Goal: Information Seeking & Learning: Learn about a topic

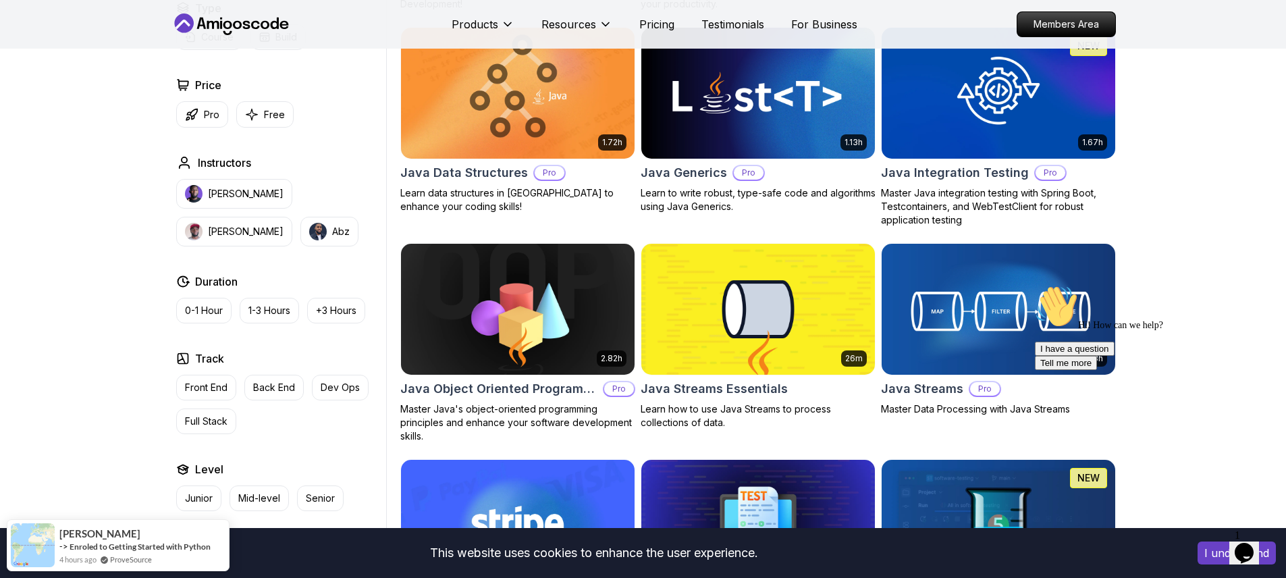
scroll to position [2066, 0]
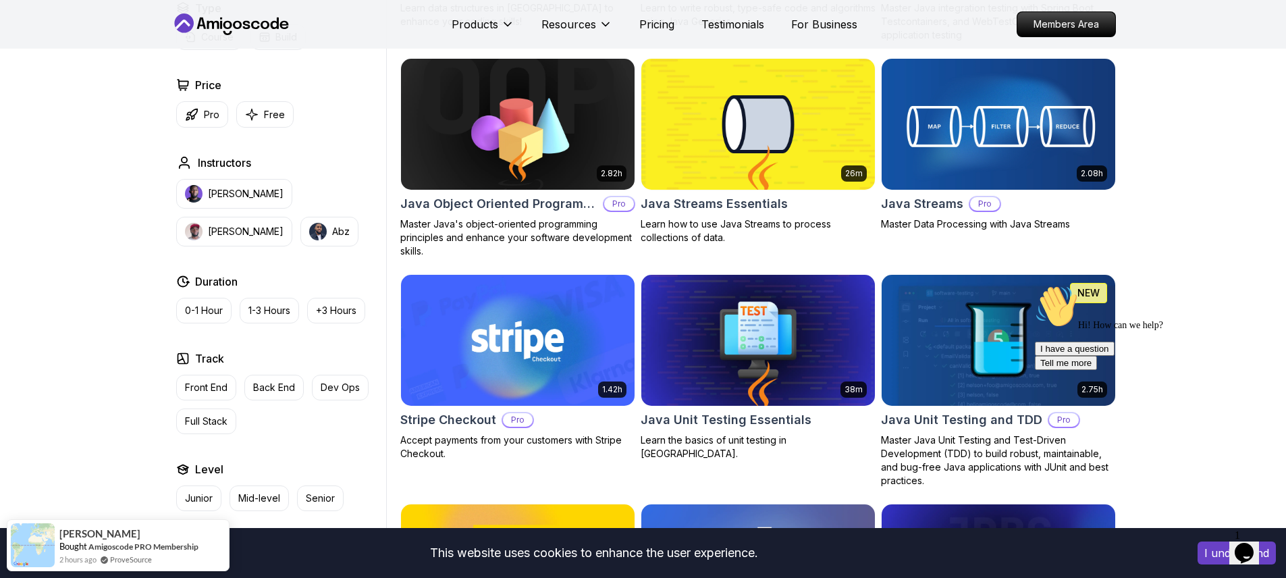
click at [955, 182] on img at bounding box center [998, 123] width 245 height 137
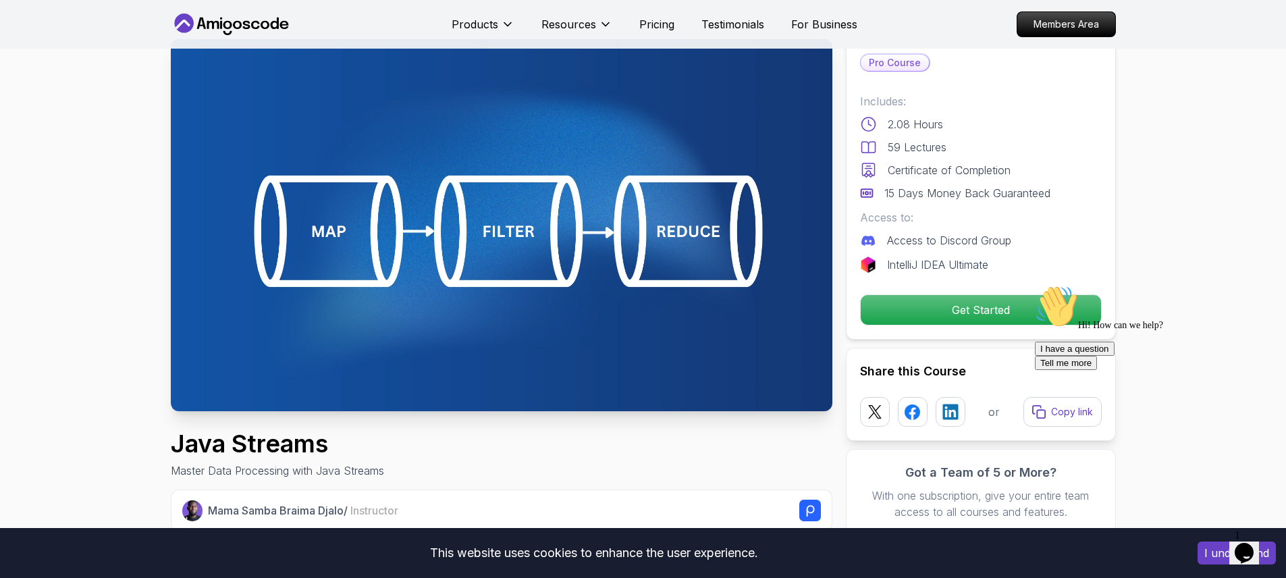
scroll to position [243, 0]
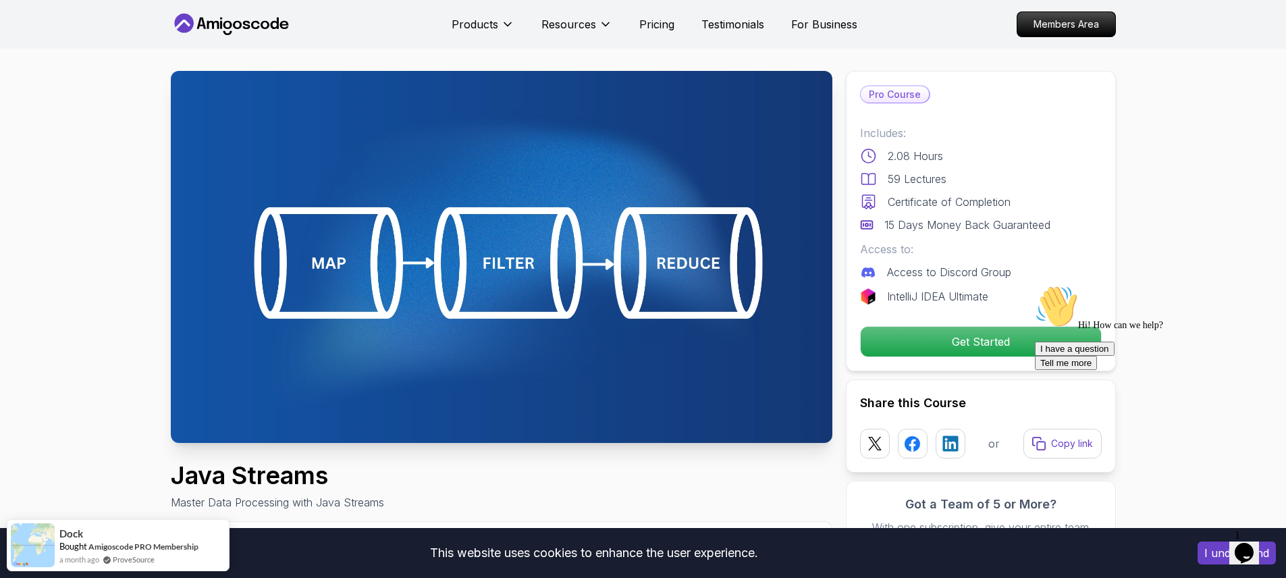
scroll to position [0, 0]
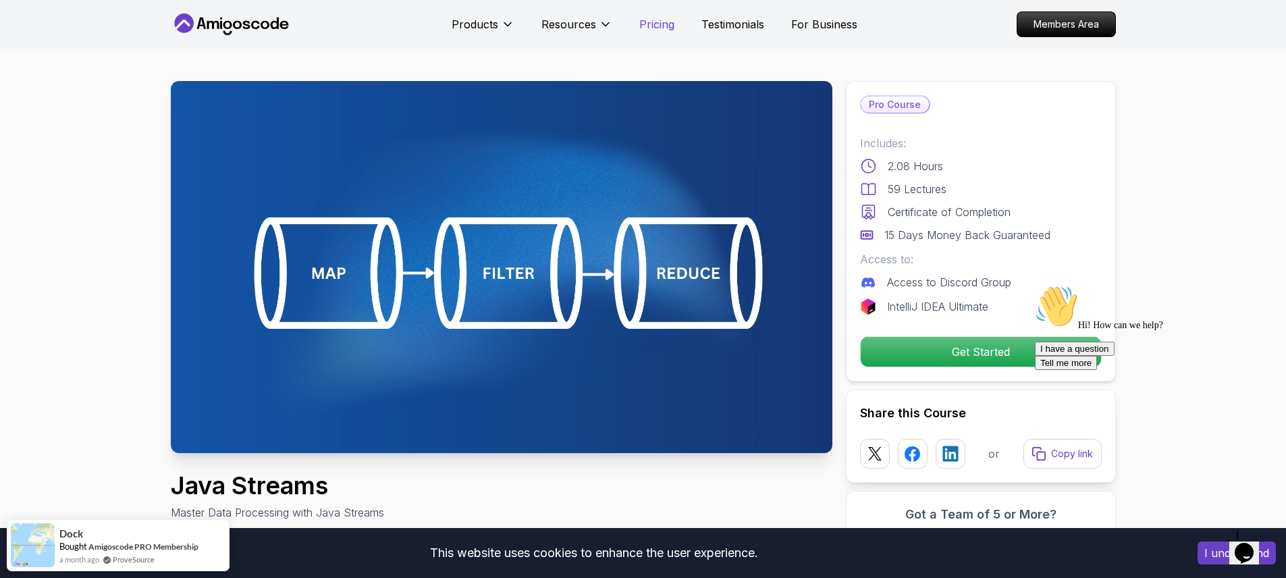
click at [652, 31] on p "Pricing" at bounding box center [656, 24] width 35 height 16
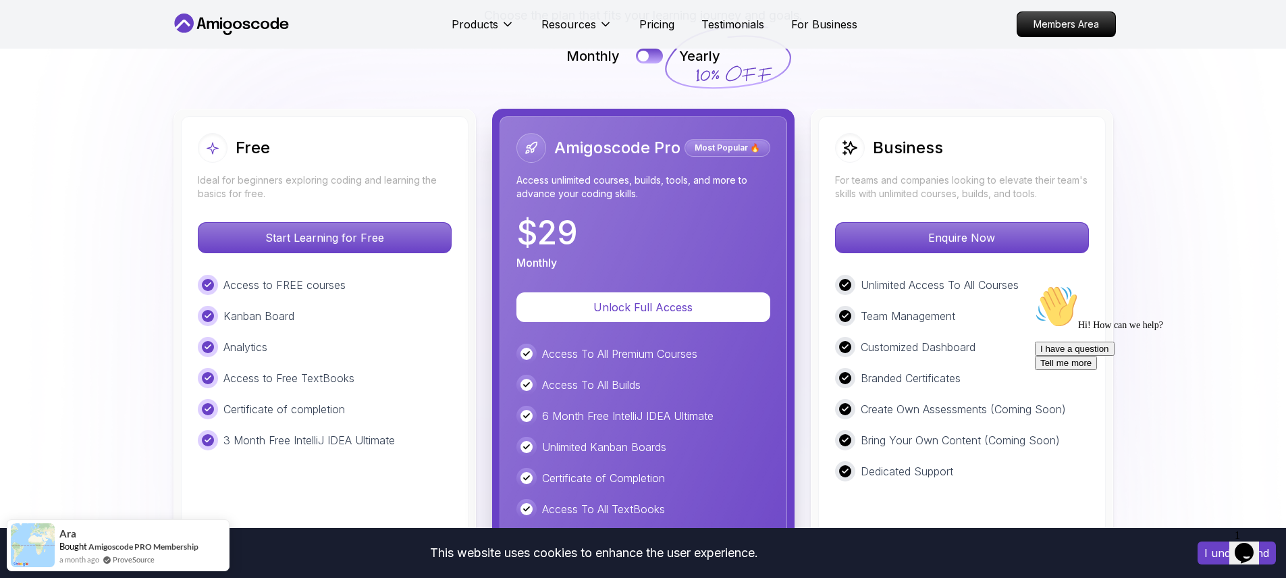
scroll to position [3132, 0]
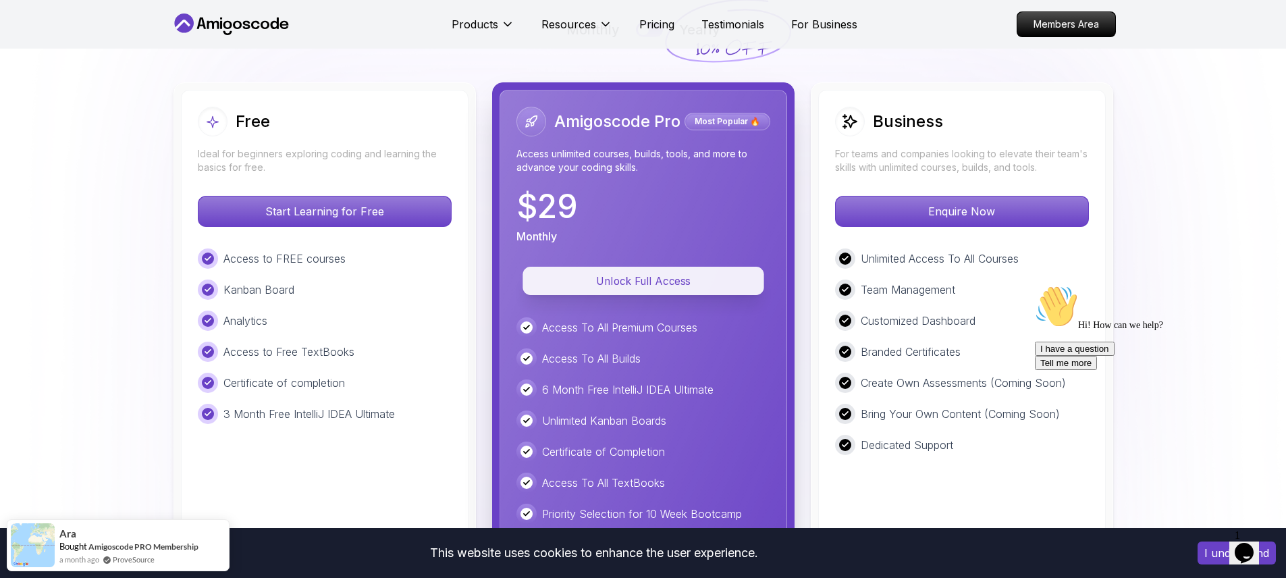
click at [639, 273] on p "Unlock Full Access" at bounding box center [643, 281] width 211 height 16
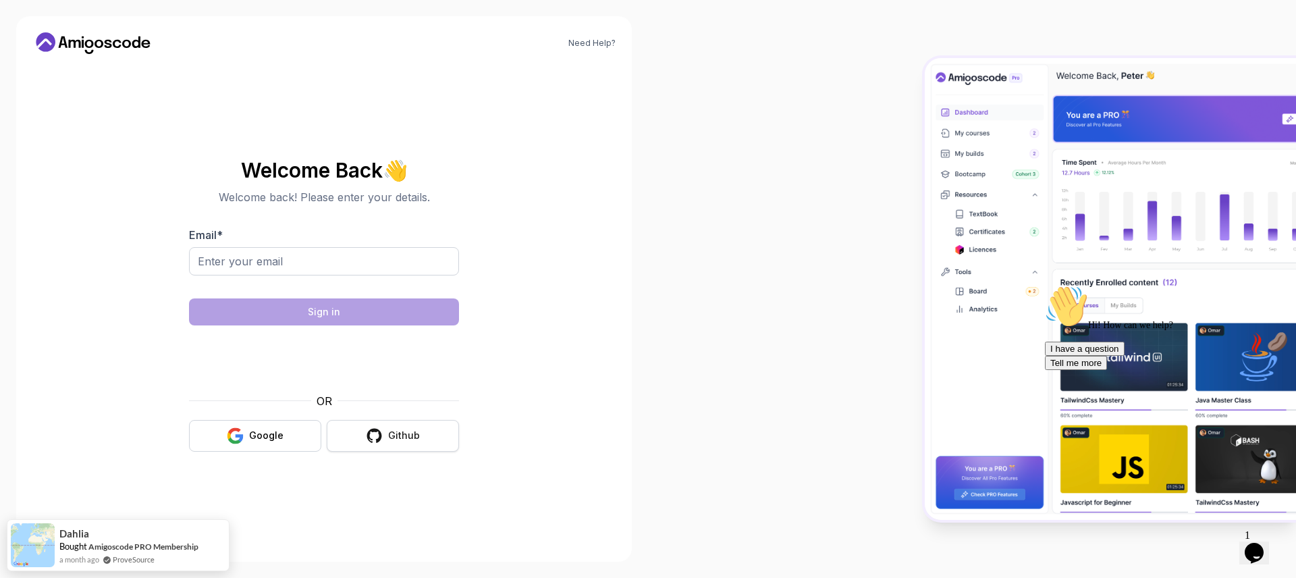
click at [366, 438] on button "Github" at bounding box center [393, 436] width 132 height 32
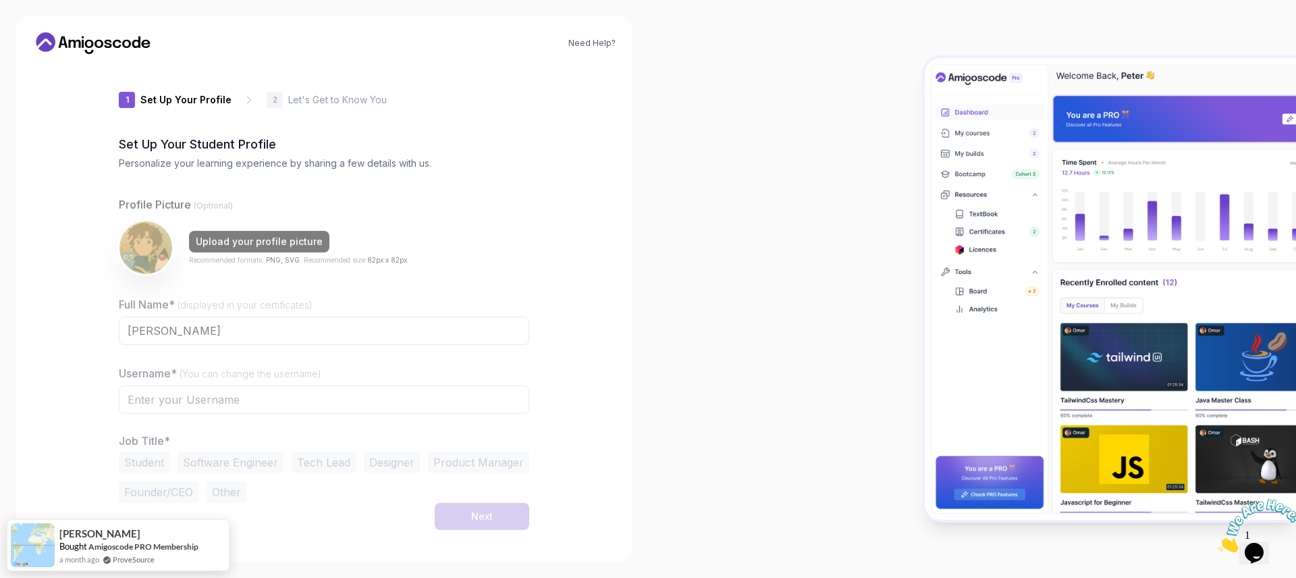
type input "charminggecko3d5a1"
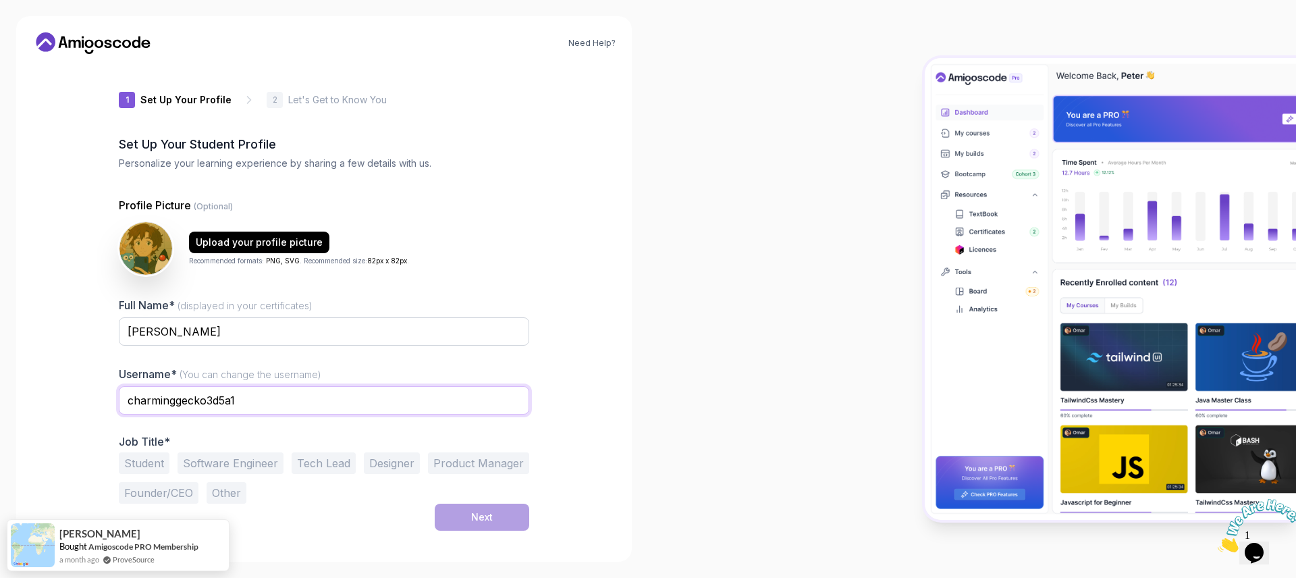
drag, startPoint x: 276, startPoint y: 404, endPoint x: 28, endPoint y: 381, distance: 248.8
click at [28, 383] on div "Need Help? 1 Set Up Your Profile 1 Set Up Your Profile 2 Let's Get to Know You …" at bounding box center [324, 288] width 616 height 545
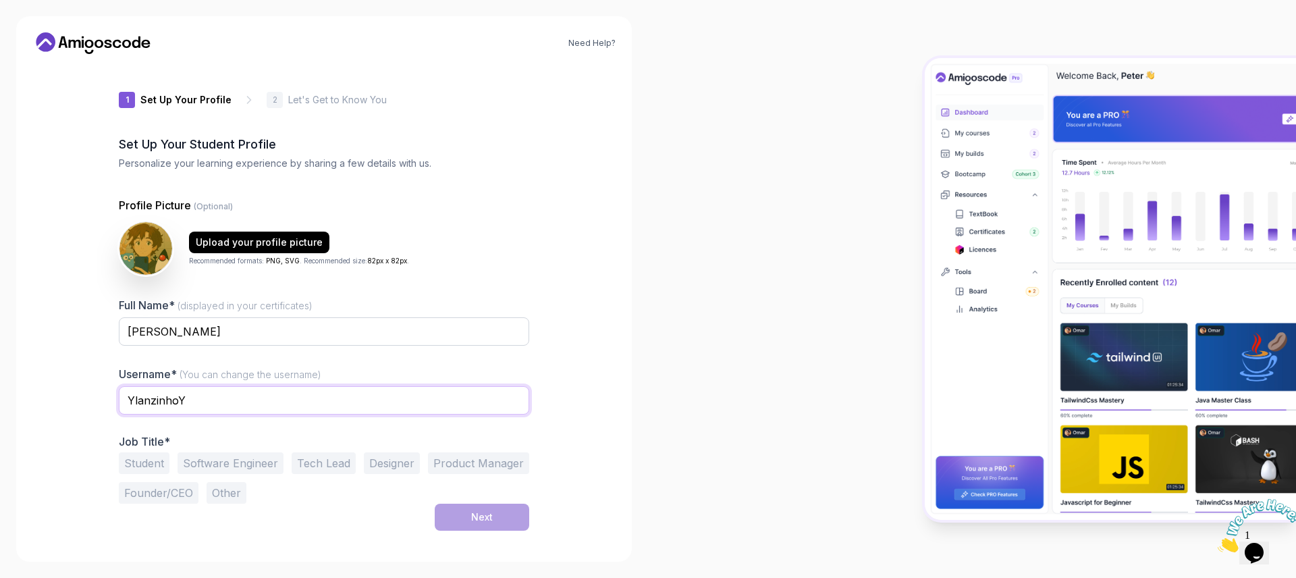
type input "YlanzinhoY"
click at [130, 460] on button "Student" at bounding box center [144, 463] width 51 height 22
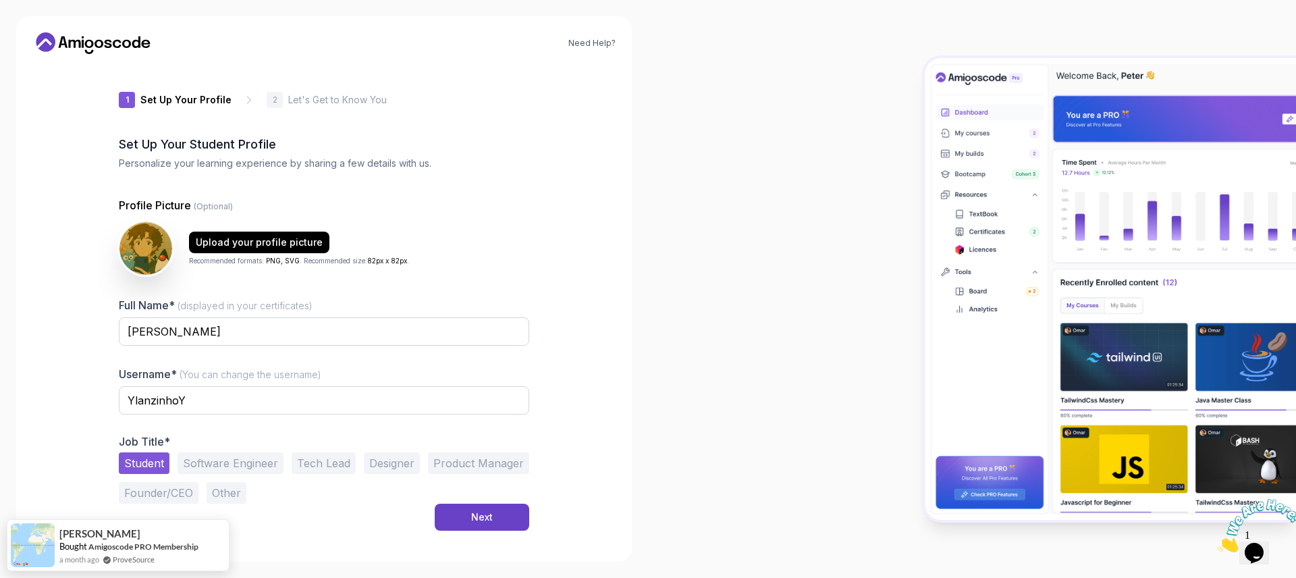
click at [189, 458] on button "Software Engineer" at bounding box center [231, 463] width 106 height 22
click at [471, 521] on div "Next" at bounding box center [482, 517] width 22 height 14
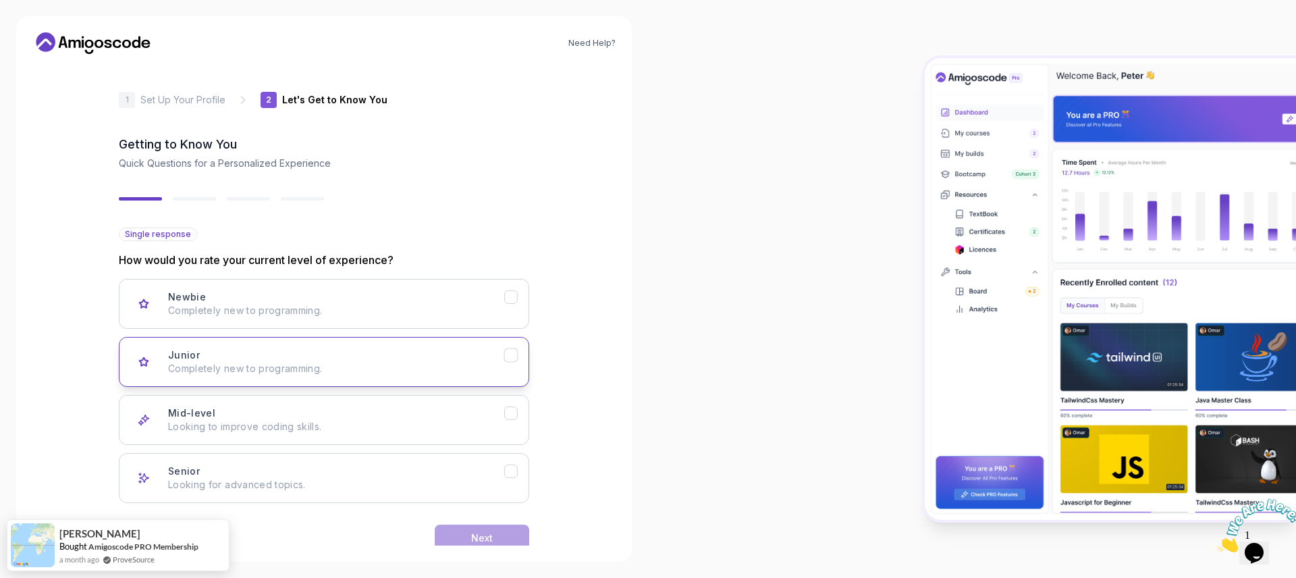
click at [373, 357] on div "Junior Completely new to programming." at bounding box center [336, 361] width 336 height 27
click at [491, 529] on button "Next" at bounding box center [482, 538] width 95 height 27
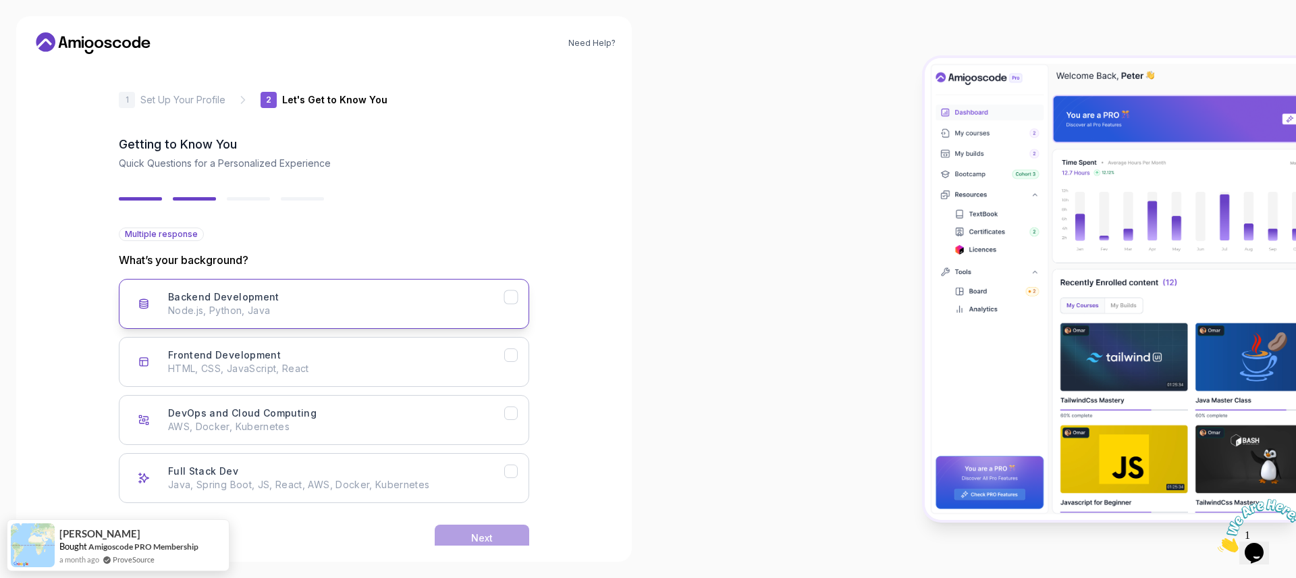
click at [314, 308] on p "Node.js, Python, Java" at bounding box center [336, 311] width 336 height 14
click at [491, 529] on button "Next" at bounding box center [482, 538] width 95 height 27
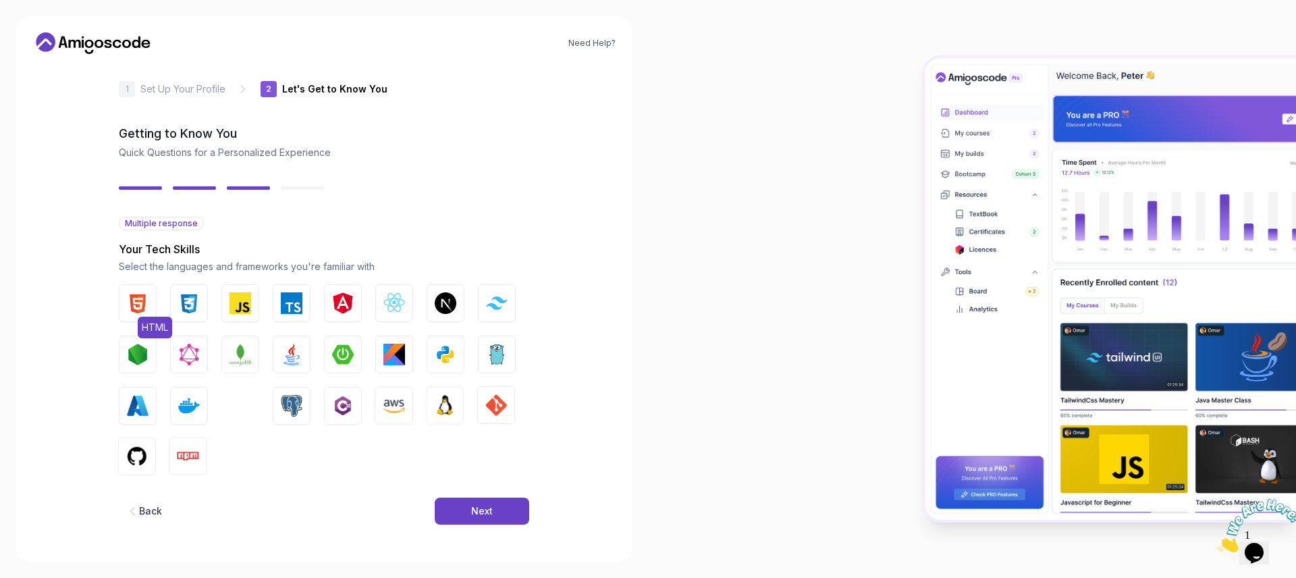
scroll to position [11, 0]
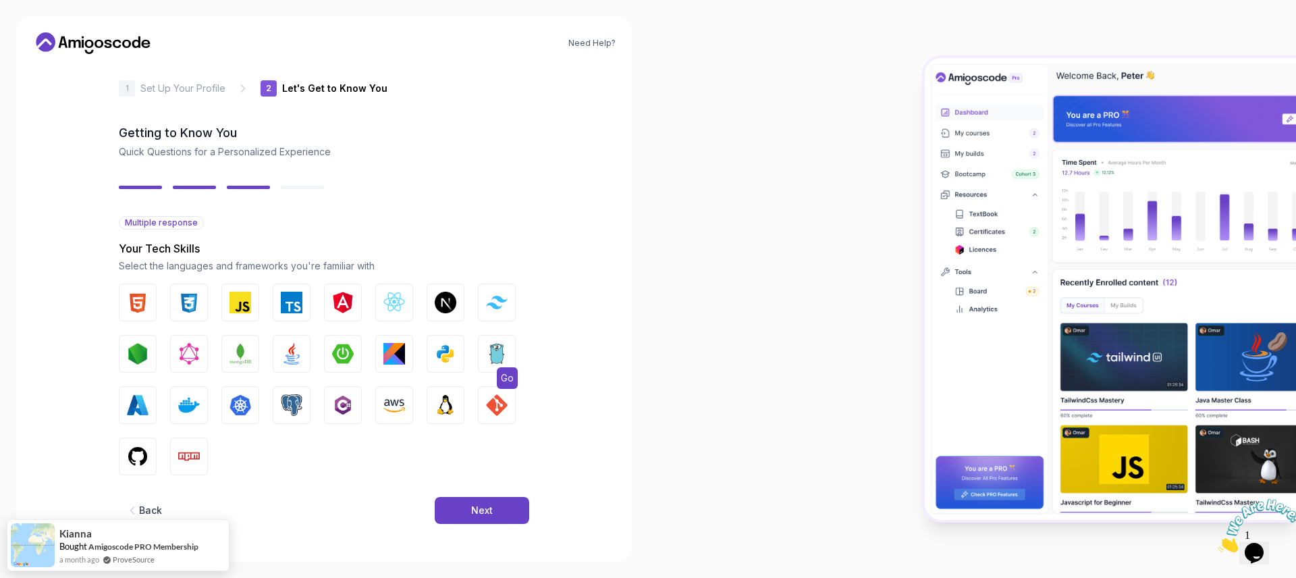
click at [502, 364] on img "button" at bounding box center [497, 354] width 22 height 22
click at [188, 412] on img "button" at bounding box center [189, 405] width 22 height 22
click at [506, 413] on img "button" at bounding box center [497, 405] width 22 height 22
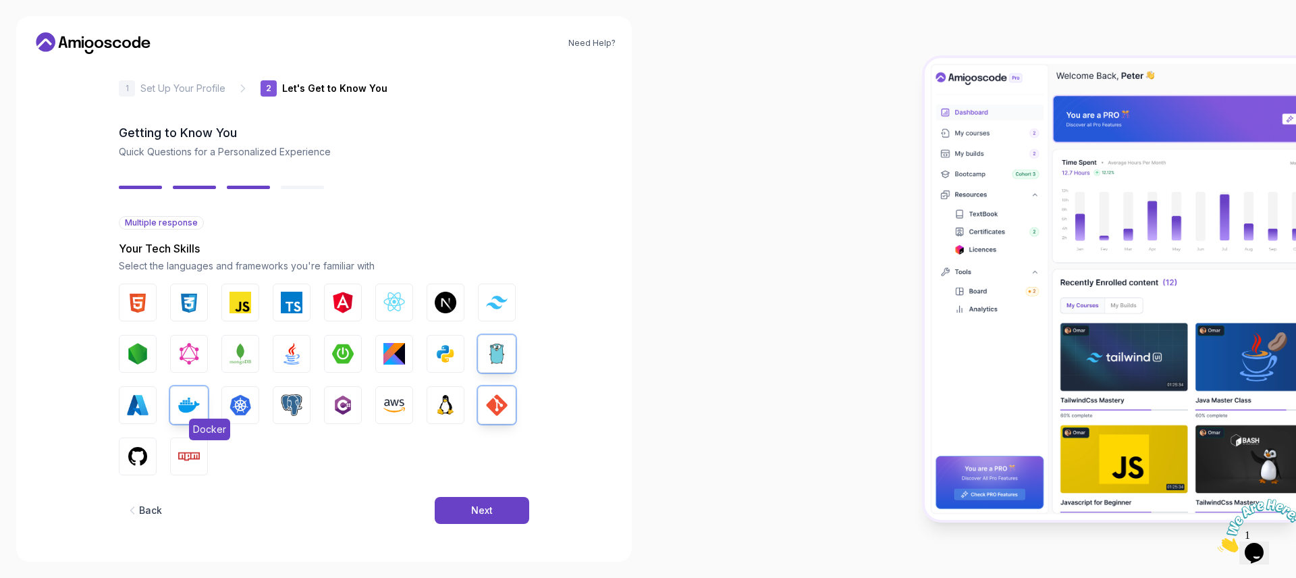
click at [179, 409] on img "button" at bounding box center [189, 405] width 22 height 22
click at [508, 396] on button "GIT" at bounding box center [497, 405] width 38 height 38
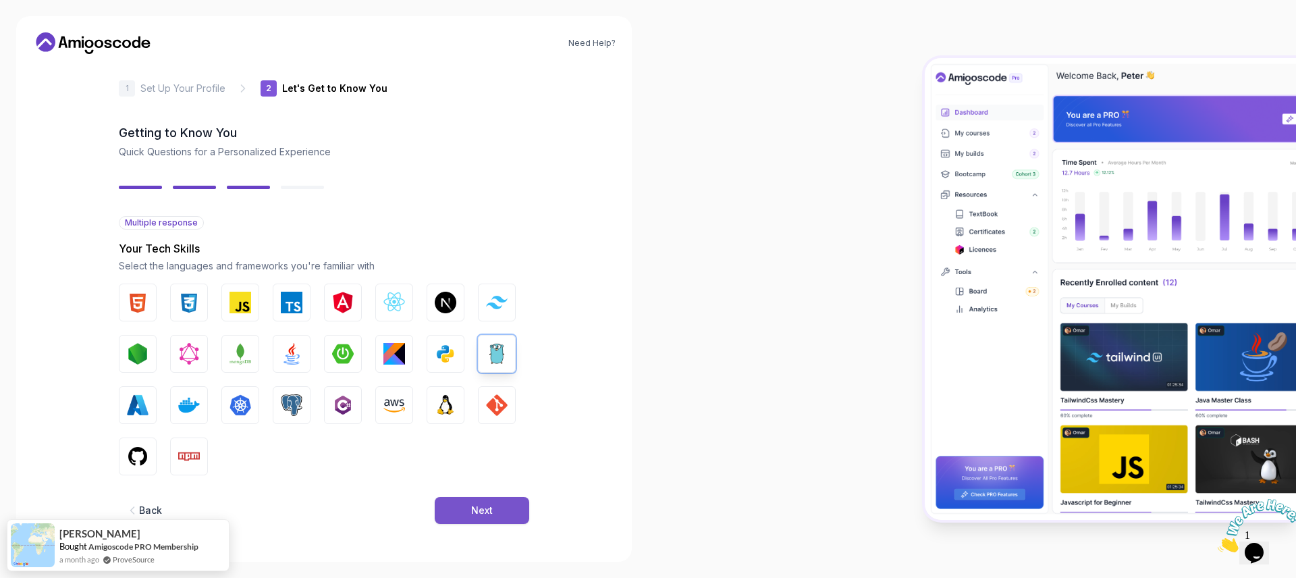
click at [498, 504] on button "Next" at bounding box center [482, 510] width 95 height 27
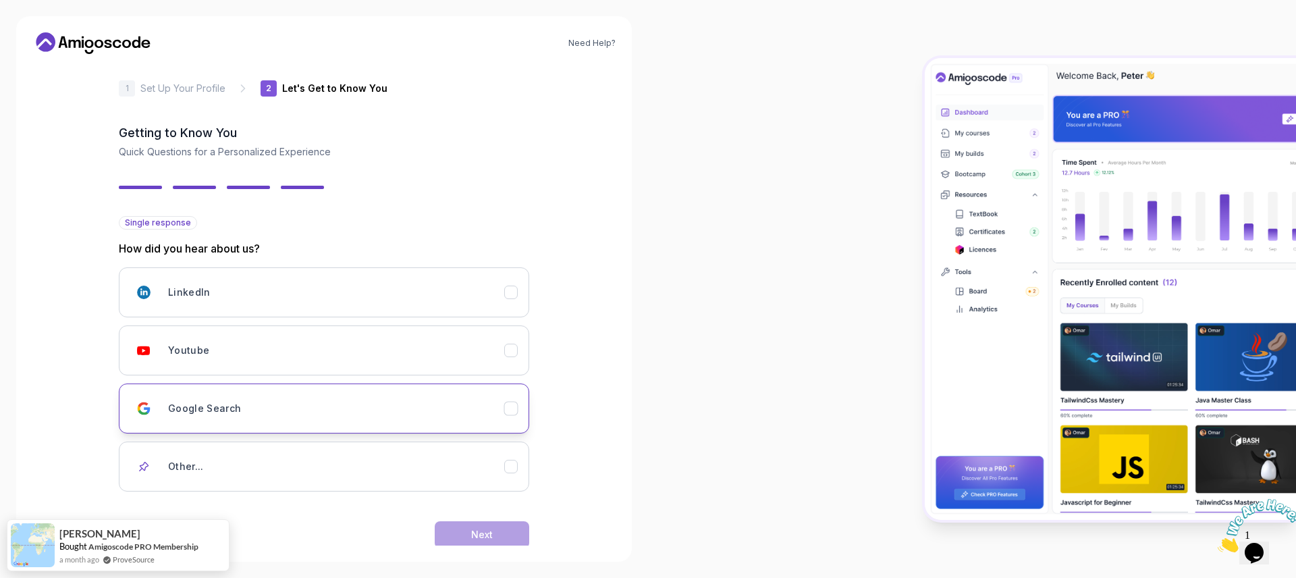
click at [384, 416] on div "Google Search" at bounding box center [336, 408] width 336 height 27
click at [489, 533] on div "Next" at bounding box center [482, 535] width 22 height 14
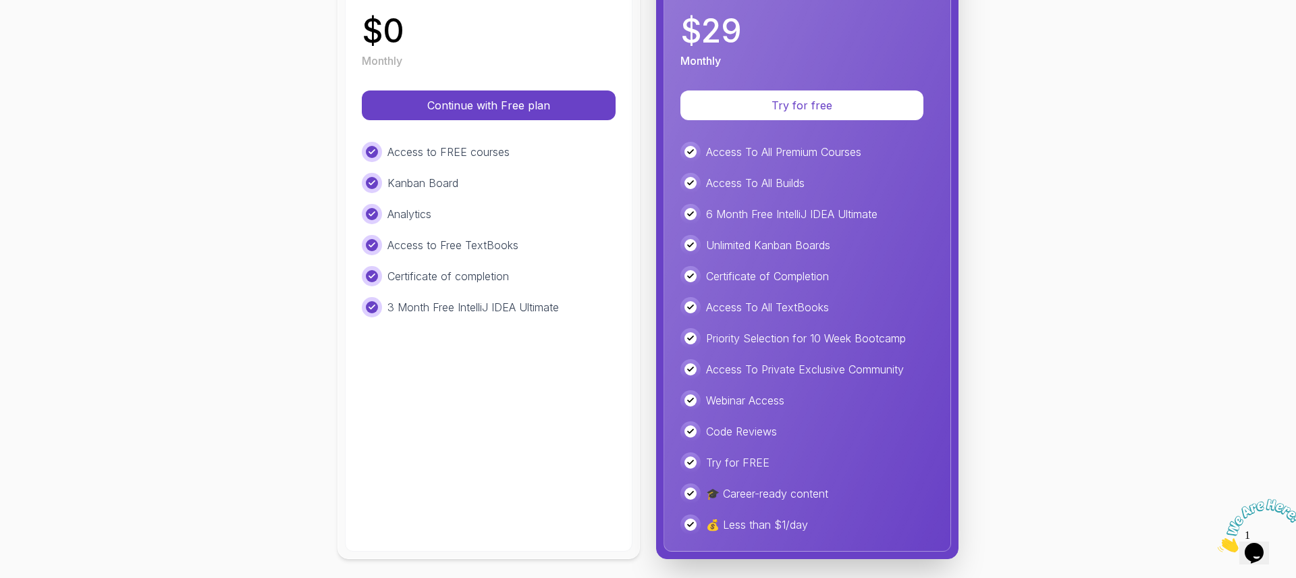
scroll to position [263, 0]
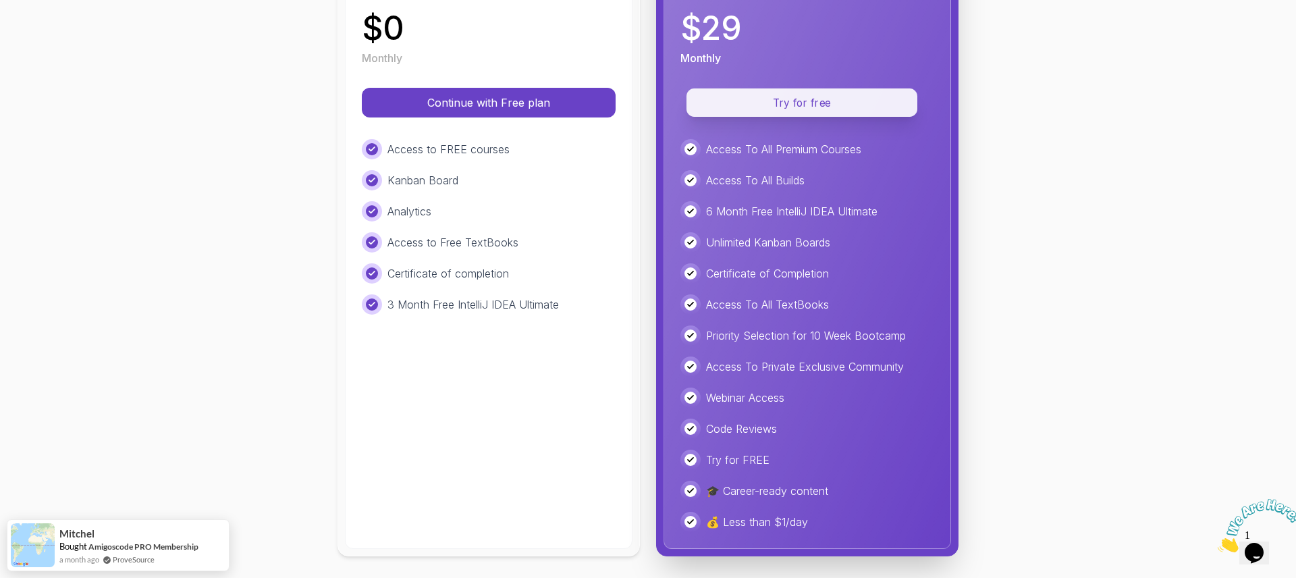
click at [824, 104] on p "Try for free" at bounding box center [802, 103] width 200 height 16
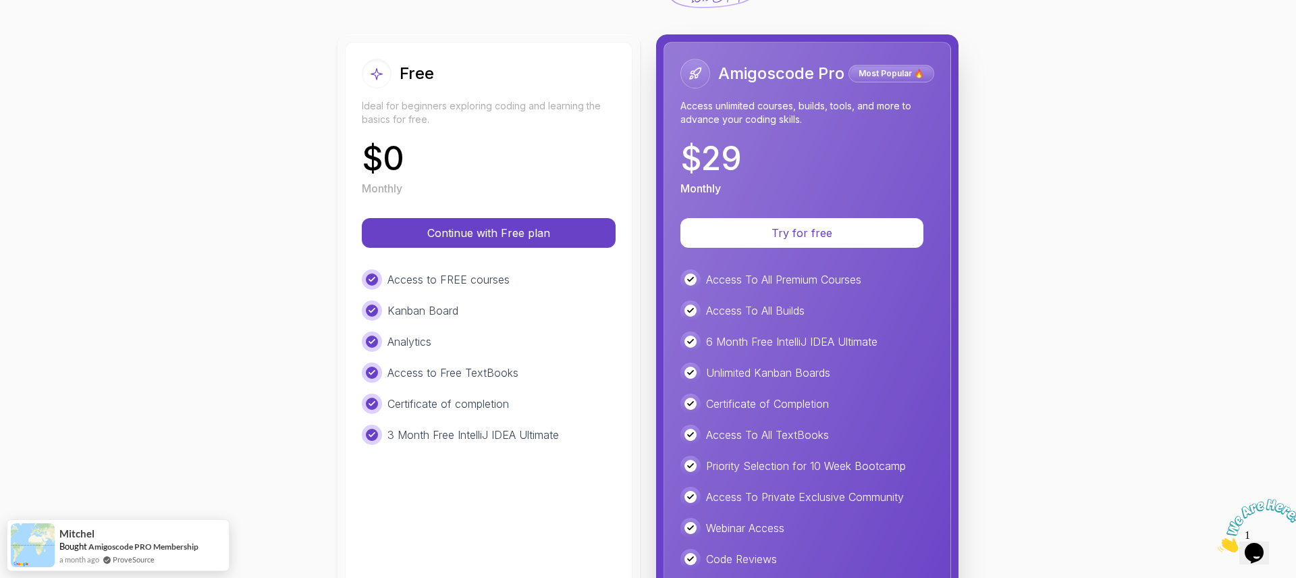
scroll to position [20, 0]
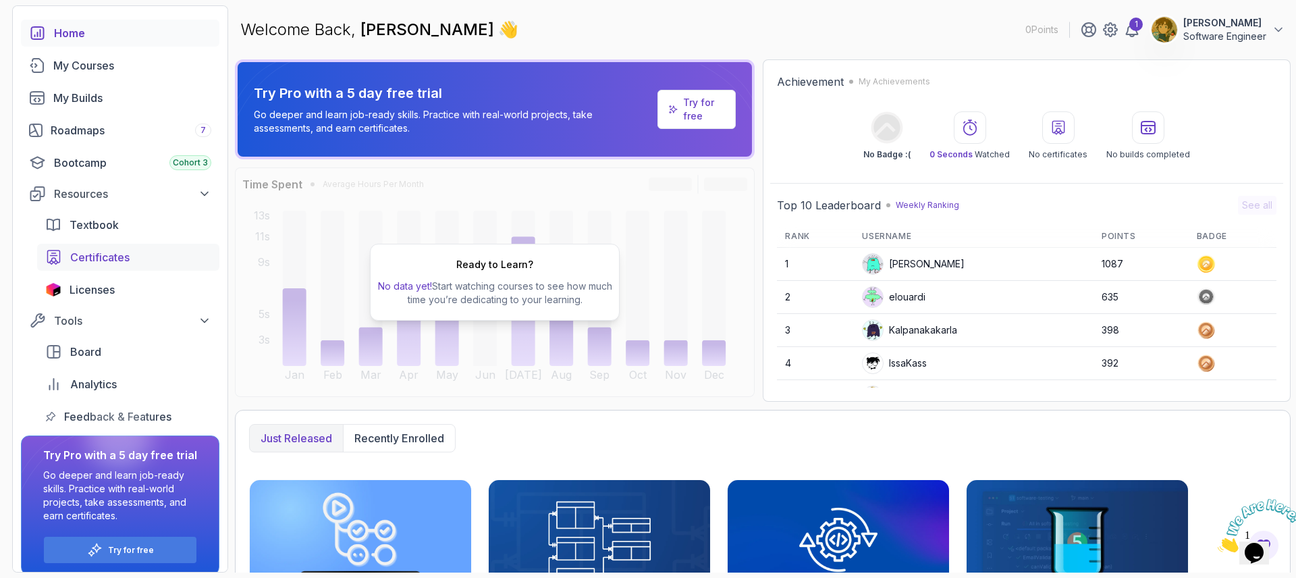
scroll to position [66, 0]
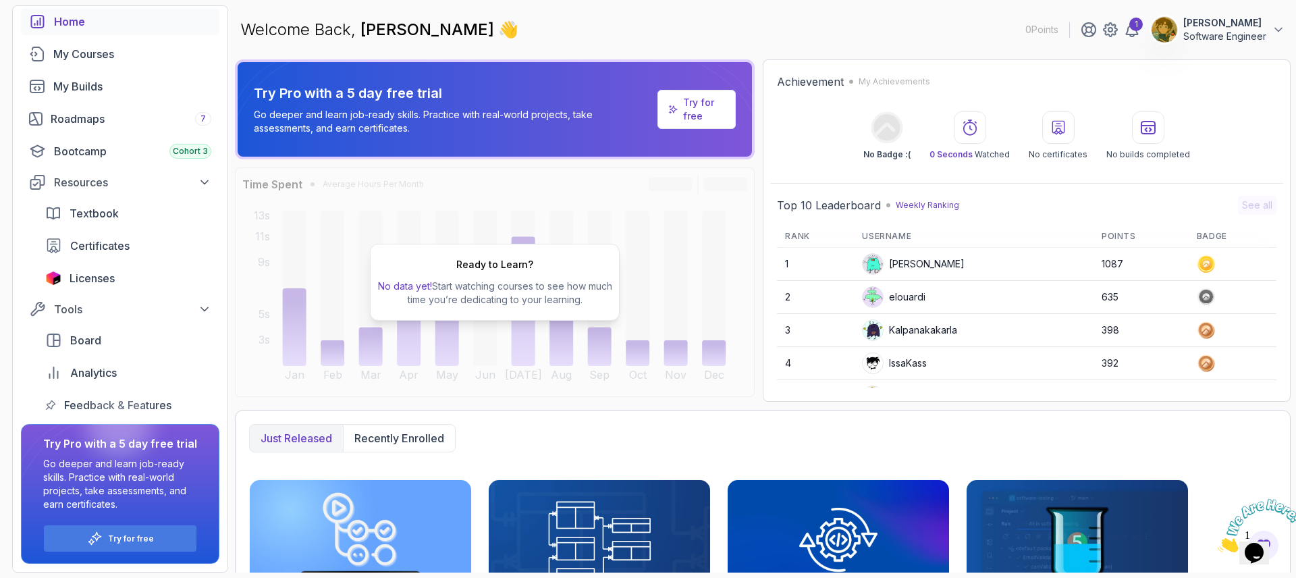
drag, startPoint x: 143, startPoint y: 546, endPoint x: 518, endPoint y: 428, distance: 393.5
click at [478, 428] on section "0 Points 1 Enzo Lanzellotti Software Engineer Home My Courses My Builds Roadmap…" at bounding box center [648, 289] width 1296 height 578
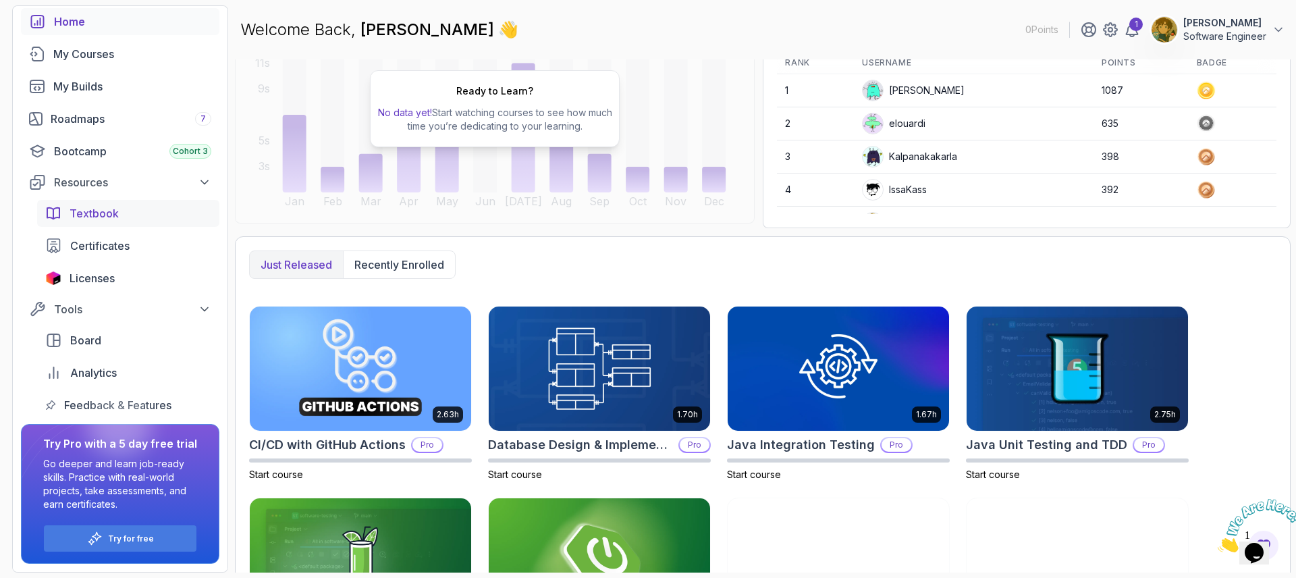
scroll to position [166, 0]
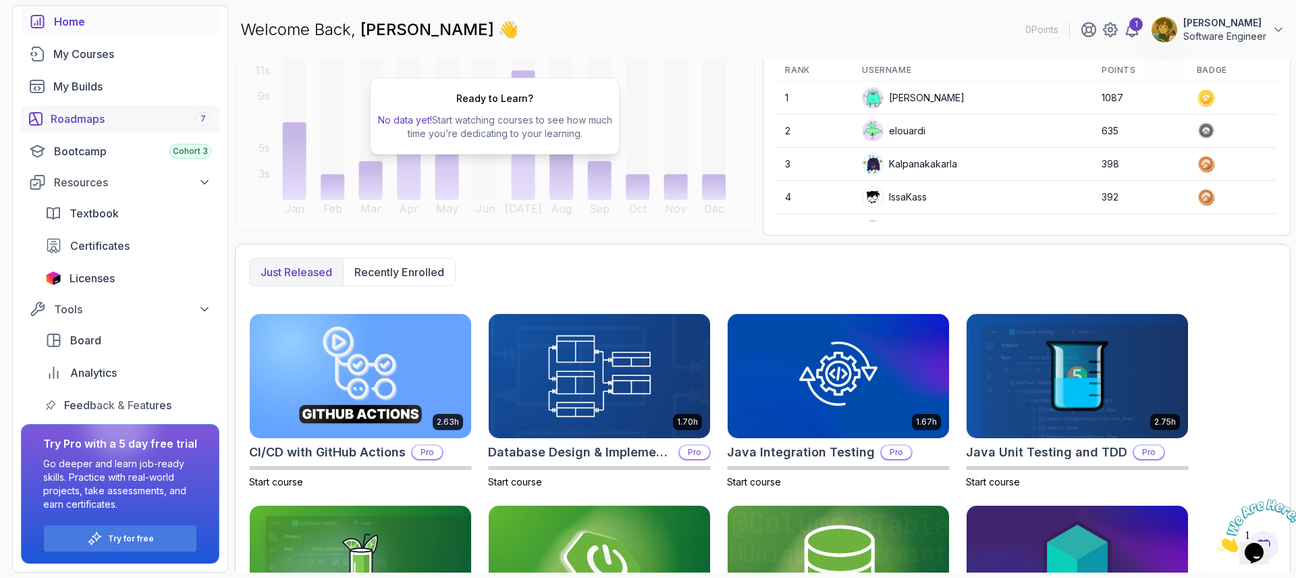
click at [88, 122] on div "Roadmaps 7" at bounding box center [131, 119] width 161 height 16
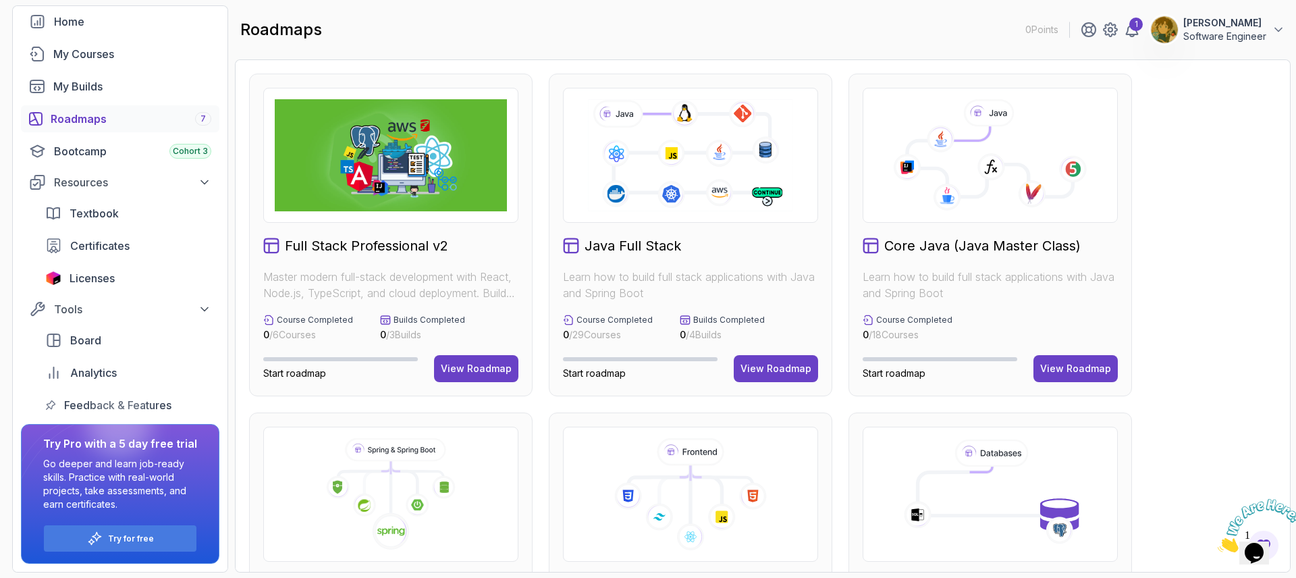
click at [1173, 26] on img at bounding box center [1164, 29] width 27 height 27
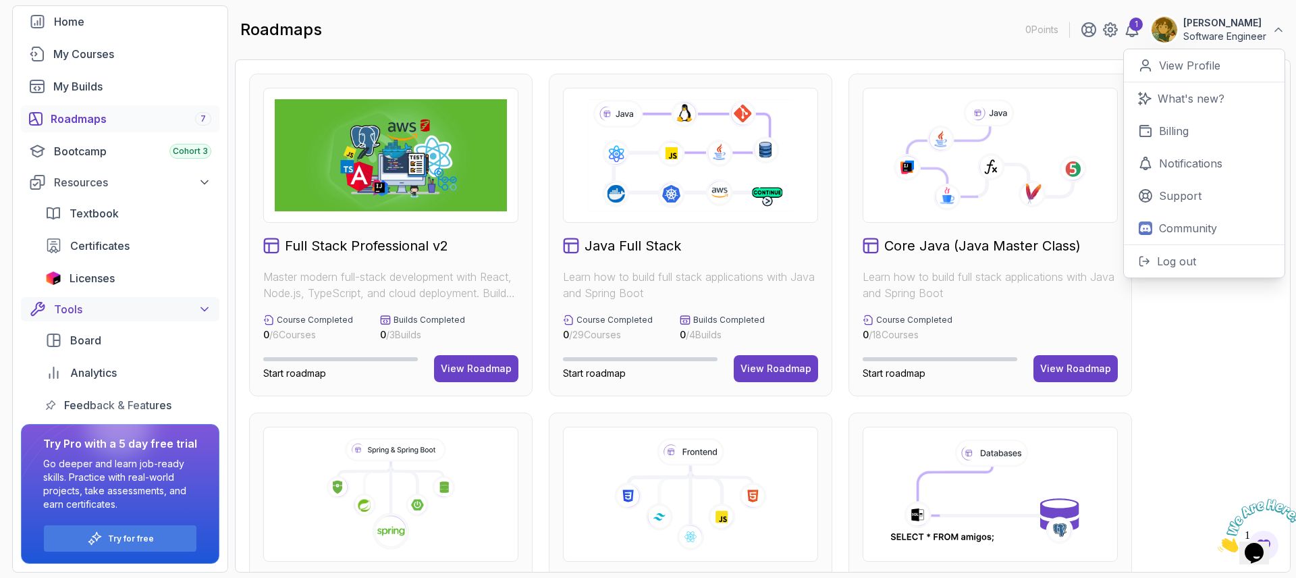
click at [161, 319] on button "Tools" at bounding box center [120, 309] width 198 height 24
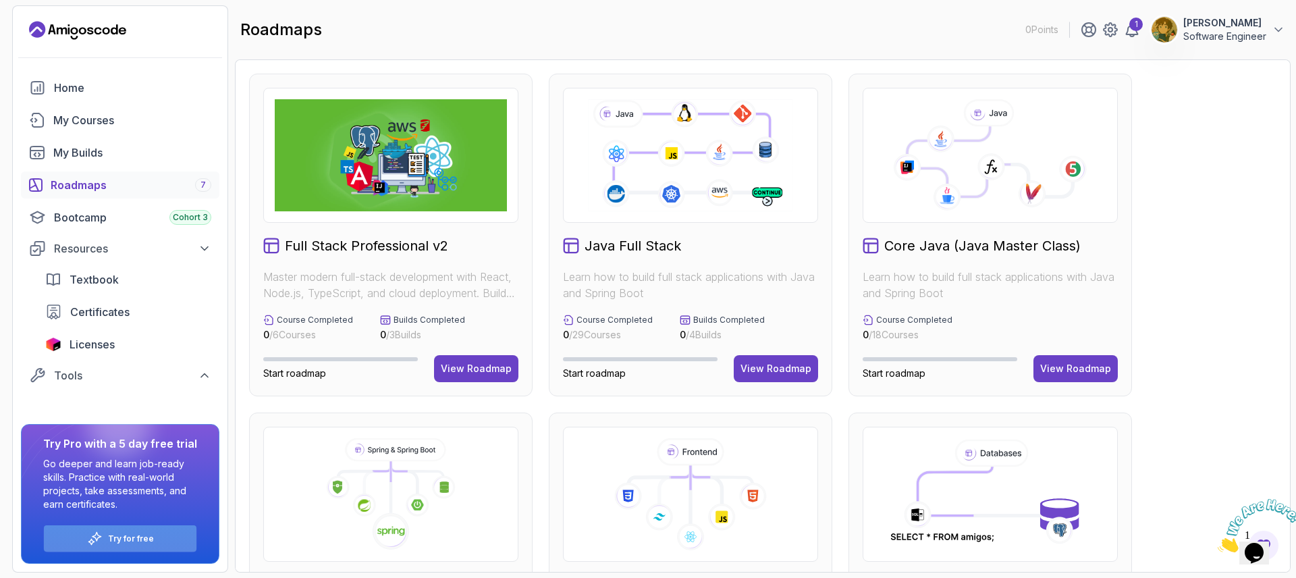
click at [162, 533] on div "Try for free" at bounding box center [120, 538] width 153 height 26
click at [72, 112] on div "My Courses" at bounding box center [132, 120] width 158 height 16
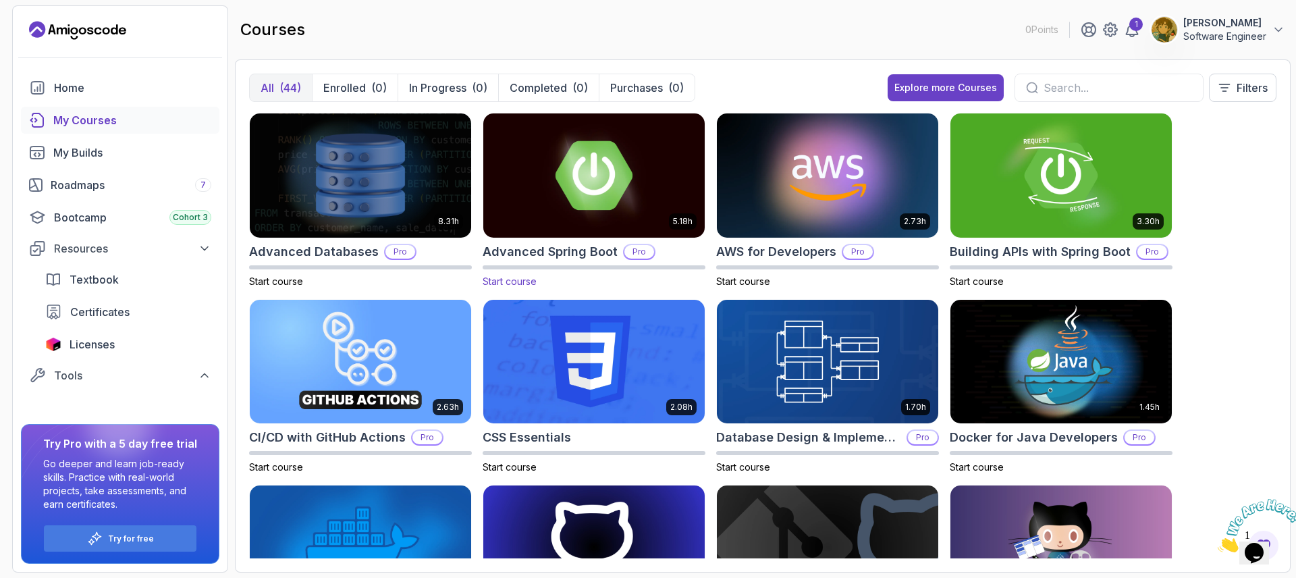
click at [606, 206] on img at bounding box center [594, 175] width 232 height 130
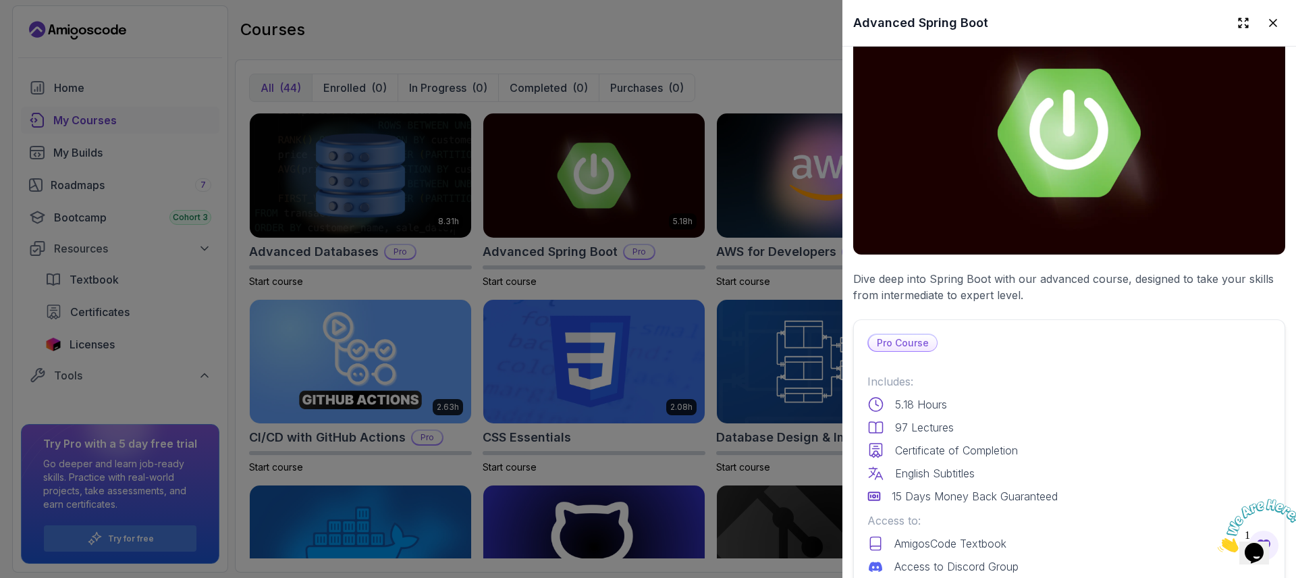
scroll to position [243, 0]
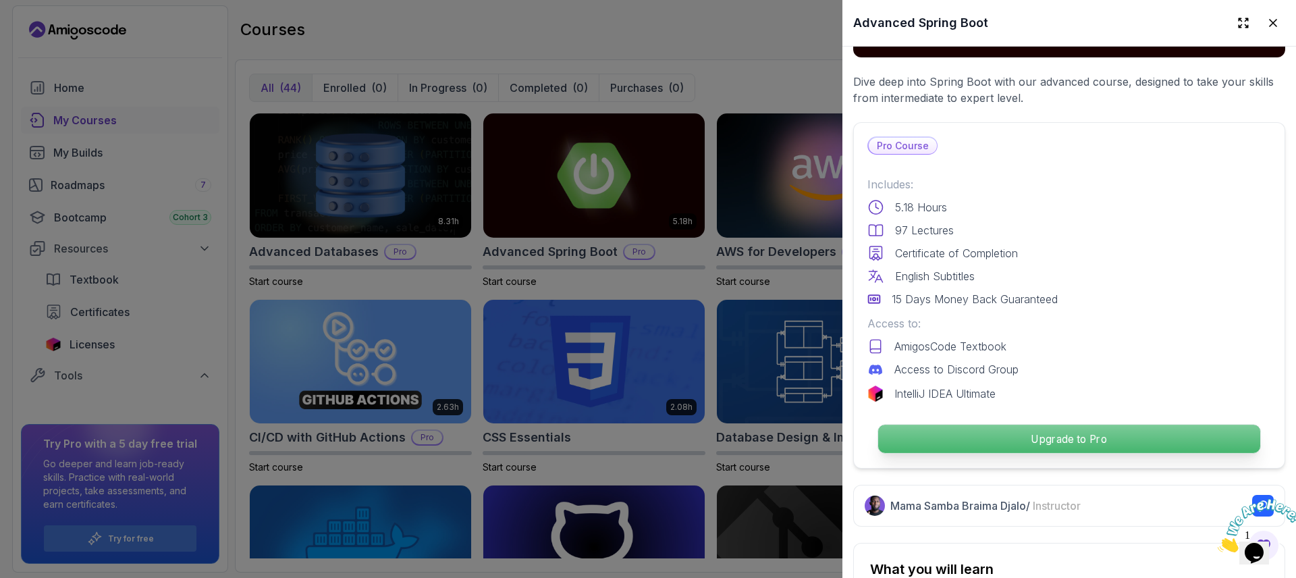
drag, startPoint x: 1065, startPoint y: 417, endPoint x: 1071, endPoint y: 428, distance: 12.7
click at [1065, 423] on div "Upgrade to Pro" at bounding box center [1069, 438] width 404 height 31
click at [1070, 431] on p "Upgrade to Pro" at bounding box center [1069, 439] width 382 height 28
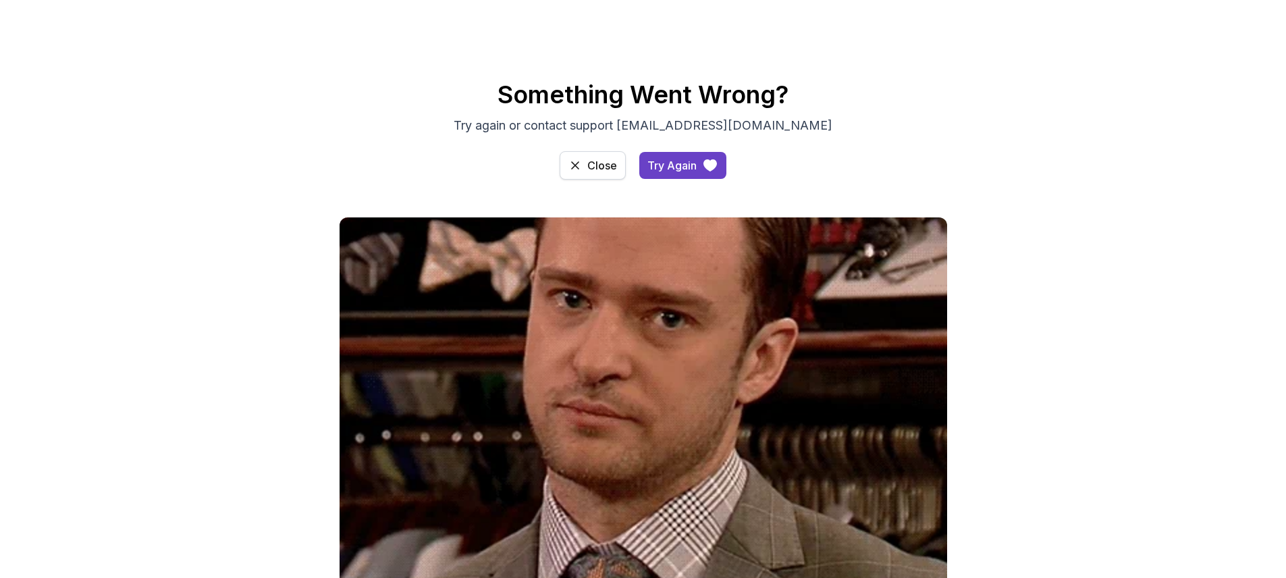
click at [617, 159] on button "Close" at bounding box center [593, 165] width 66 height 28
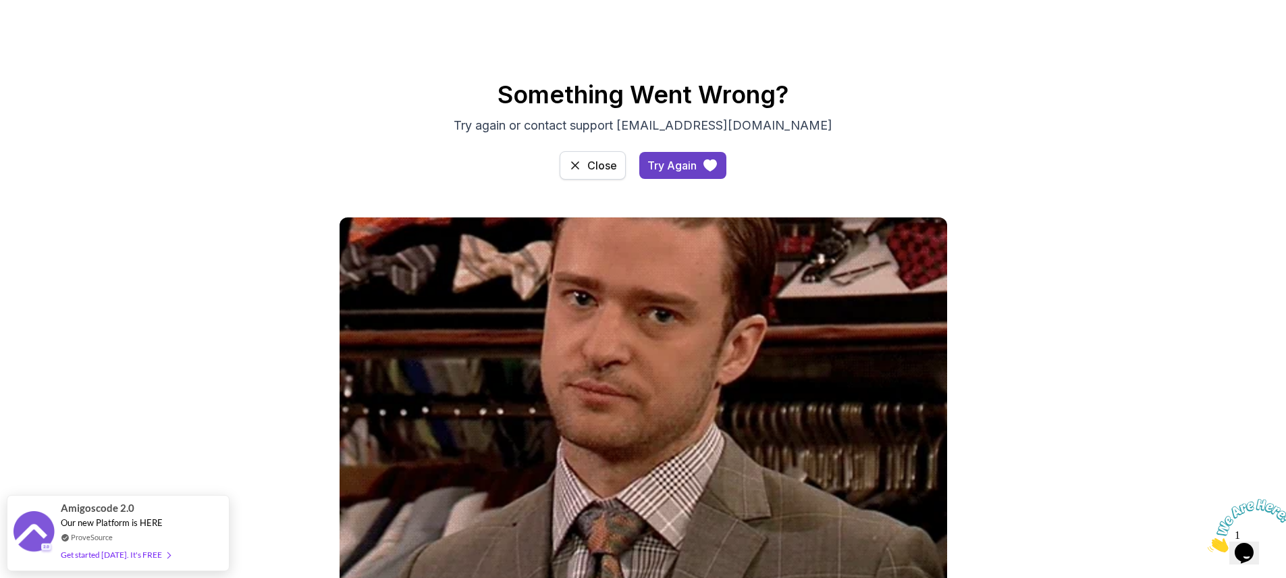
click at [591, 178] on button "Close" at bounding box center [593, 165] width 66 height 28
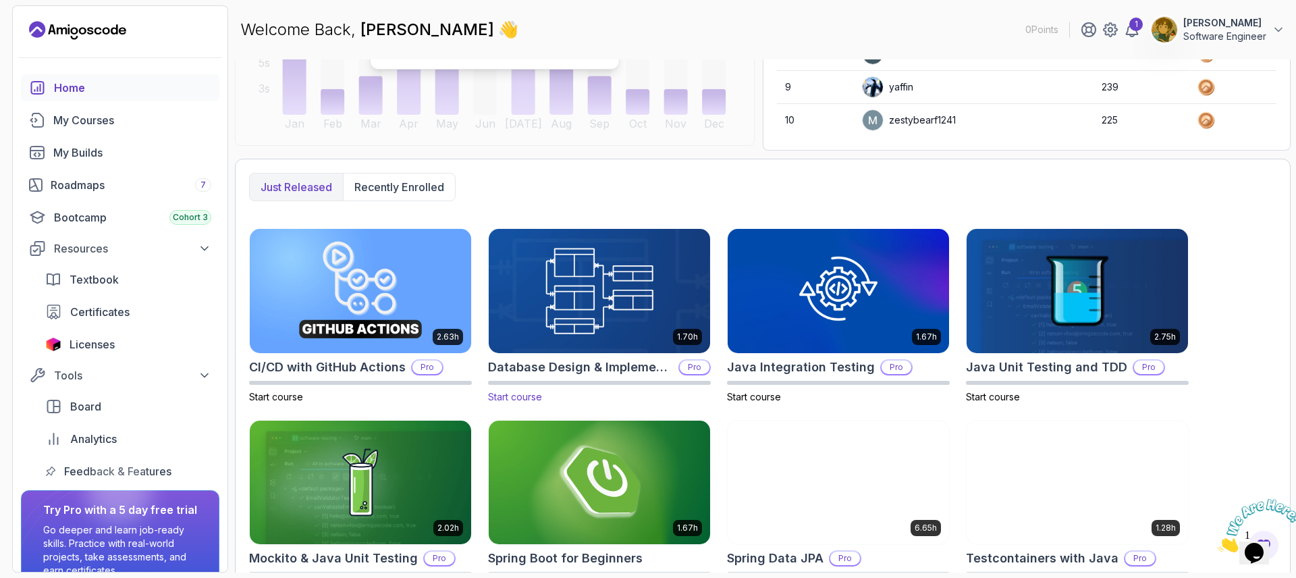
scroll to position [288, 0]
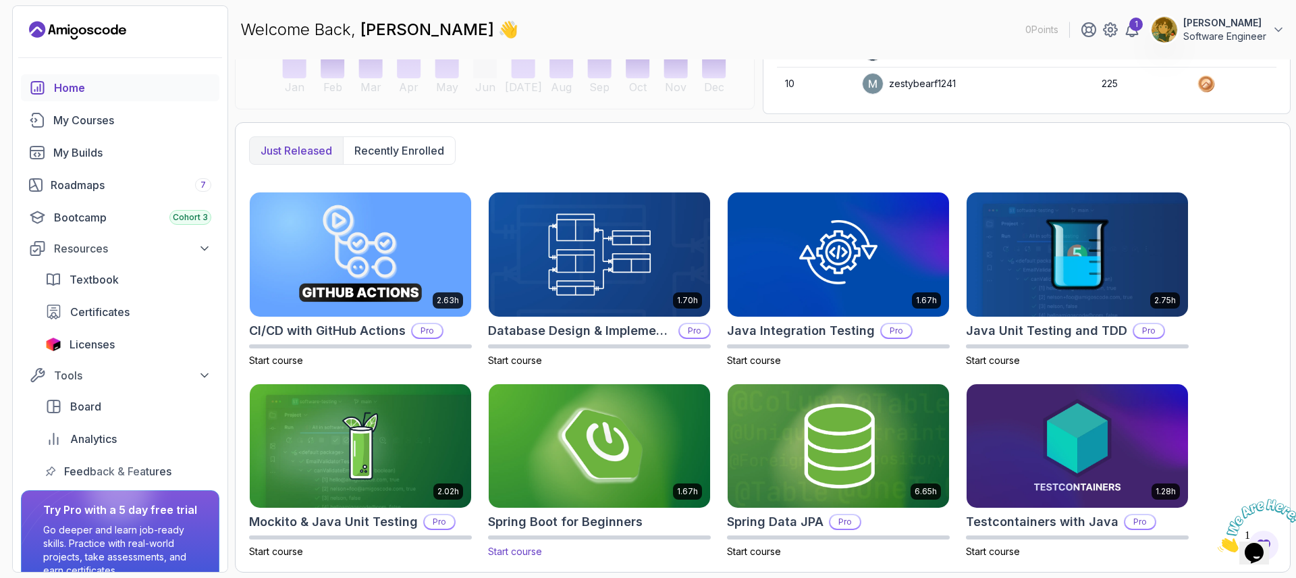
click at [626, 441] on img at bounding box center [599, 446] width 232 height 130
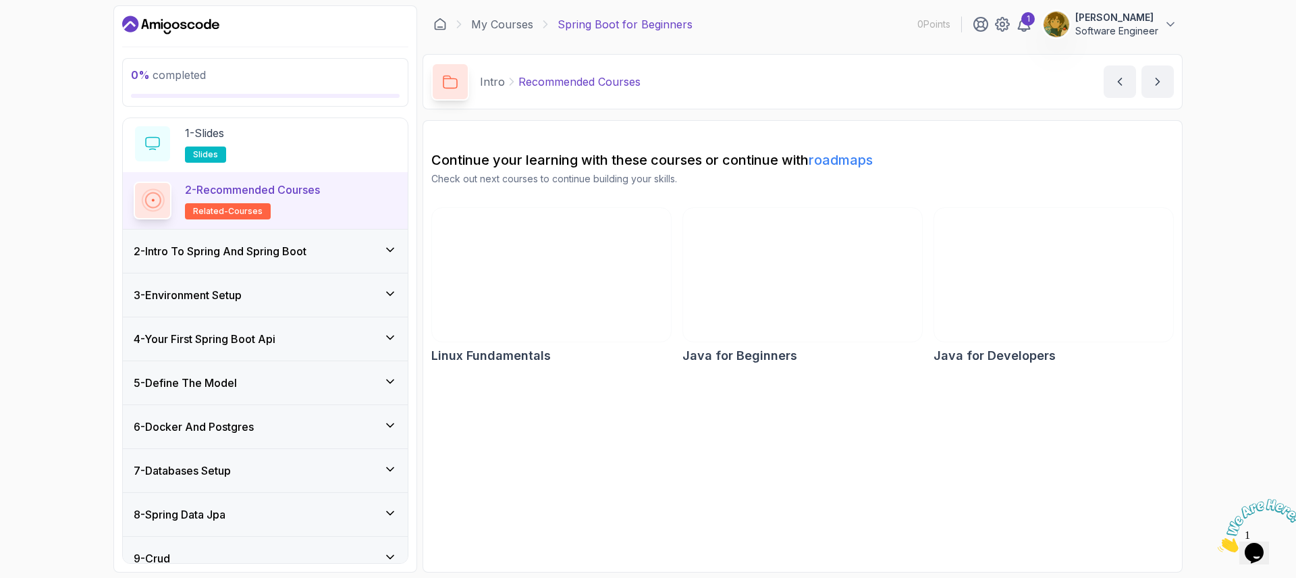
scroll to position [194, 0]
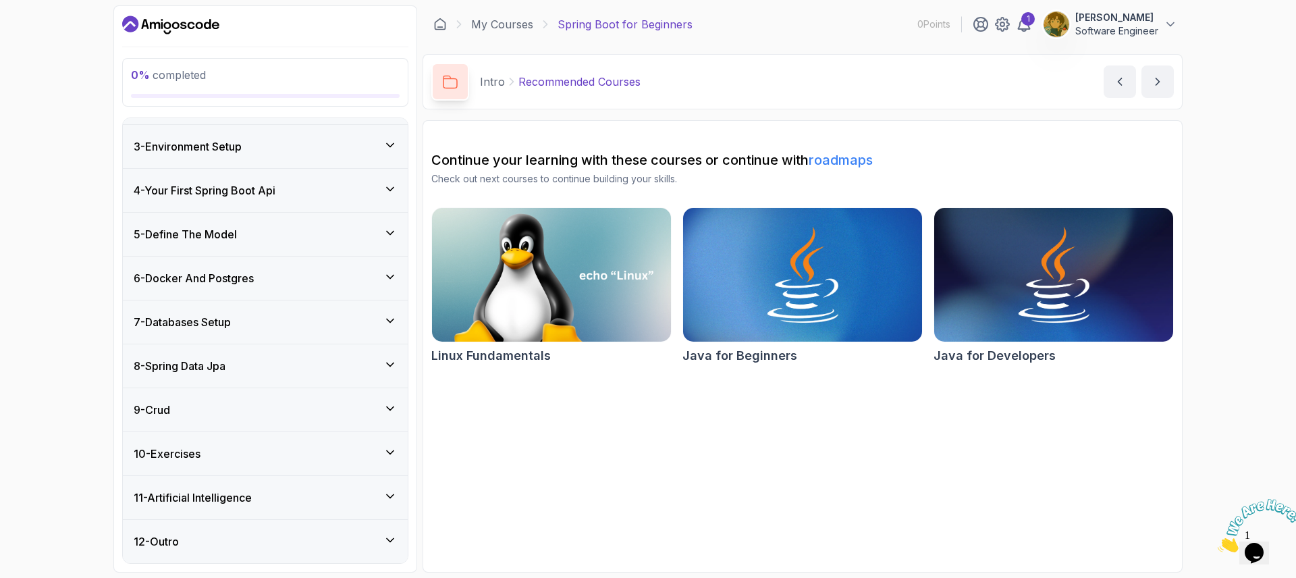
click at [293, 419] on div "9 - Crud" at bounding box center [265, 409] width 285 height 43
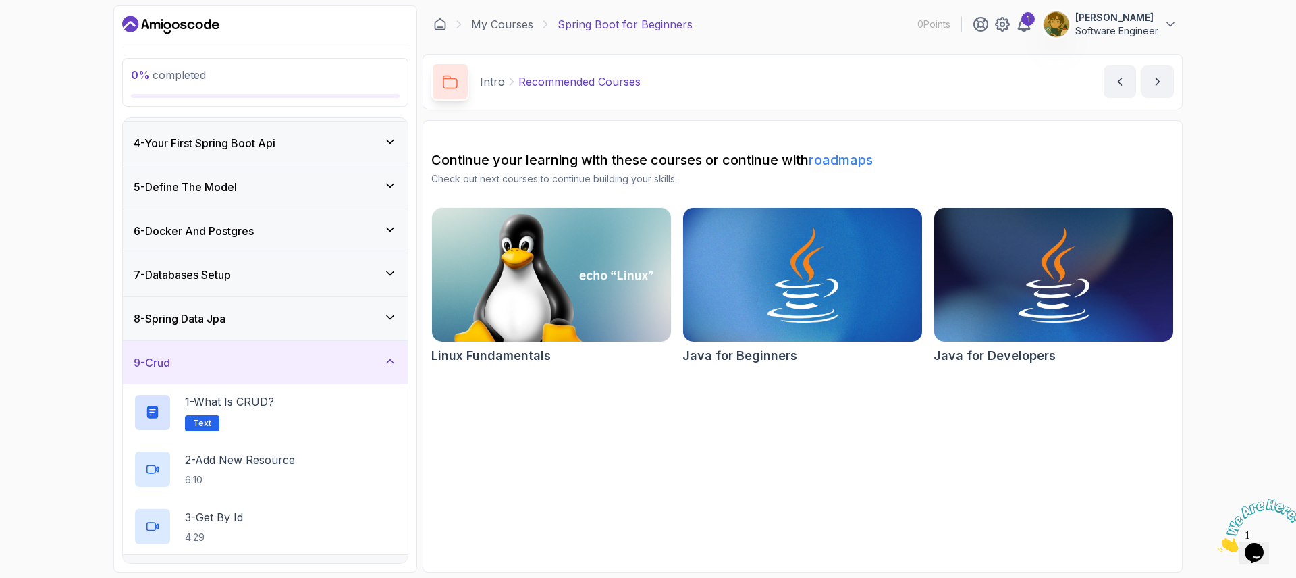
scroll to position [203, 0]
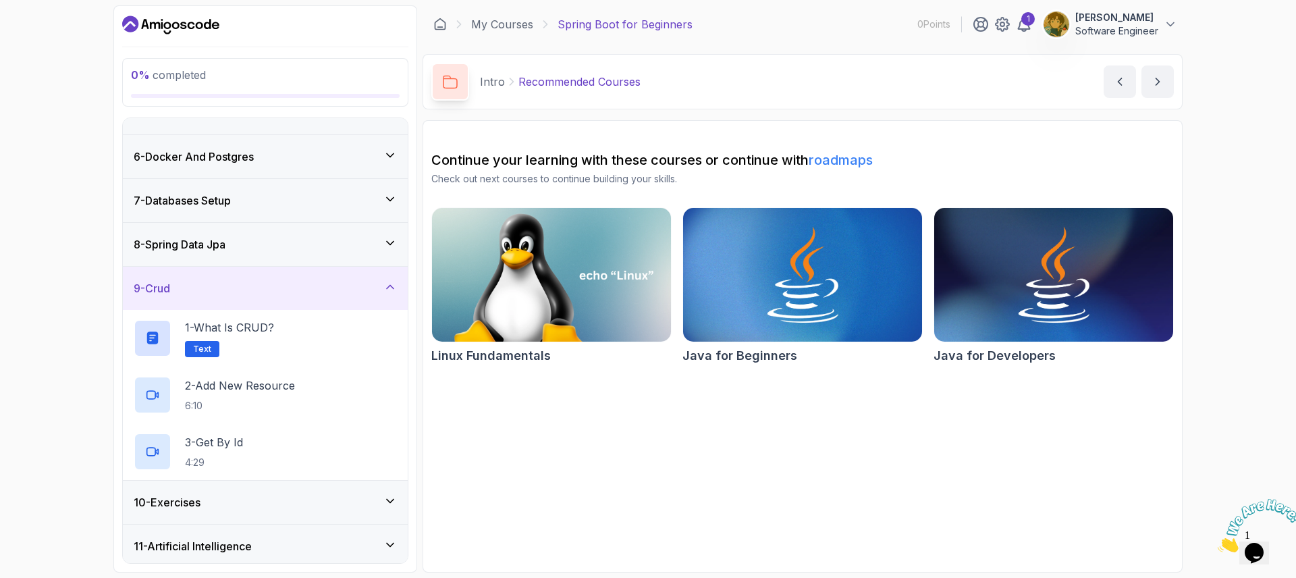
click at [283, 223] on div "8 - Spring Data Jpa" at bounding box center [265, 244] width 285 height 43
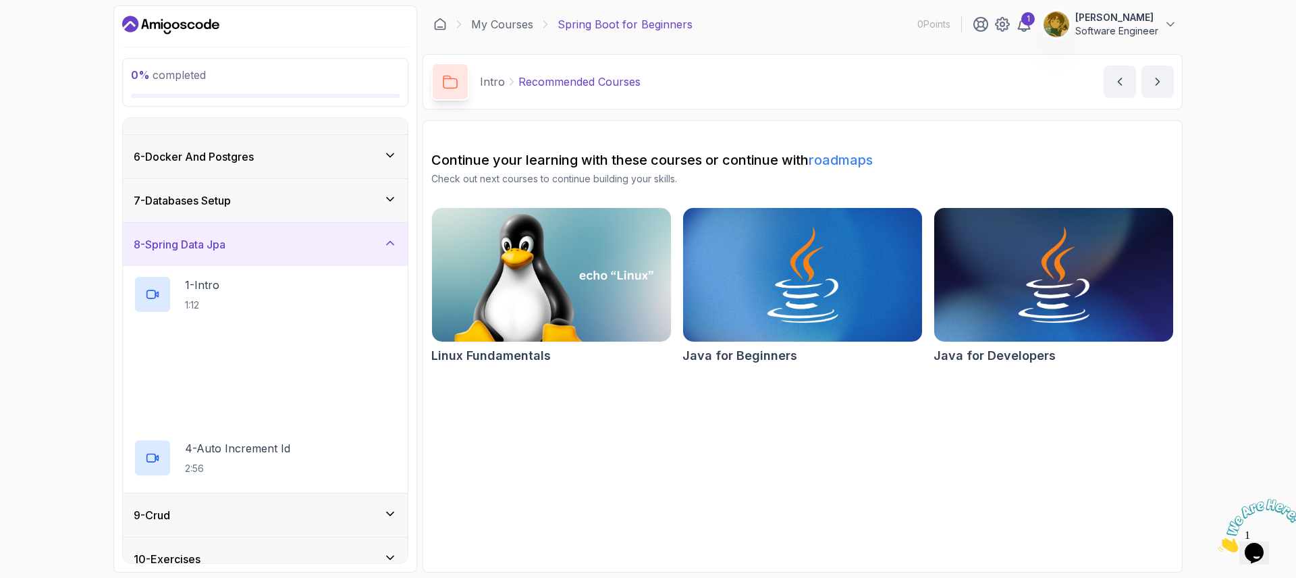
click at [282, 208] on div "7 - Databases Setup" at bounding box center [265, 200] width 263 height 16
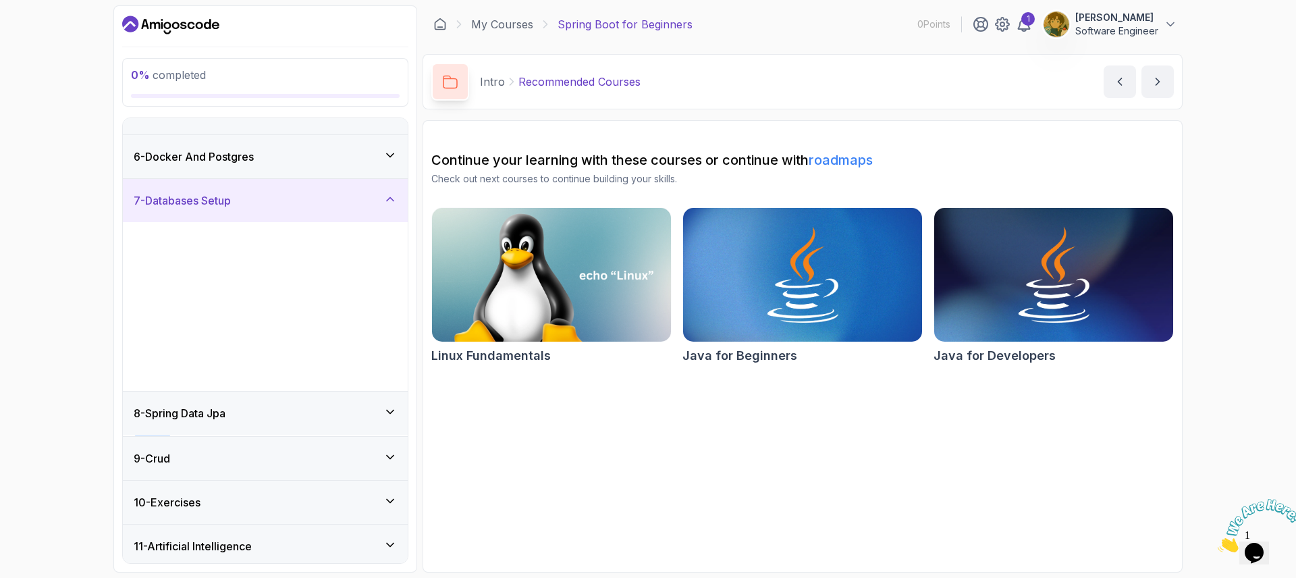
scroll to position [81, 0]
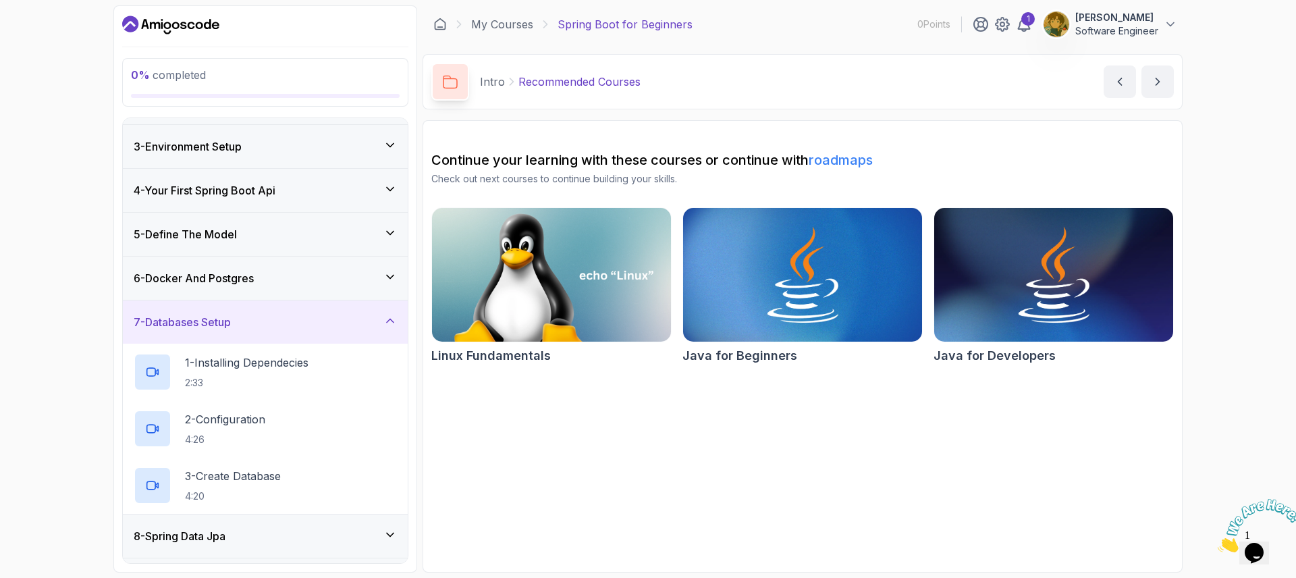
click at [279, 251] on div "5 - Define The Model" at bounding box center [265, 234] width 285 height 43
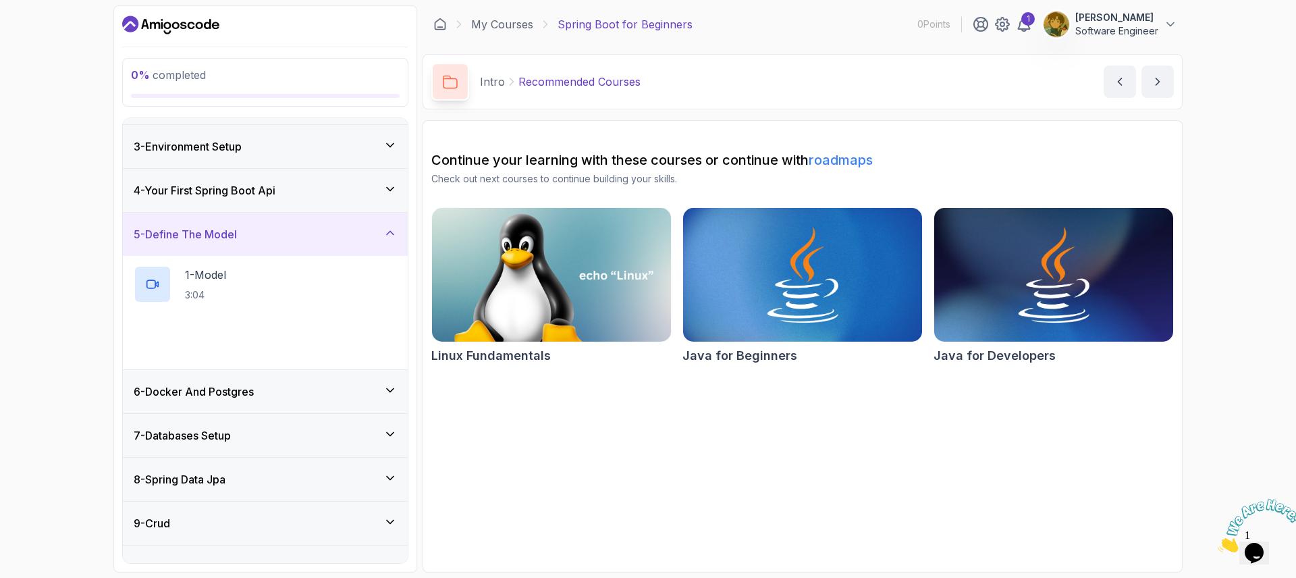
scroll to position [194, 0]
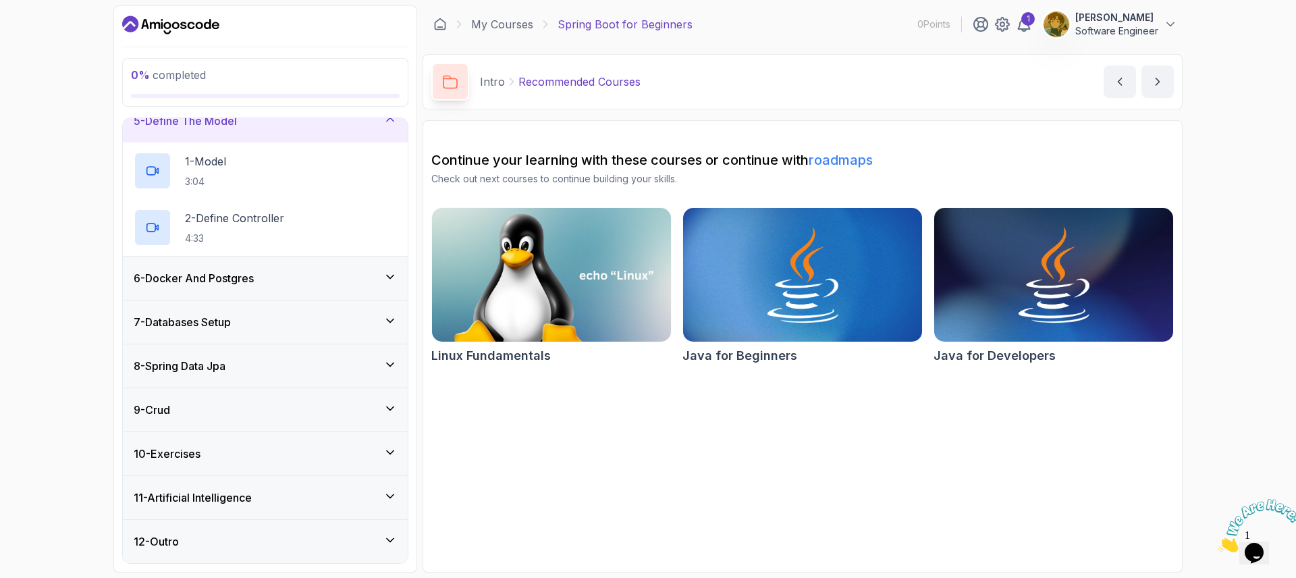
click at [270, 373] on div "8 - Spring Data Jpa" at bounding box center [265, 366] width 263 height 16
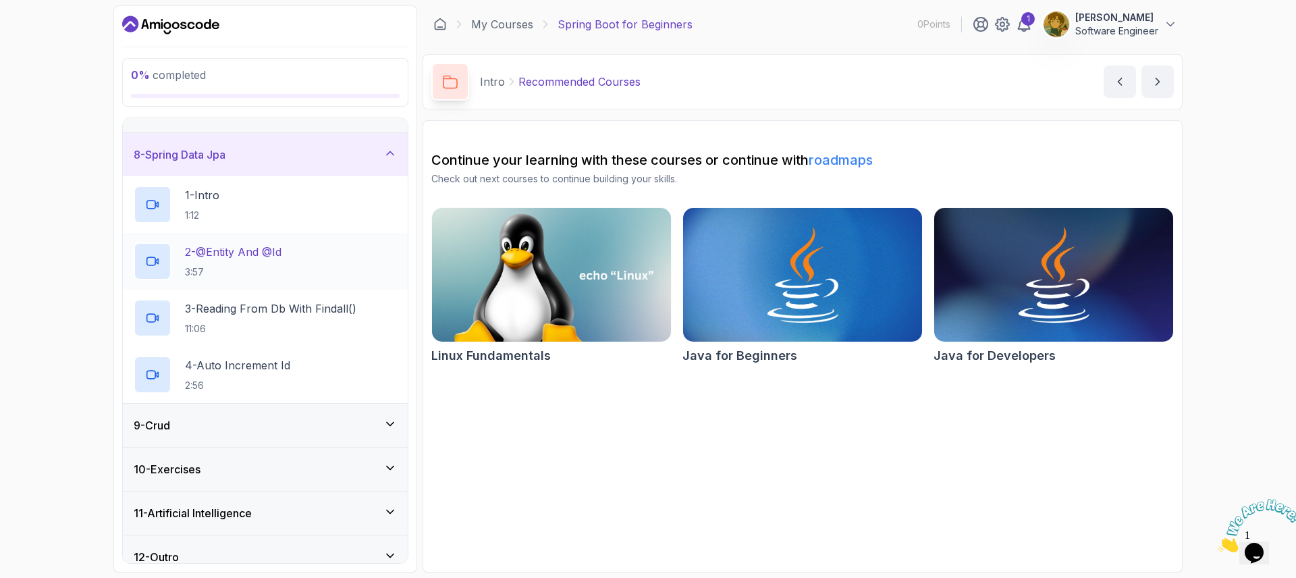
scroll to position [308, 0]
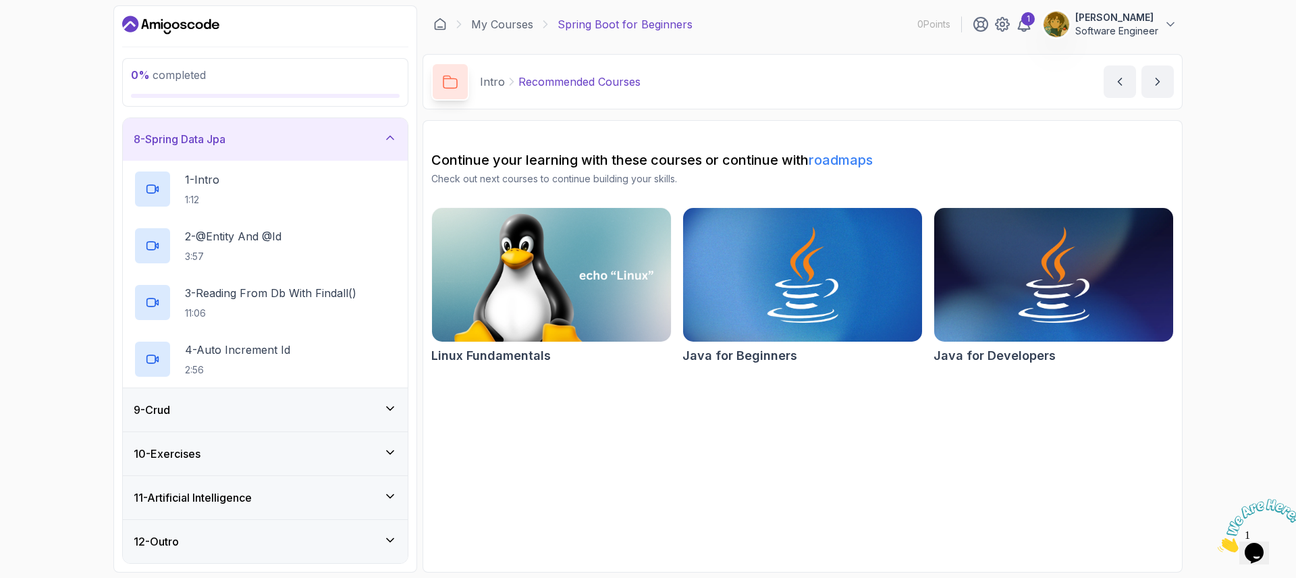
click at [317, 504] on div "11 - Artificial Intelligence" at bounding box center [265, 497] width 263 height 16
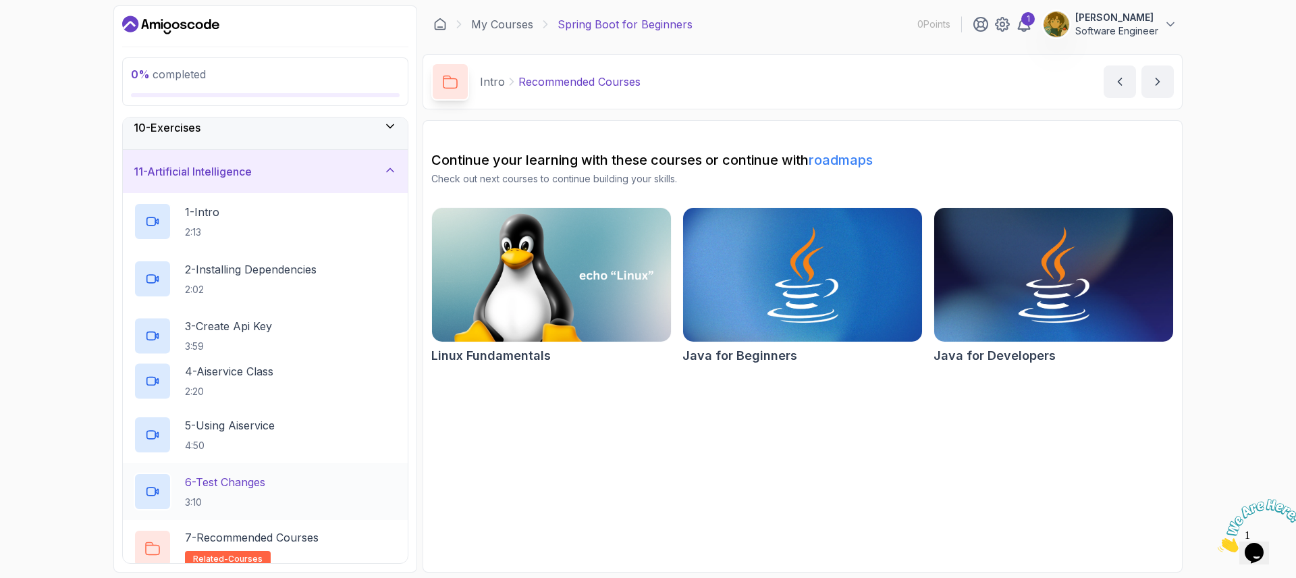
scroll to position [424, 0]
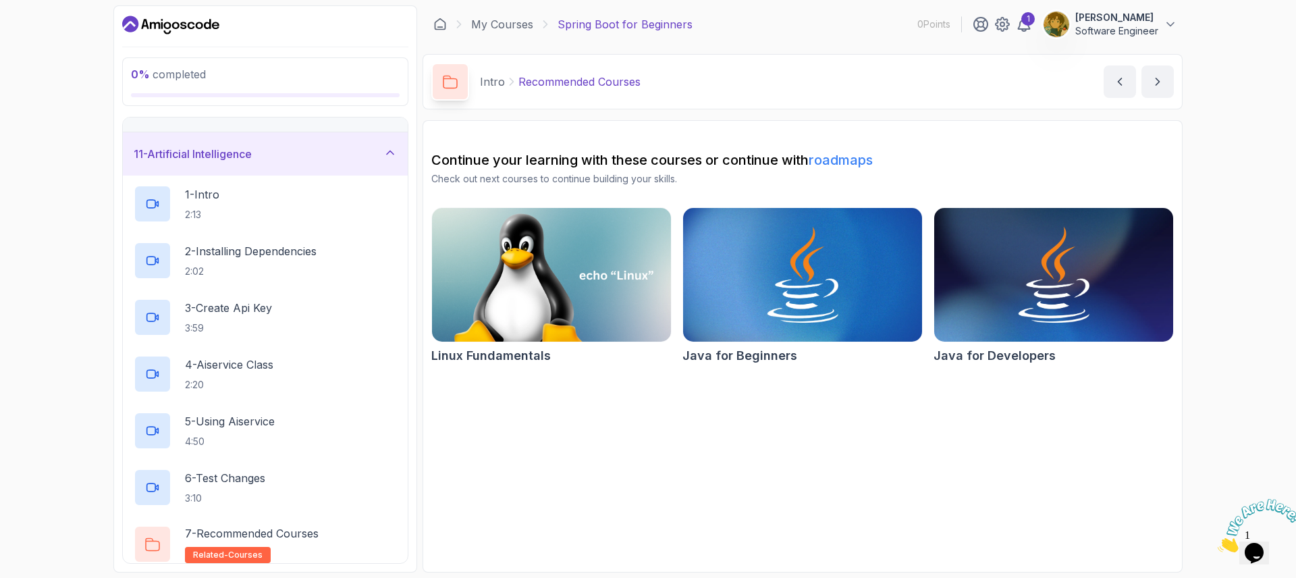
click at [313, 163] on div "11 - Artificial Intelligence" at bounding box center [265, 153] width 285 height 43
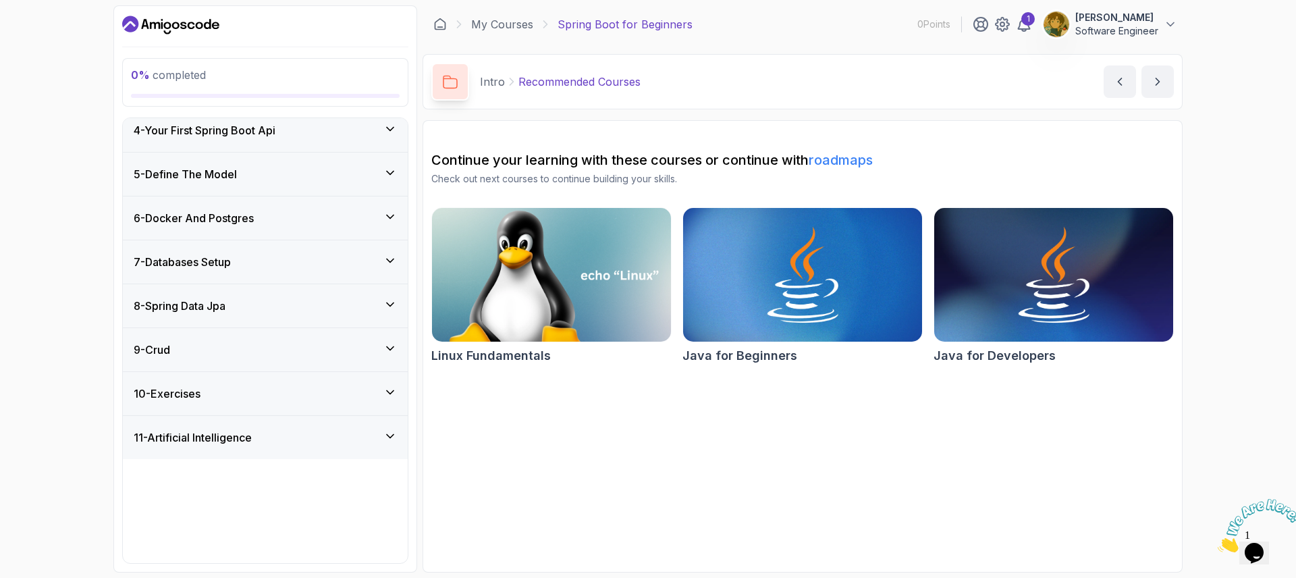
scroll to position [81, 0]
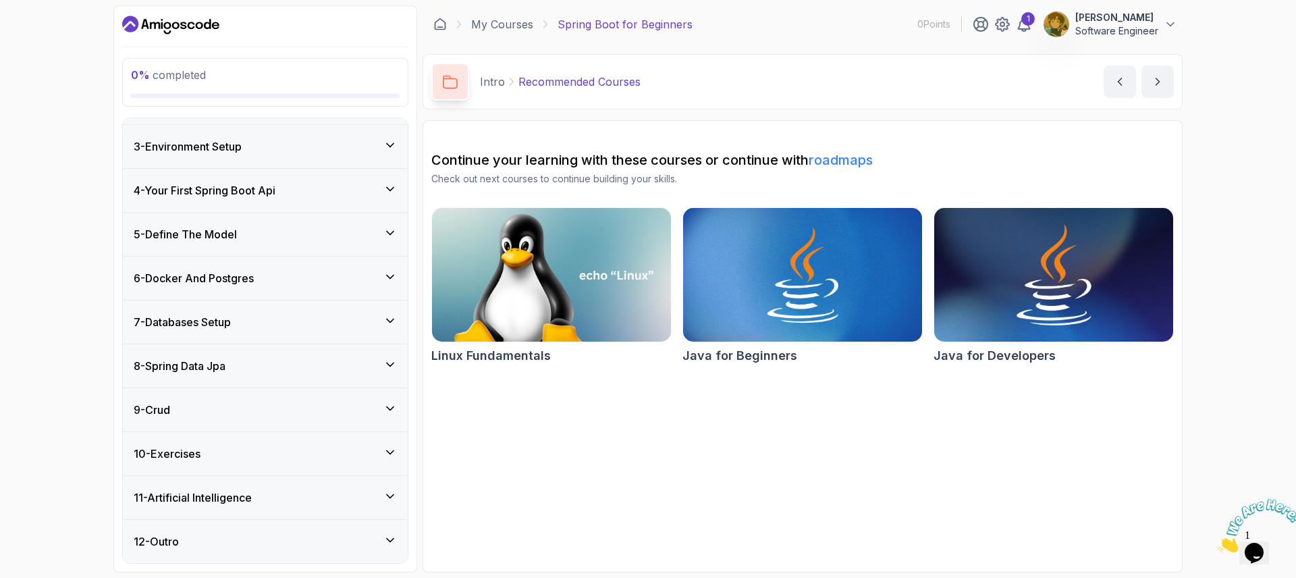
click at [998, 311] on img at bounding box center [1053, 275] width 251 height 140
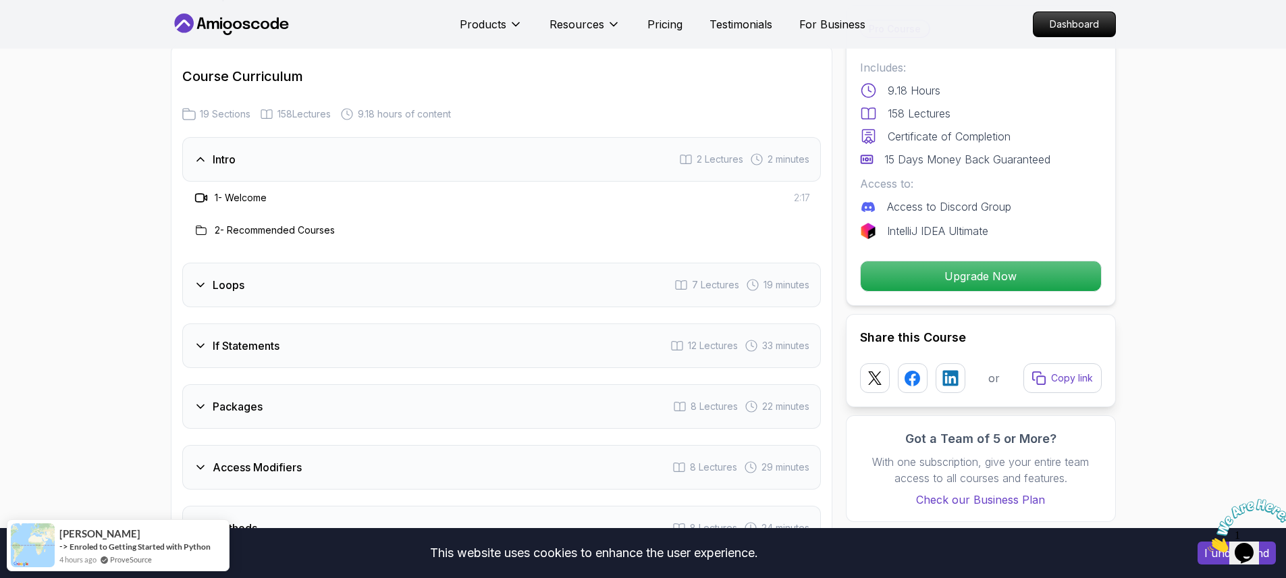
scroll to position [1944, 0]
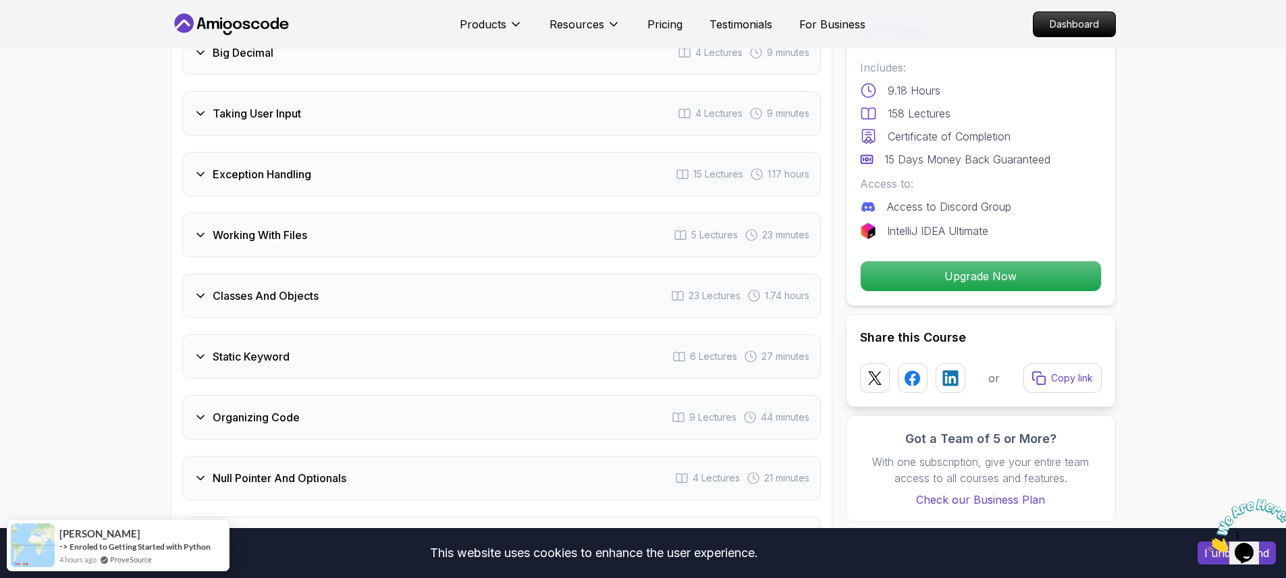
click at [307, 165] on div "Exception Handling 15 Lectures 1.17 hours" at bounding box center [501, 174] width 639 height 45
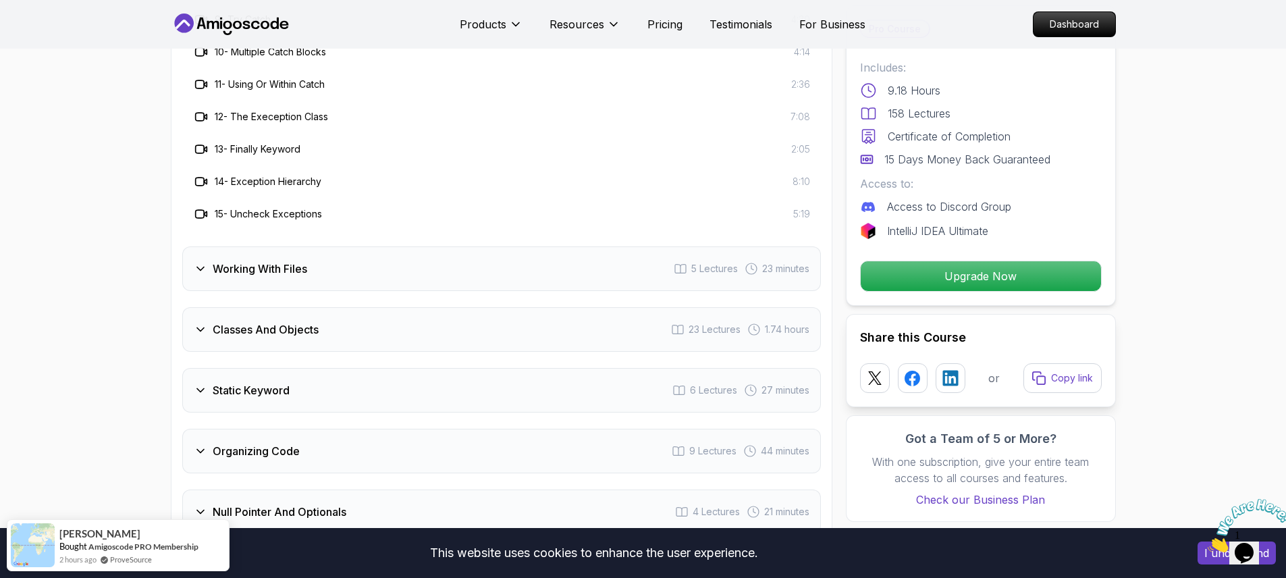
scroll to position [2973, 0]
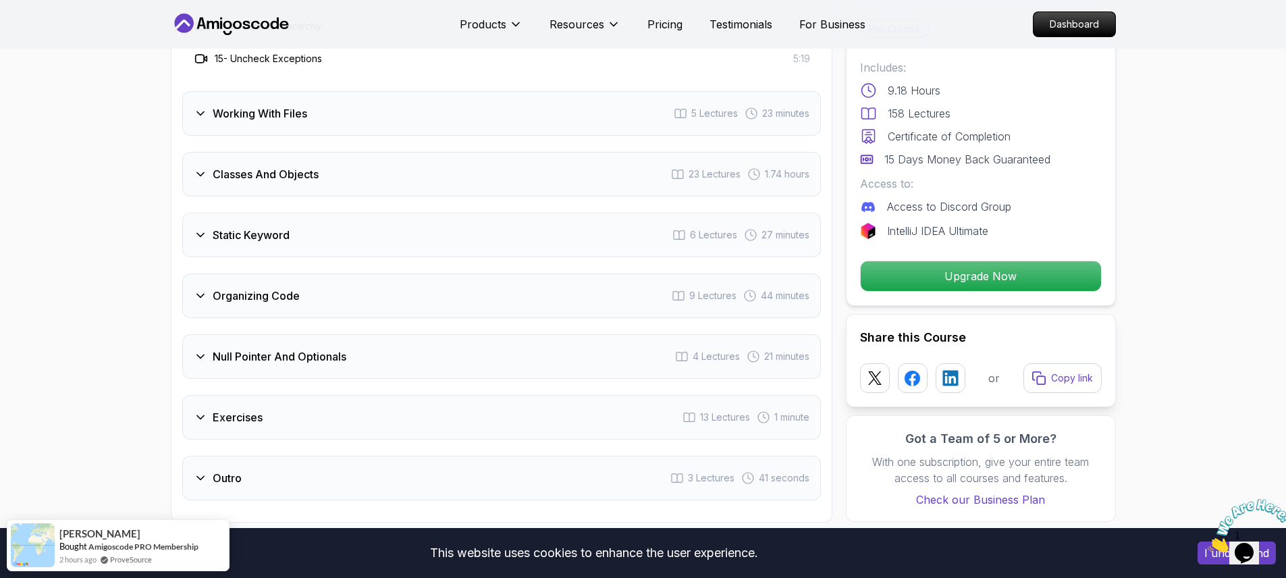
click at [356, 277] on div "Organizing Code 9 Lectures 44 minutes" at bounding box center [501, 295] width 639 height 45
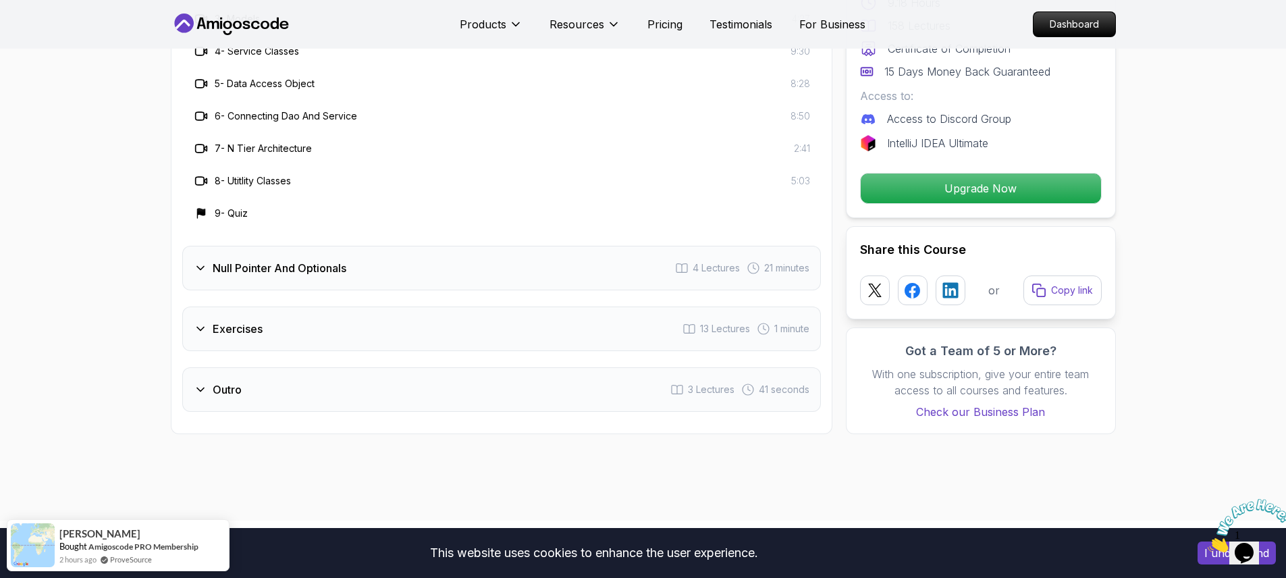
scroll to position [2852, 0]
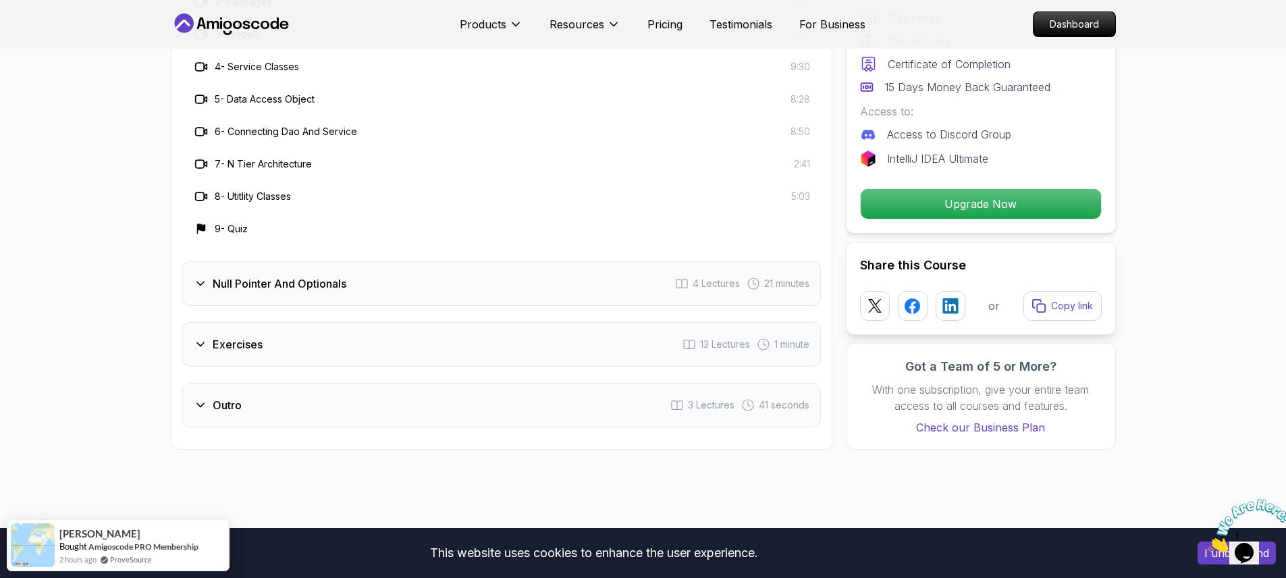
click at [313, 276] on div "Null Pointer And Optionals 4 Lectures 21 minutes" at bounding box center [501, 283] width 639 height 45
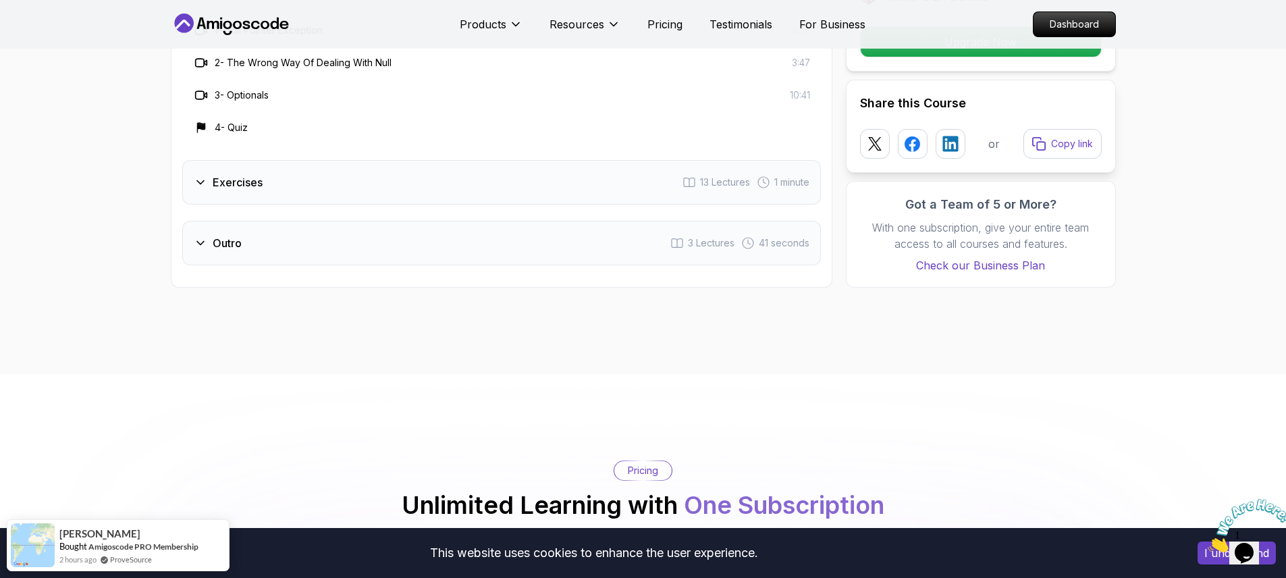
click at [274, 171] on div "Exercises 13 Lectures 1 minute" at bounding box center [501, 182] width 639 height 45
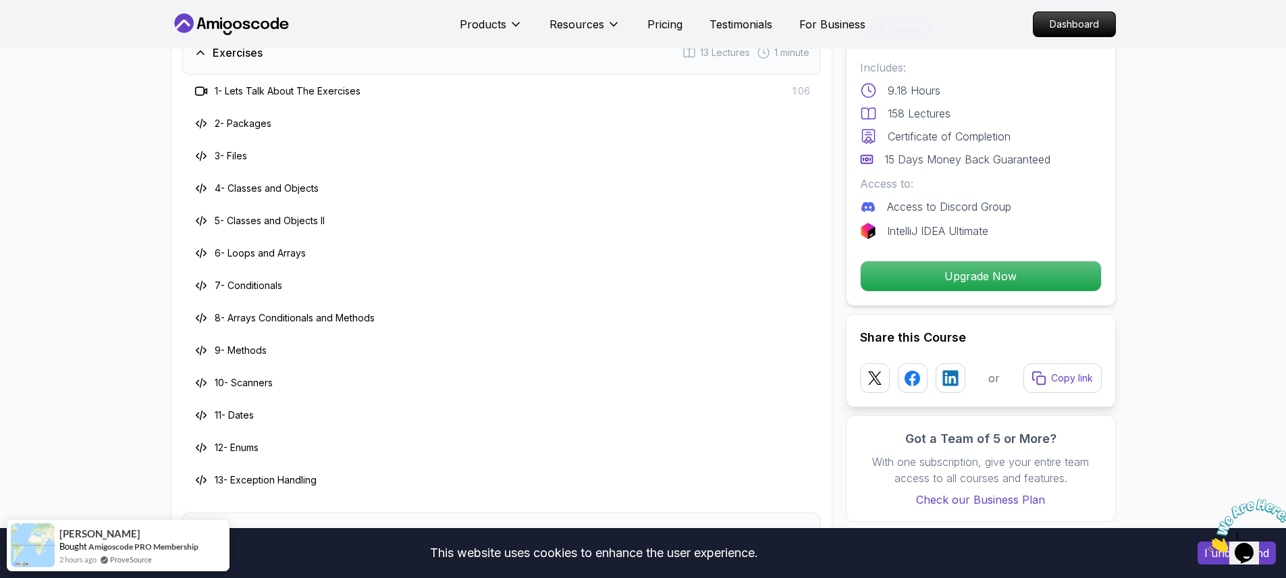
scroll to position [3216, 0]
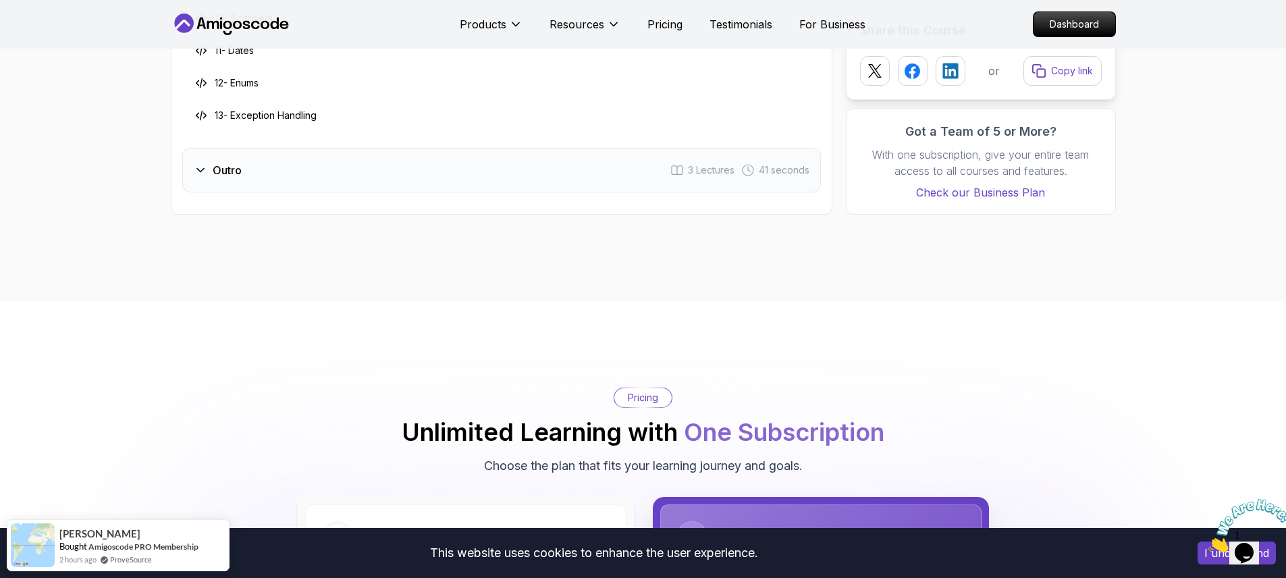
click at [292, 148] on div "Outro 3 Lectures 41 seconds" at bounding box center [501, 170] width 639 height 45
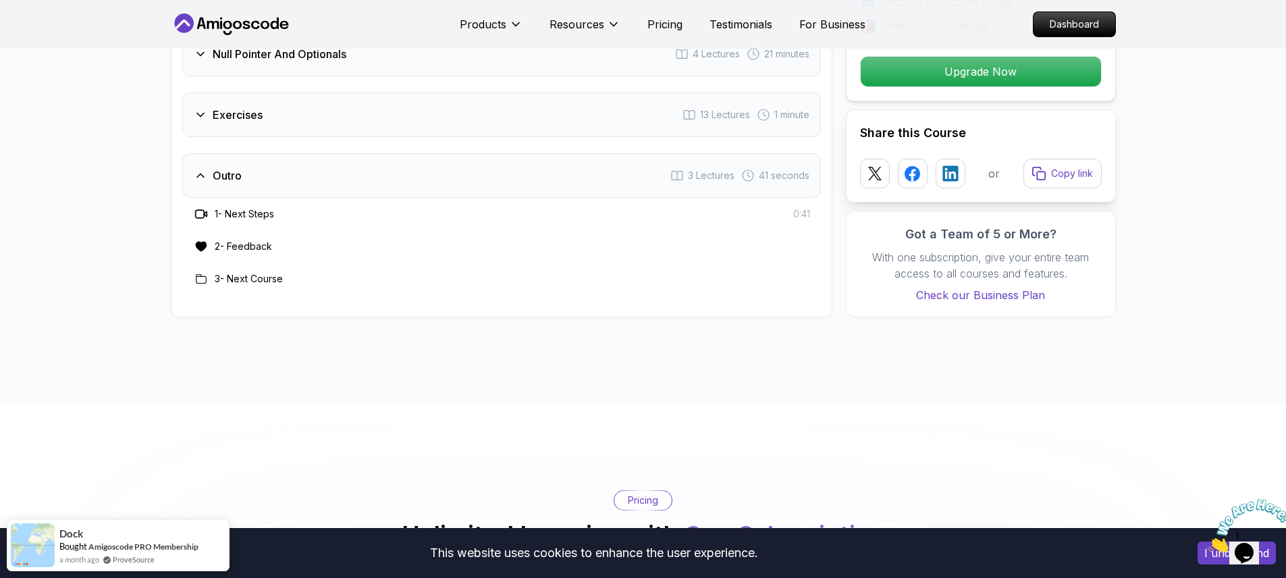
scroll to position [2365, 0]
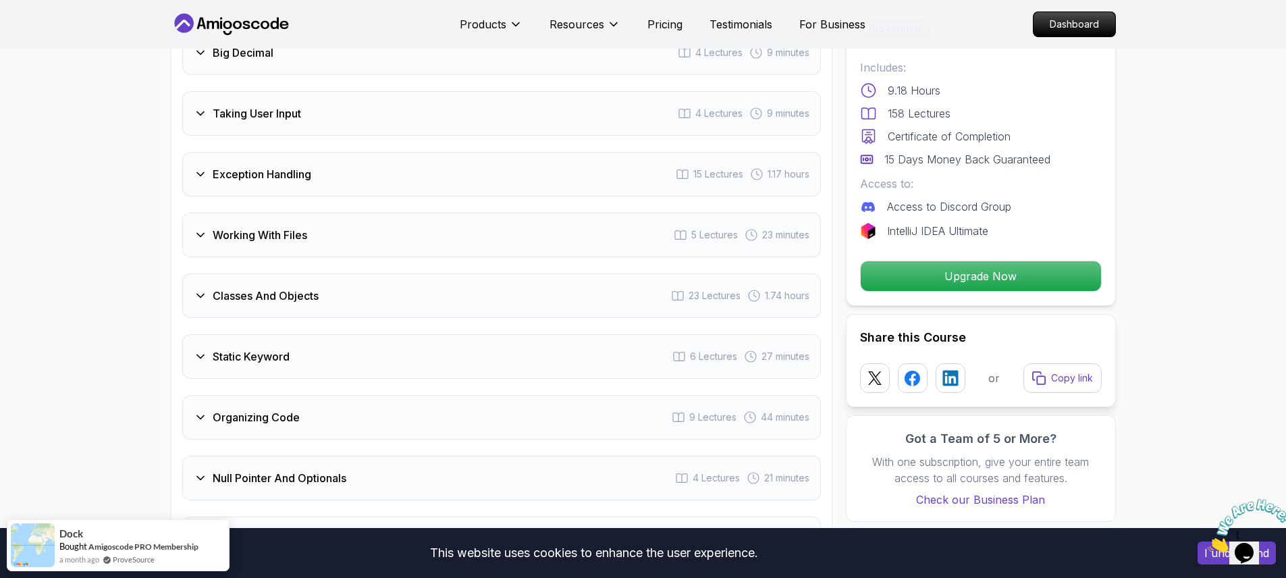
drag, startPoint x: 482, startPoint y: 23, endPoint x: 458, endPoint y: 28, distance: 24.9
click at [458, 28] on nav "Products Products Portfolly The one-click portfolio builder for developers Cour…" at bounding box center [643, 24] width 945 height 49
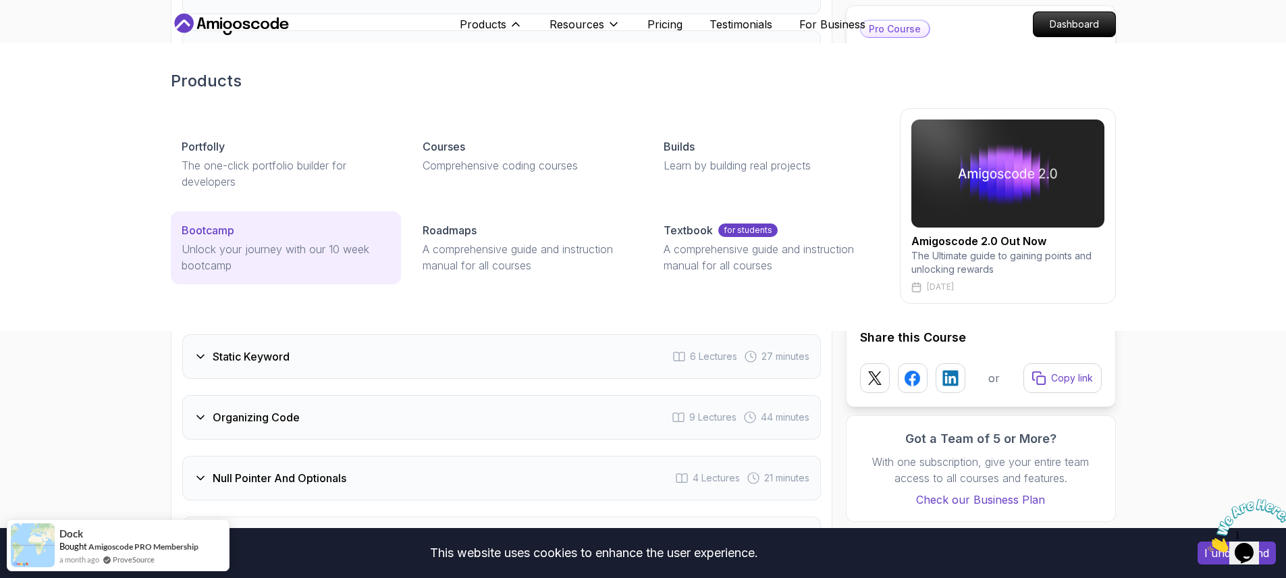
click at [281, 268] on p "Unlock your journey with our 10 week bootcamp" at bounding box center [286, 257] width 209 height 32
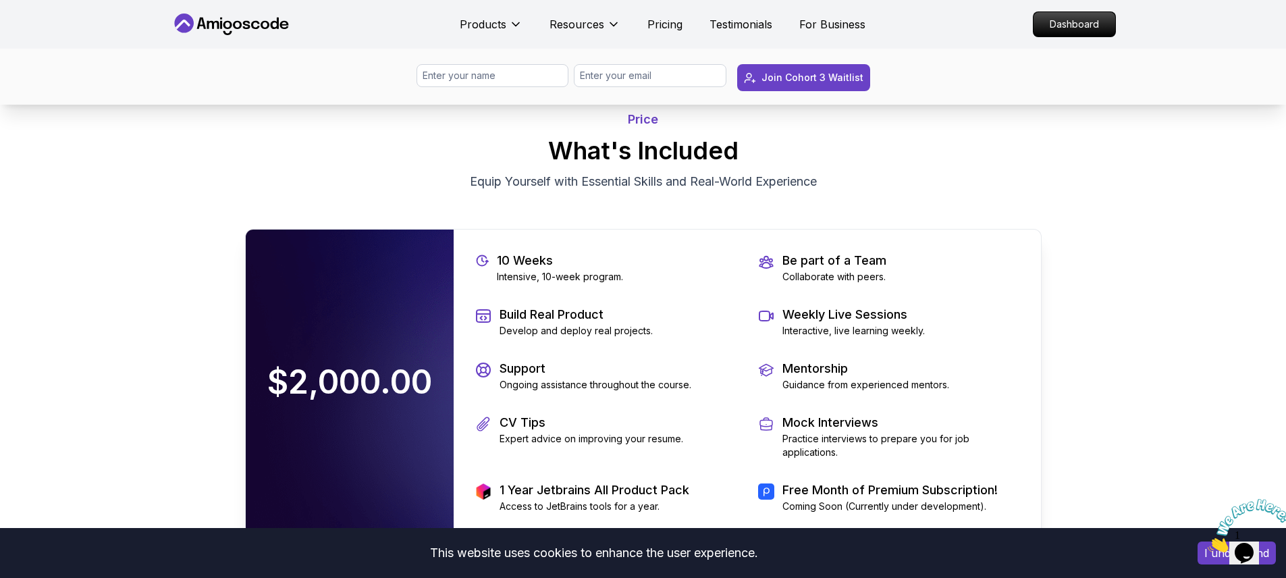
scroll to position [2309, 0]
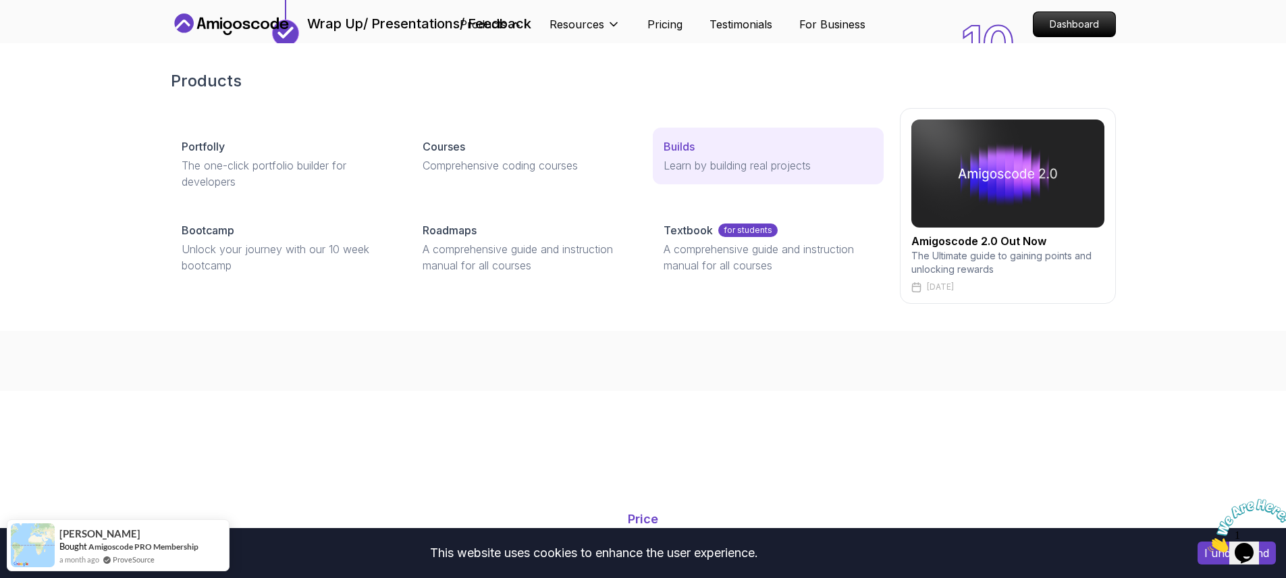
click at [720, 167] on p "Learn by building real projects" at bounding box center [768, 165] width 209 height 16
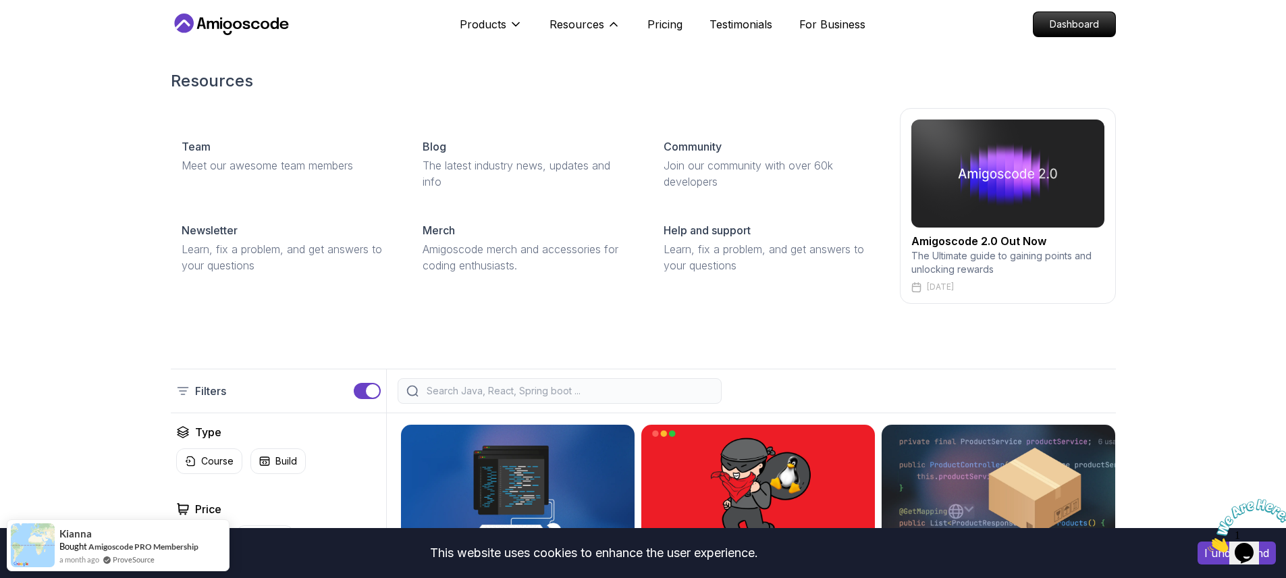
click at [1036, 252] on p "The Ultimate guide to gaining points and unlocking rewards" at bounding box center [1007, 262] width 193 height 27
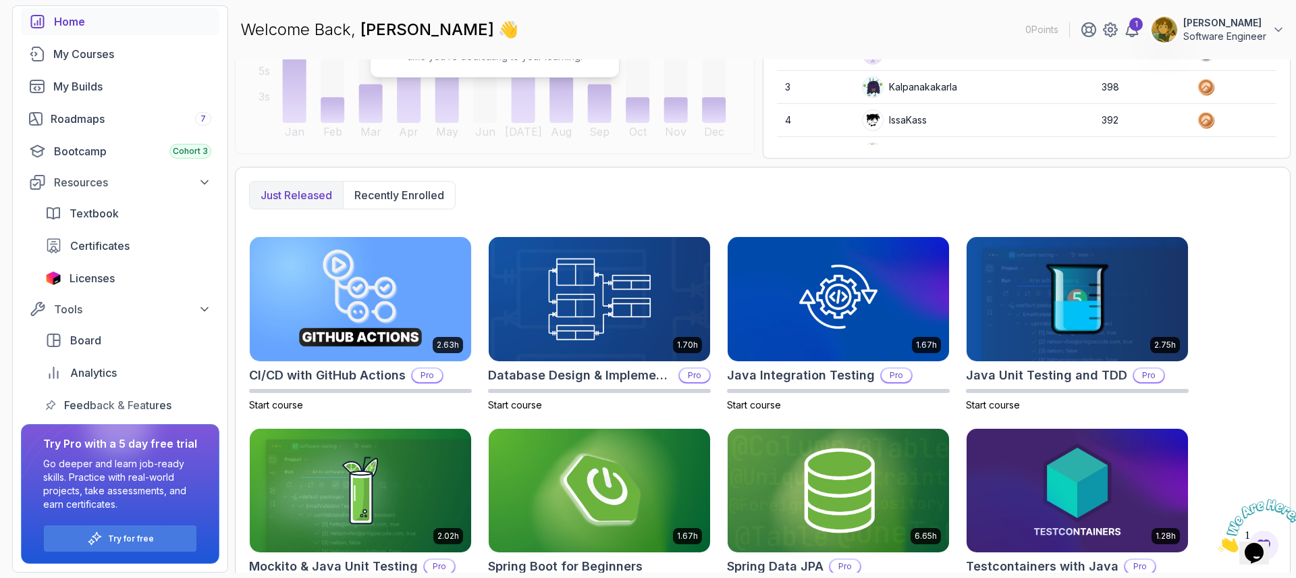
scroll to position [288, 0]
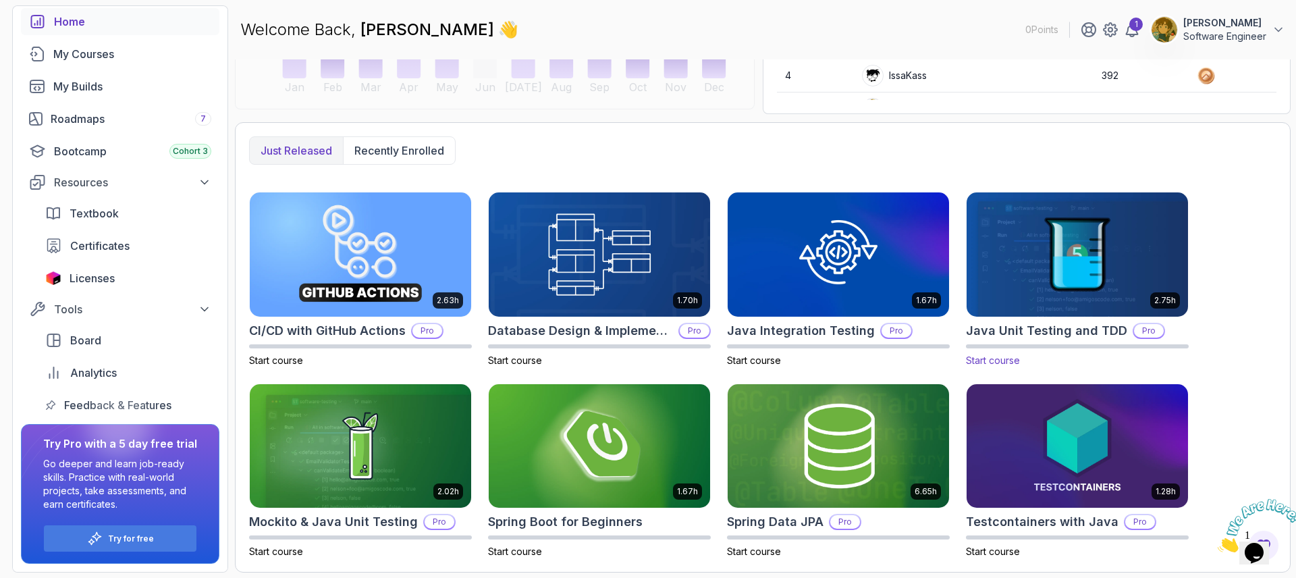
click at [1067, 296] on img at bounding box center [1077, 254] width 232 height 130
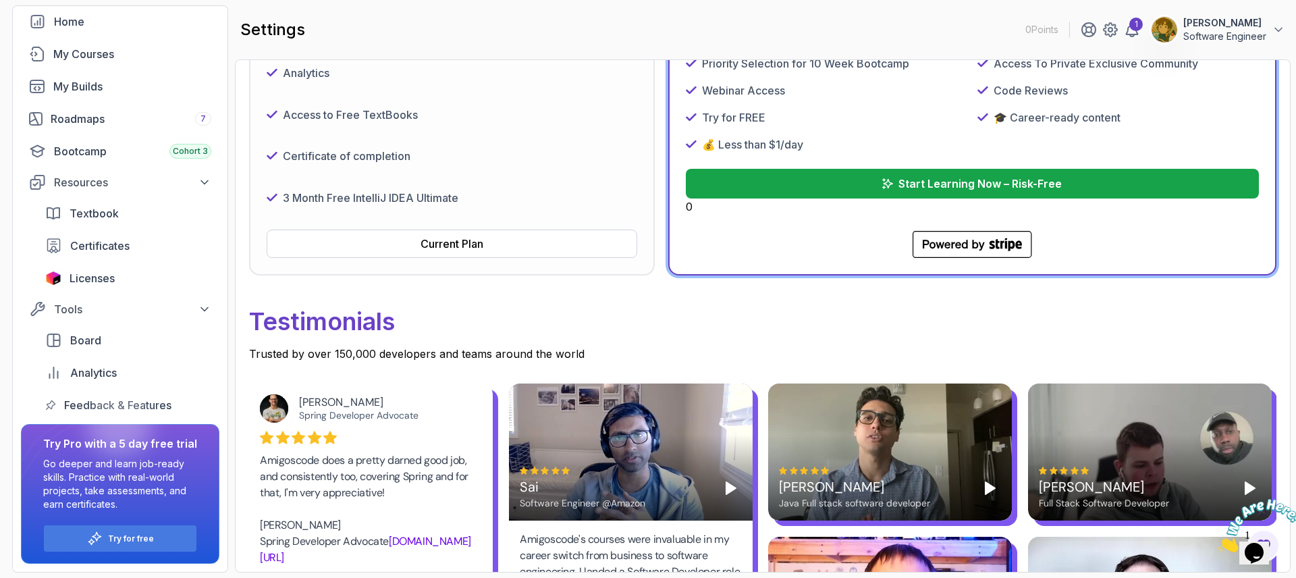
scroll to position [365, 0]
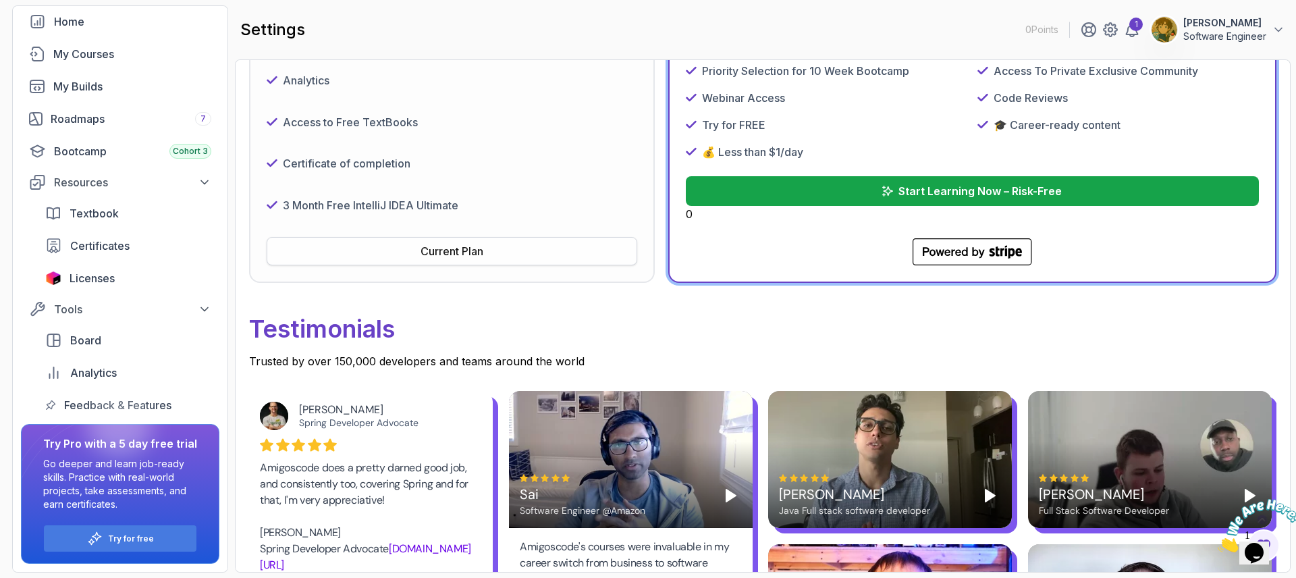
click at [444, 254] on div "Current Plan" at bounding box center [452, 251] width 63 height 16
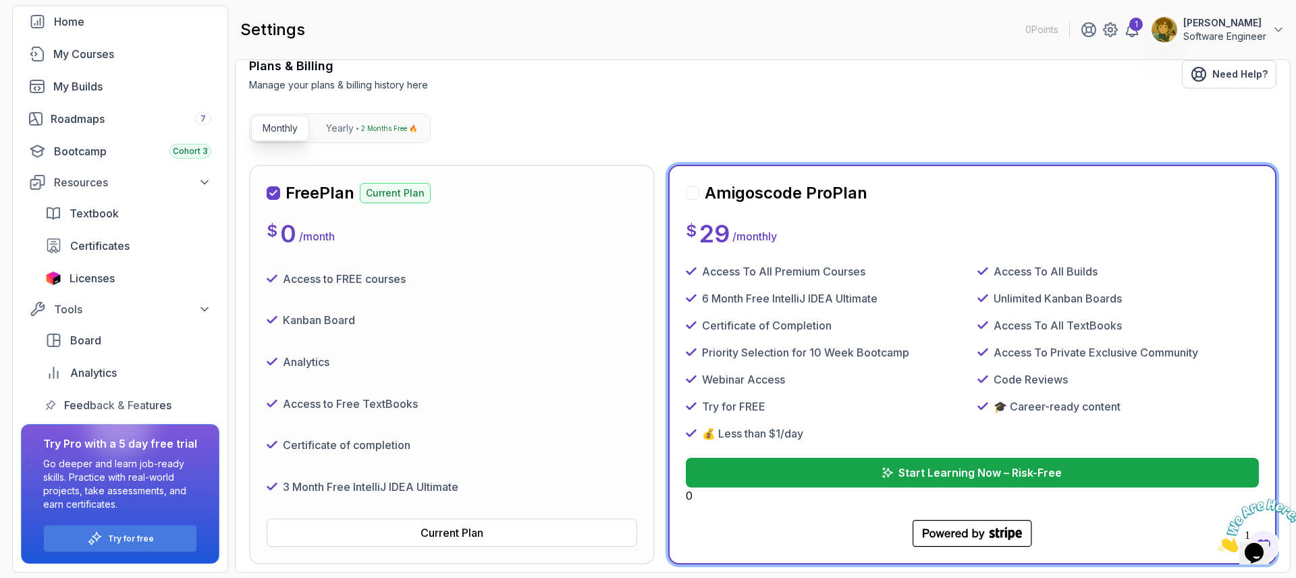
scroll to position [0, 0]
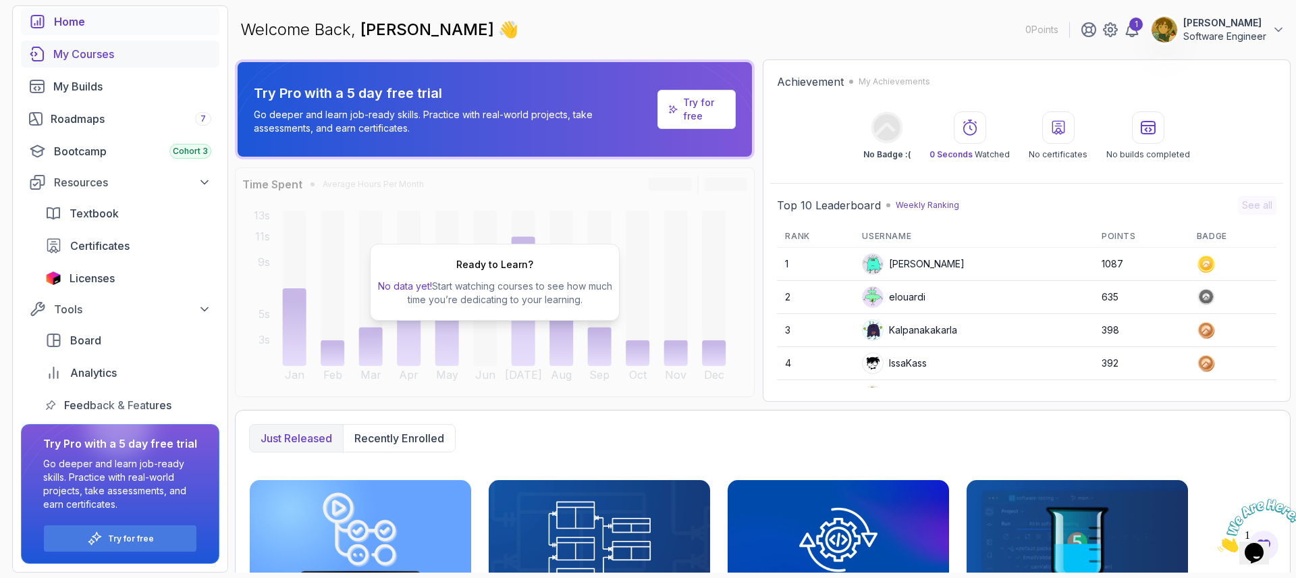
click at [74, 63] on link "My Courses" at bounding box center [120, 54] width 198 height 27
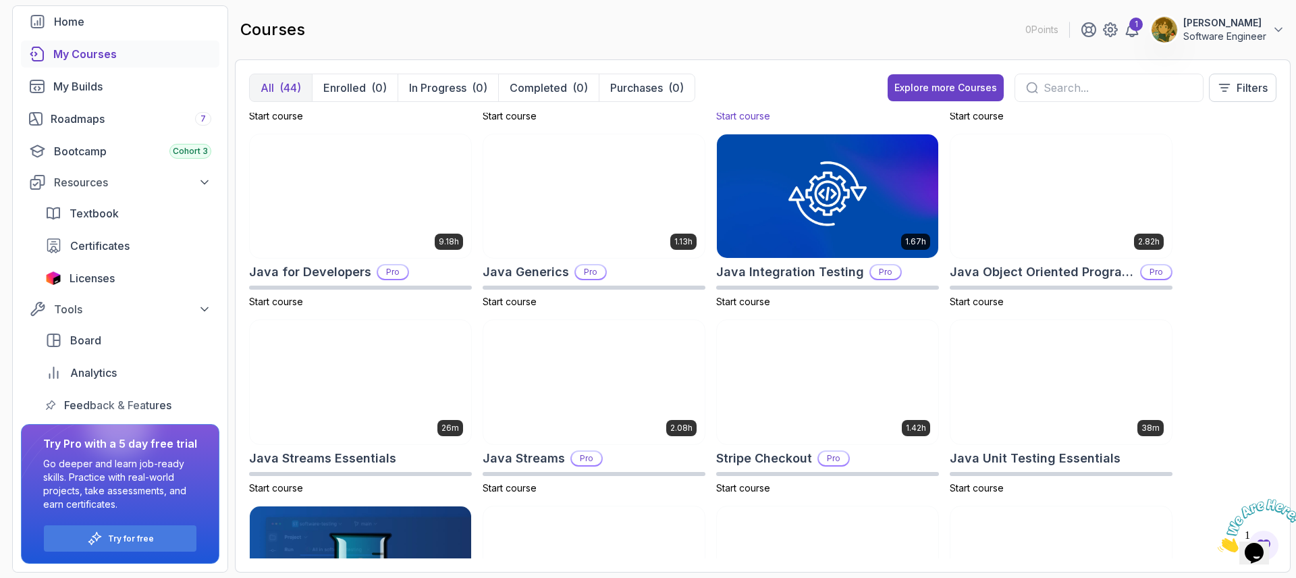
scroll to position [729, 0]
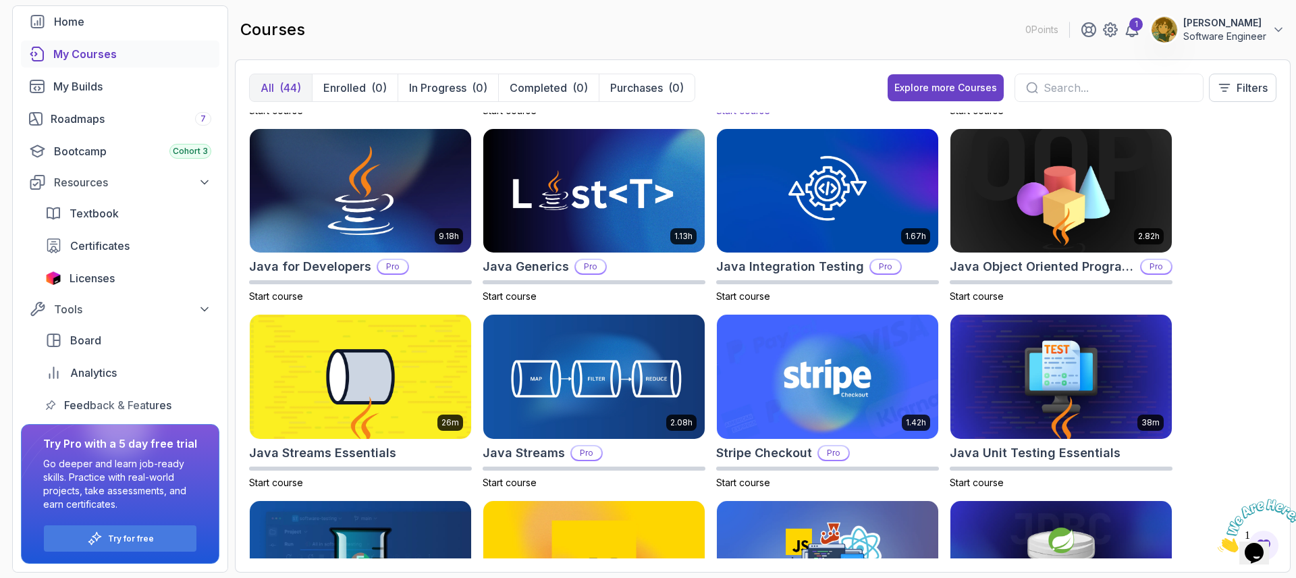
click at [1231, 298] on div "8.31h Advanced Databases Pro Start course 5.18h Advanced Spring Boot Pro Start …" at bounding box center [762, 336] width 1027 height 446
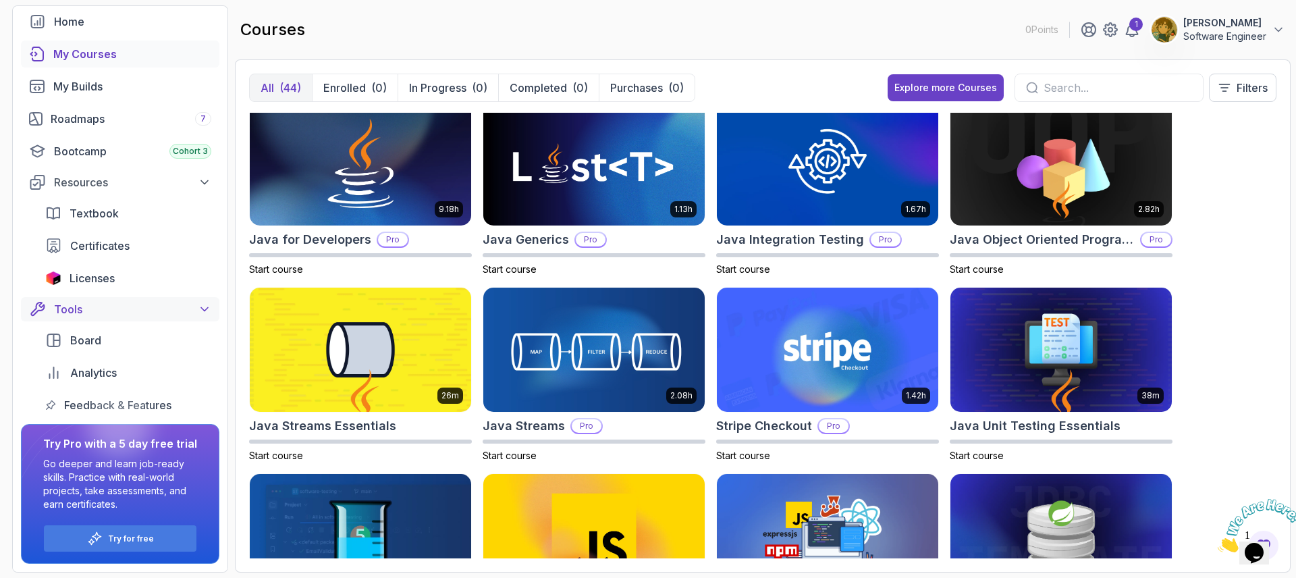
scroll to position [0, 0]
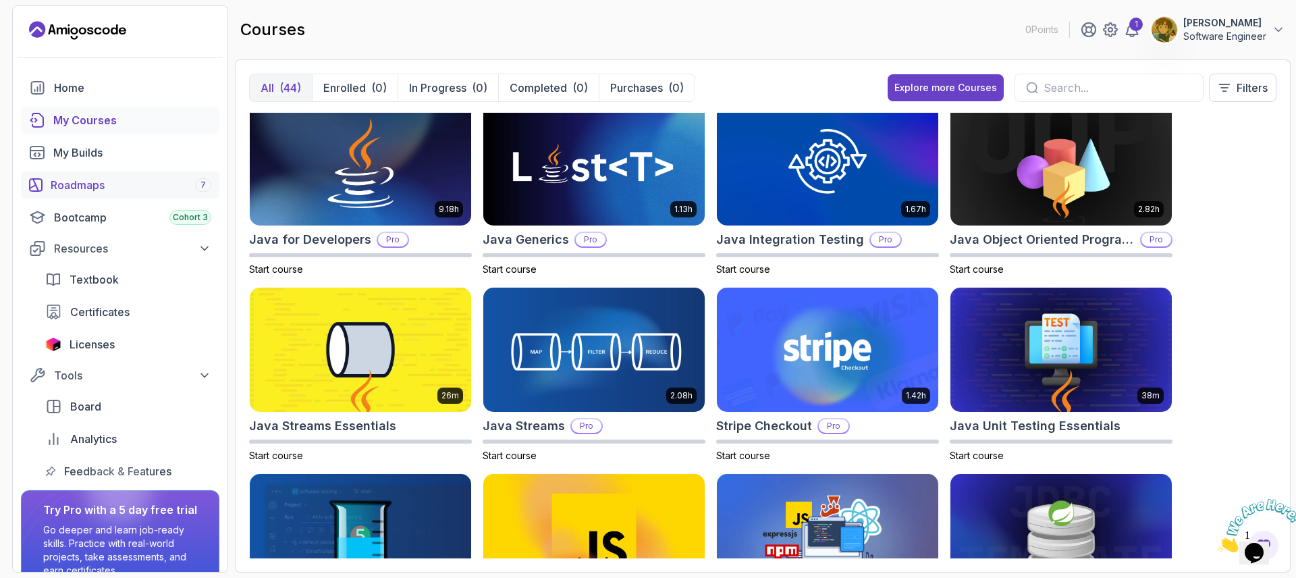
click at [157, 184] on div "Roadmaps 7" at bounding box center [131, 185] width 161 height 16
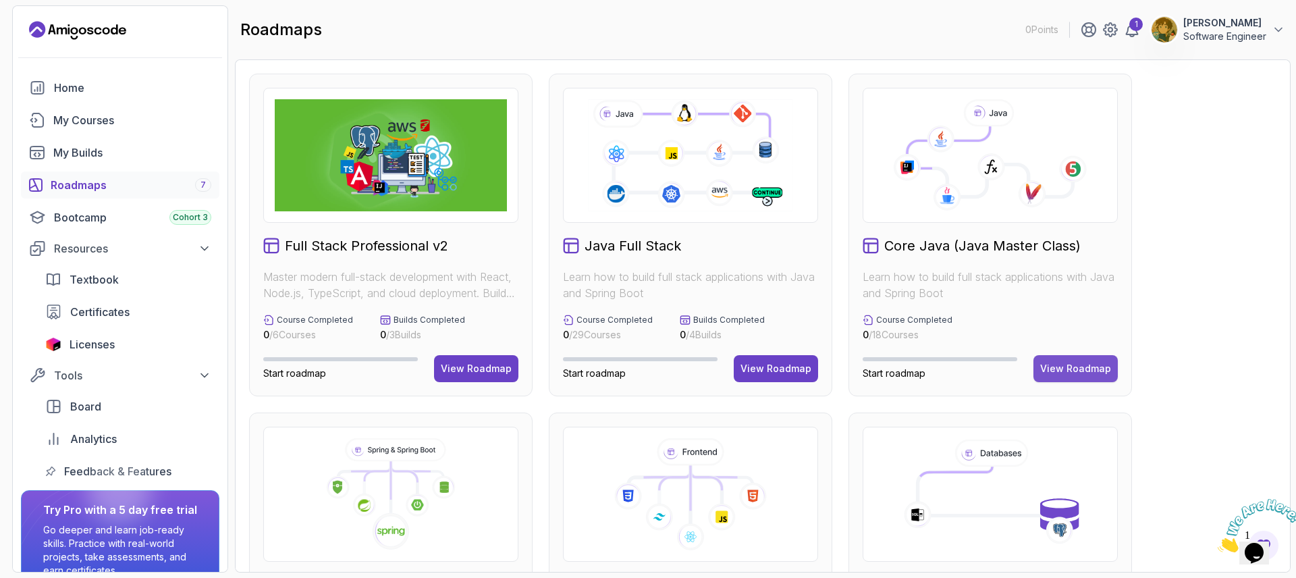
click at [1079, 364] on div "View Roadmap" at bounding box center [1075, 369] width 71 height 14
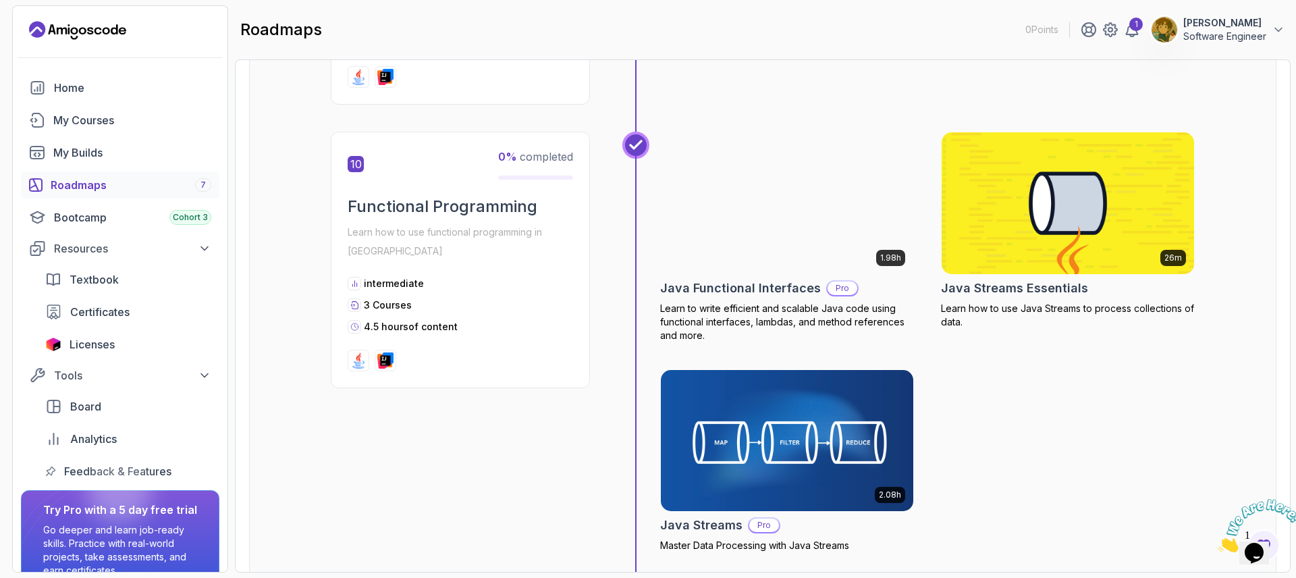
scroll to position [2673, 0]
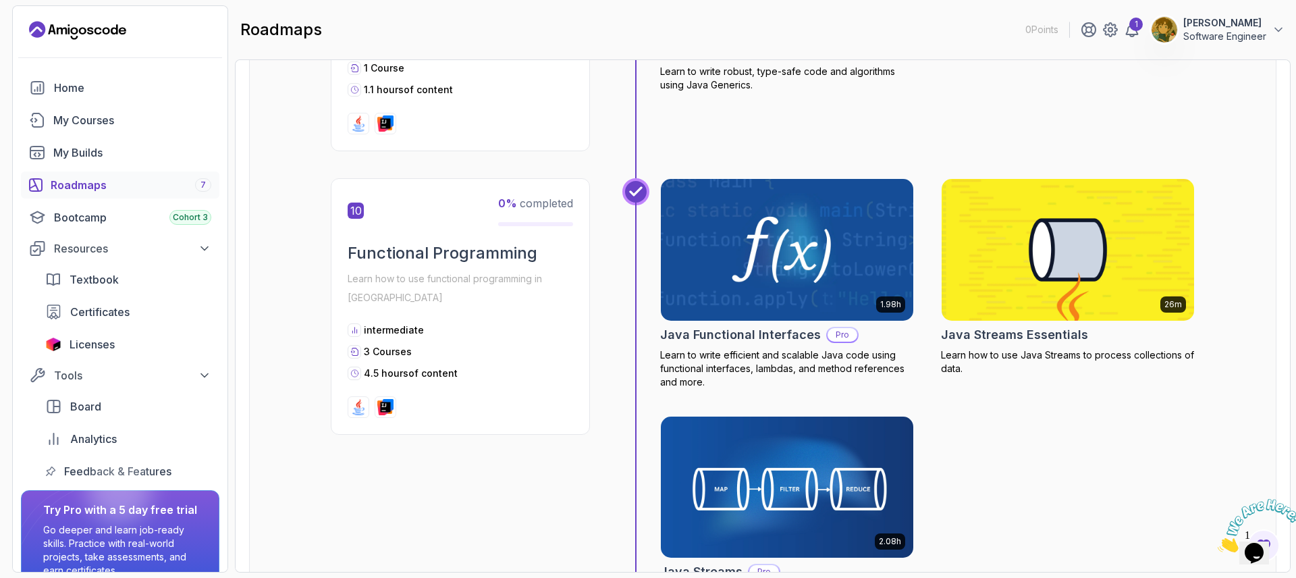
click at [1118, 390] on div "1.98h Java Functional Interfaces Pro Learn to write efficient and scalable Java…" at bounding box center [927, 388] width 535 height 421
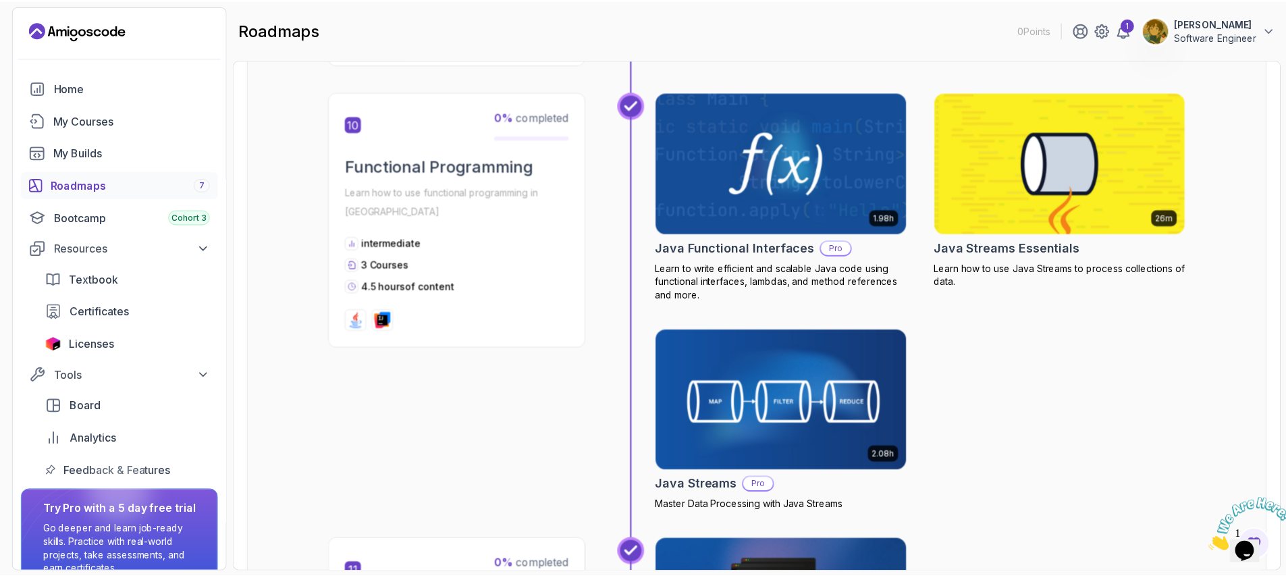
scroll to position [2748, 0]
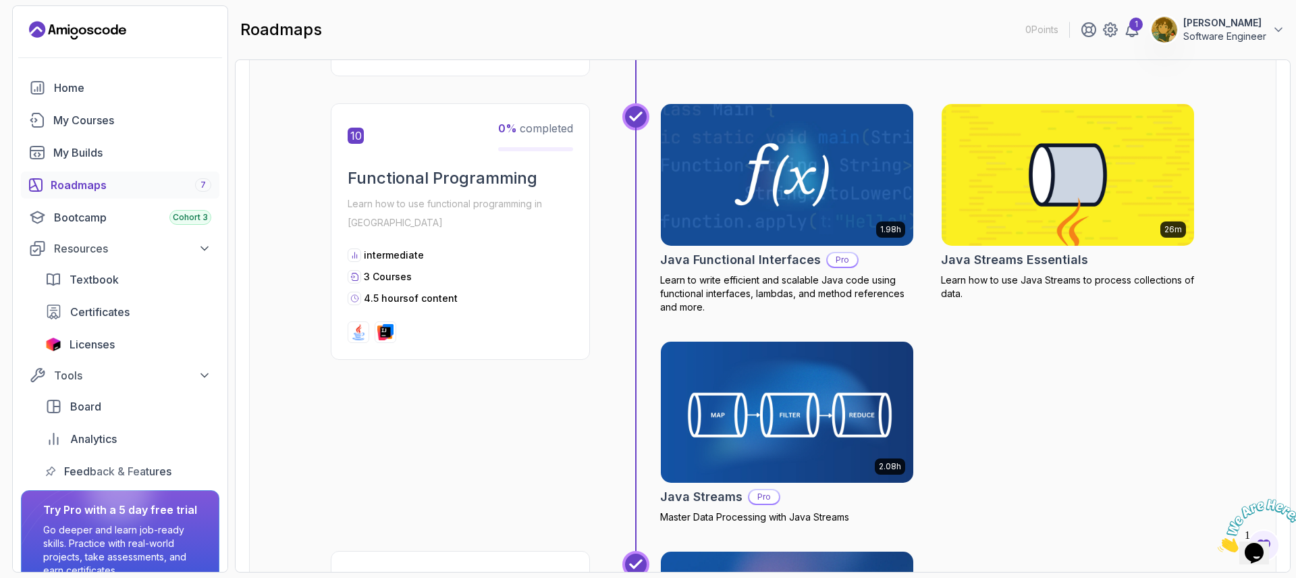
click at [826, 338] on img at bounding box center [787, 412] width 265 height 149
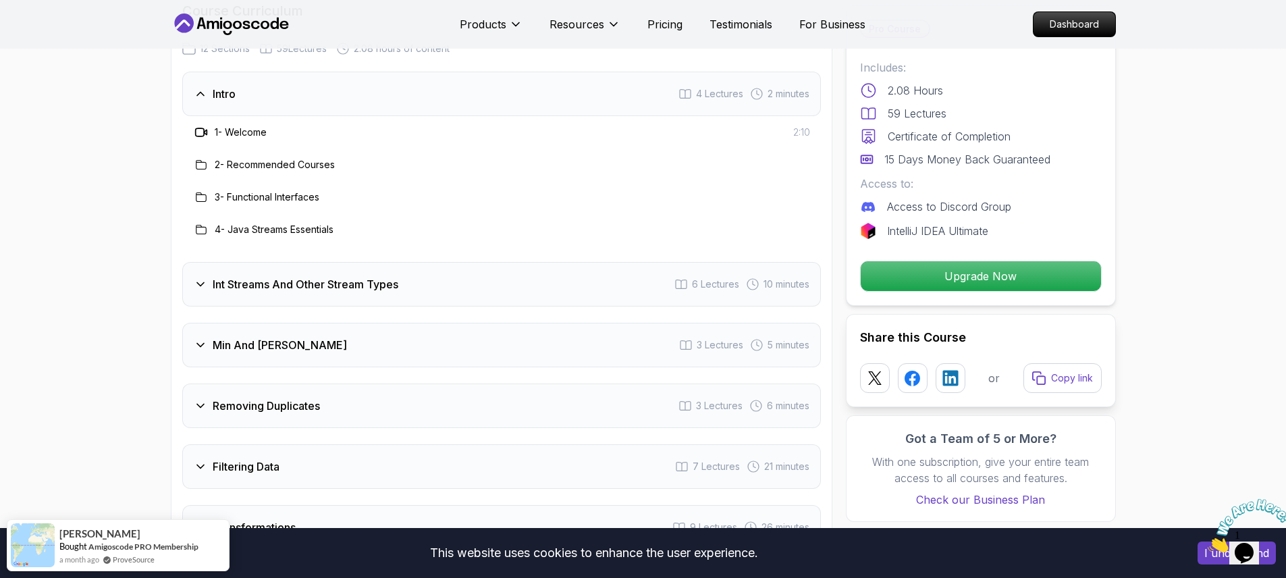
scroll to position [1701, 0]
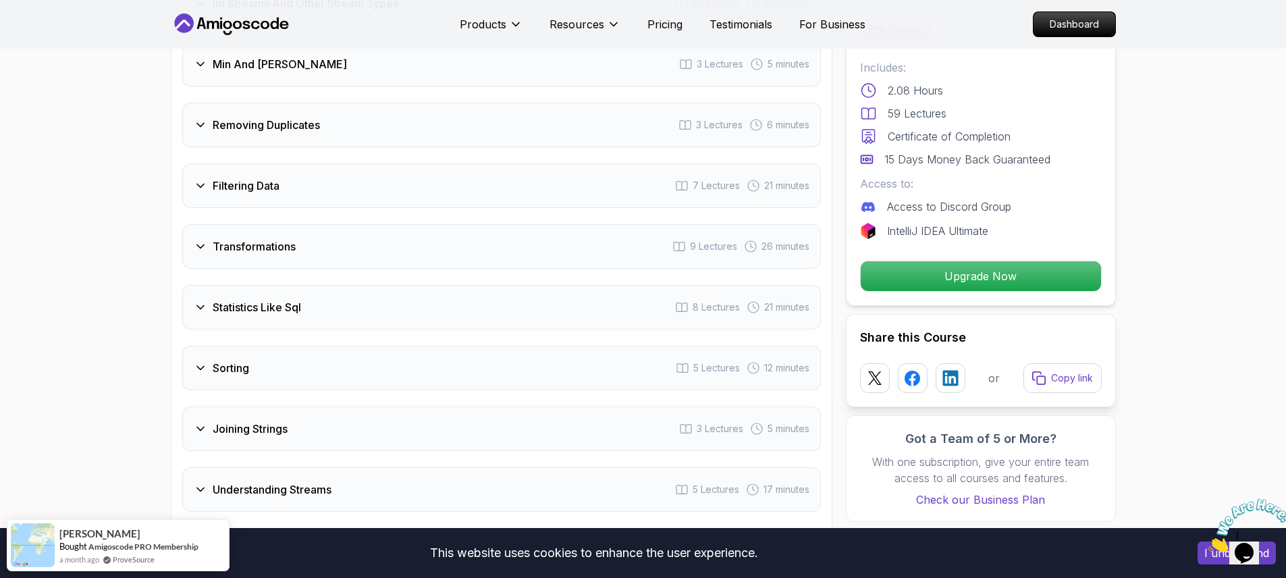
click at [254, 369] on div "Sorting 5 Lectures 12 minutes" at bounding box center [501, 368] width 639 height 45
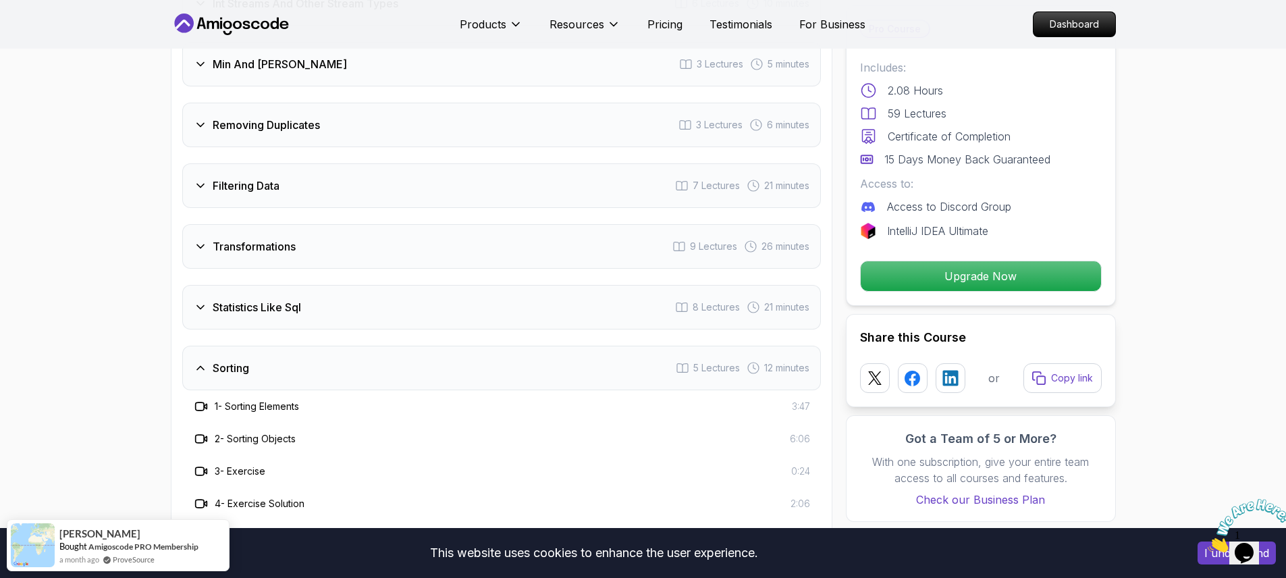
click at [249, 358] on div "Sorting 5 Lectures 12 minutes" at bounding box center [501, 368] width 639 height 45
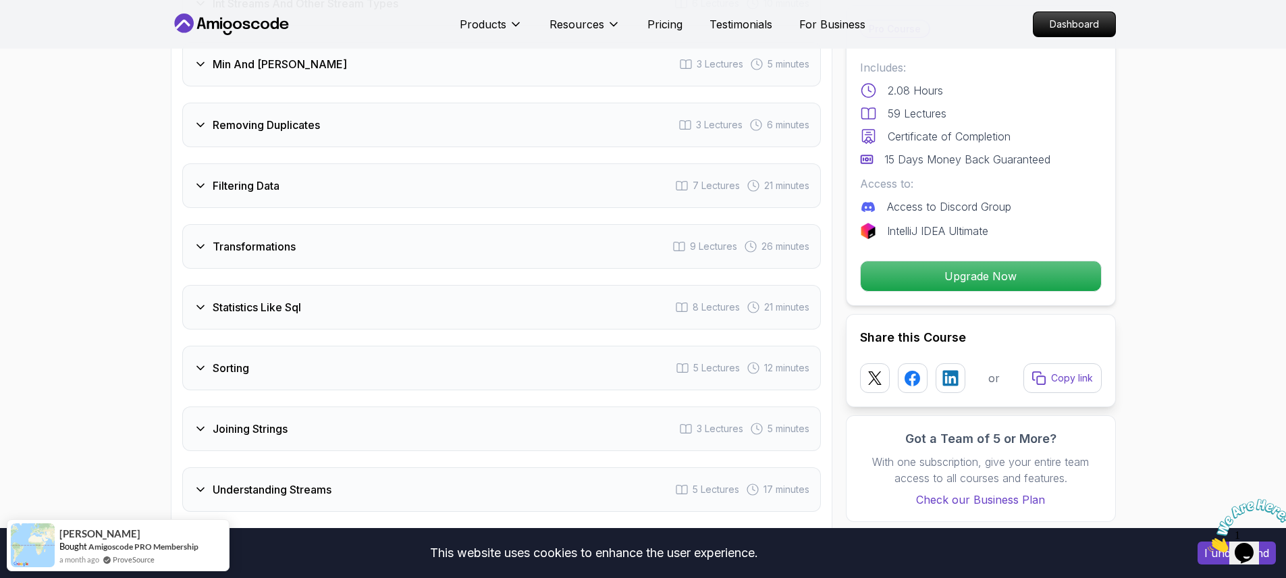
scroll to position [2179, 0]
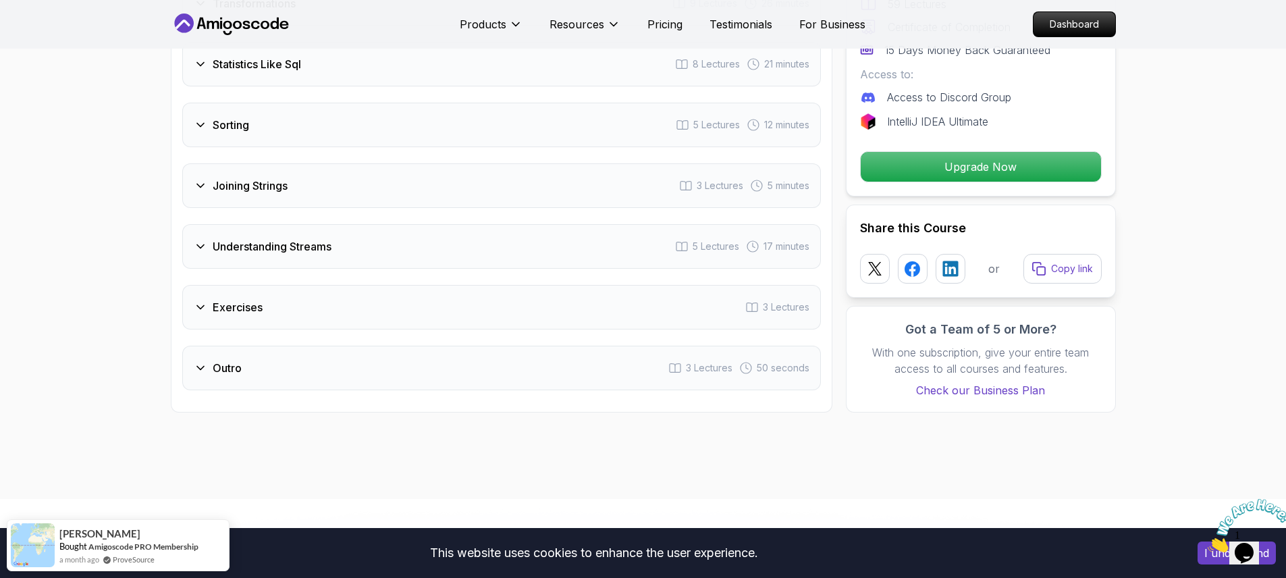
click at [241, 299] on div "Exercises 3 Lectures" at bounding box center [501, 307] width 639 height 45
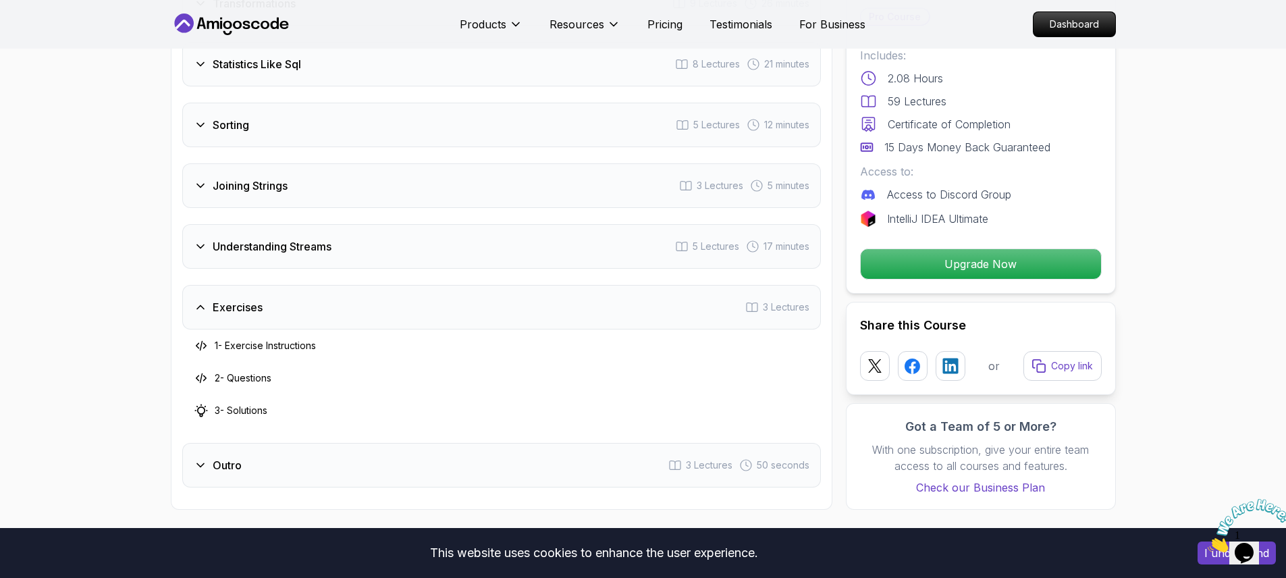
click at [241, 299] on div "Exercises 3 Lectures" at bounding box center [501, 307] width 639 height 45
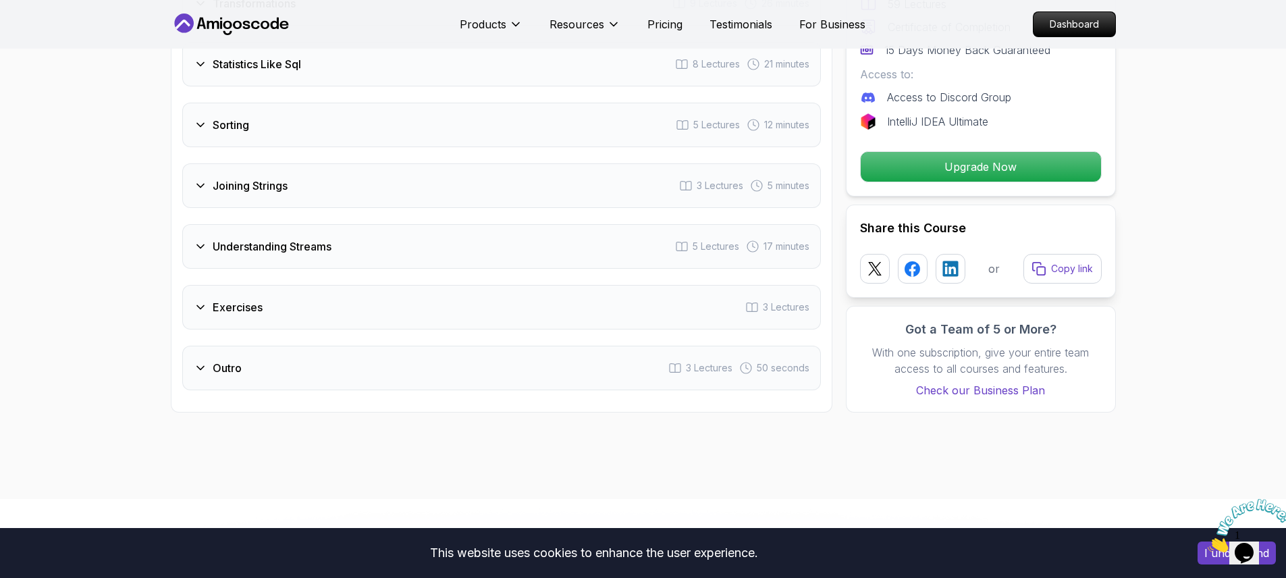
scroll to position [1815, 0]
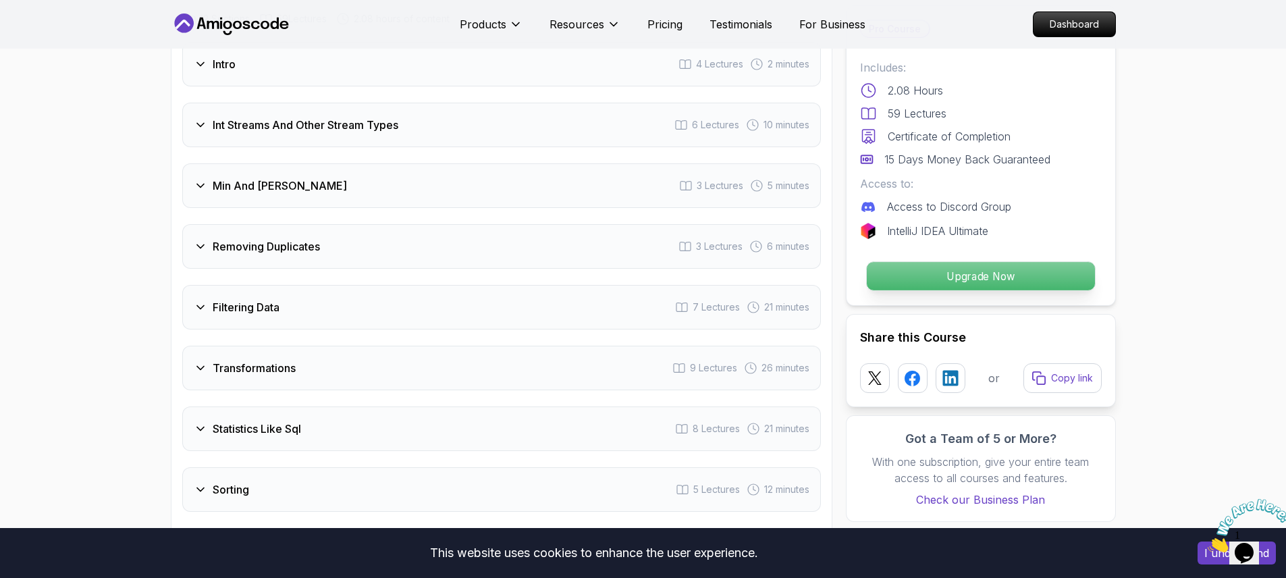
click at [940, 284] on p "Upgrade Now" at bounding box center [980, 276] width 228 height 28
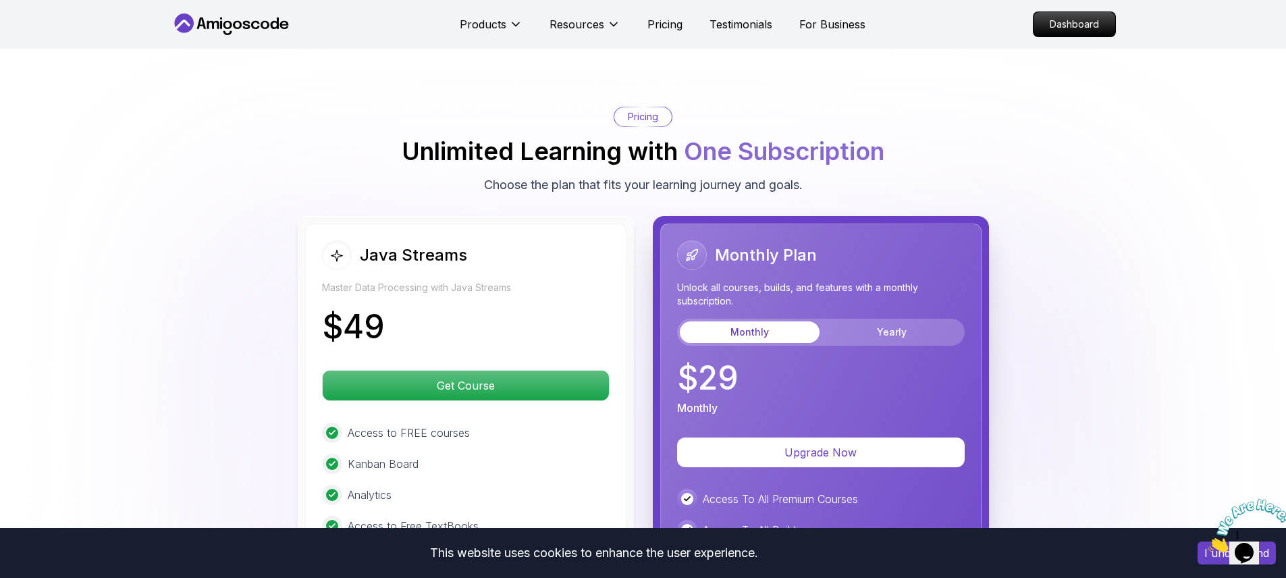
scroll to position [2659, 0]
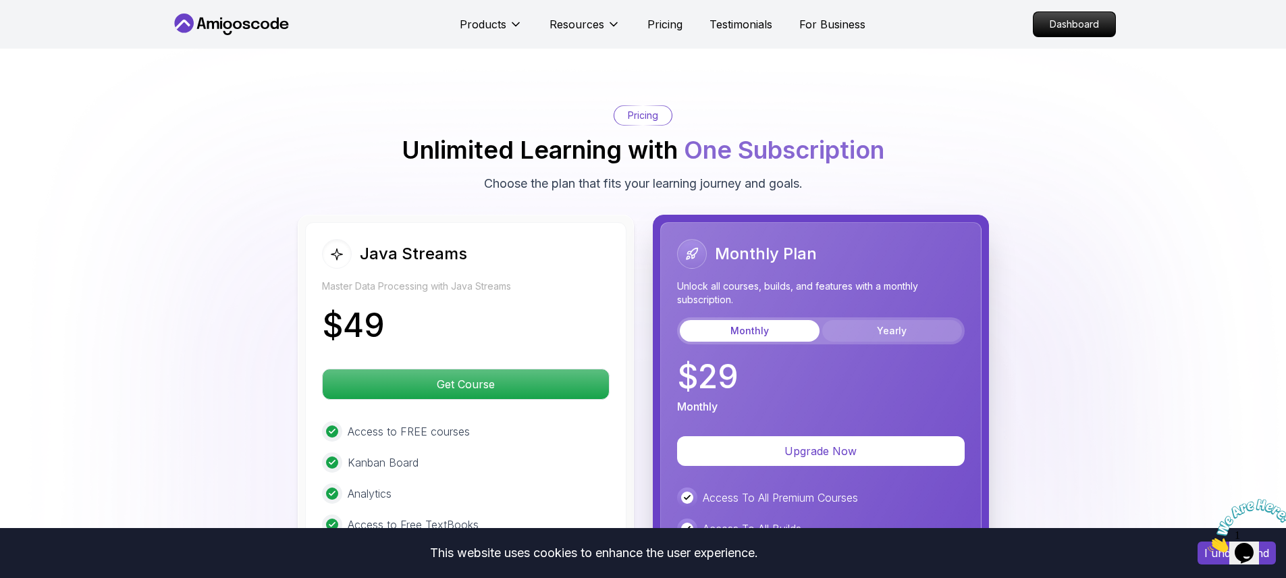
click at [872, 320] on button "Yearly" at bounding box center [892, 331] width 140 height 22
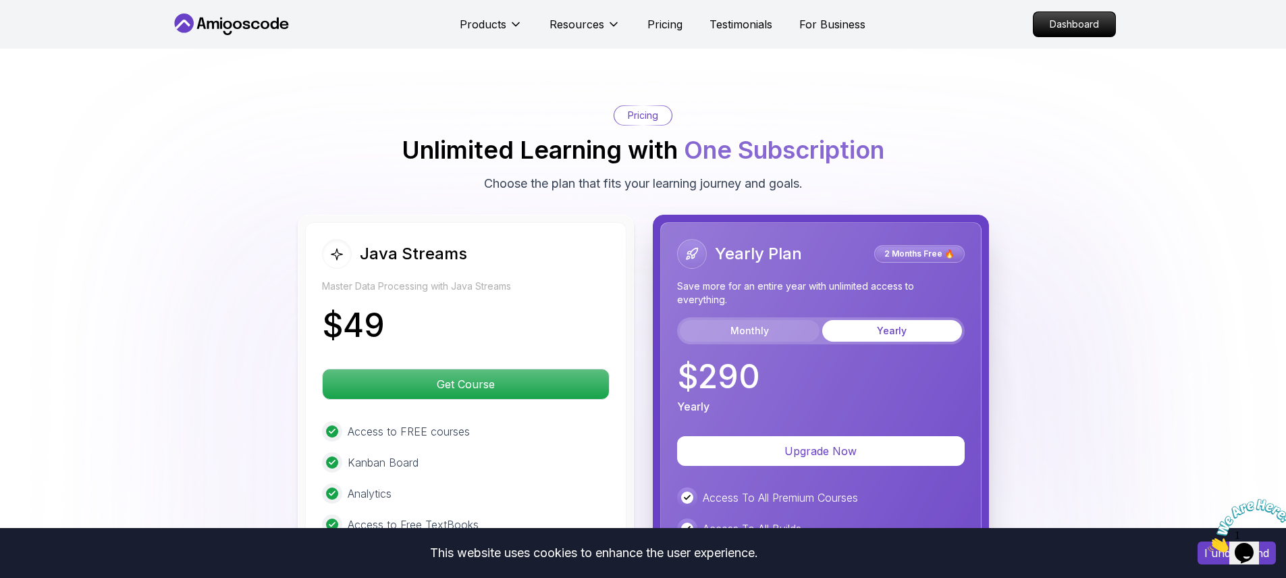
click at [782, 320] on button "Monthly" at bounding box center [750, 331] width 140 height 22
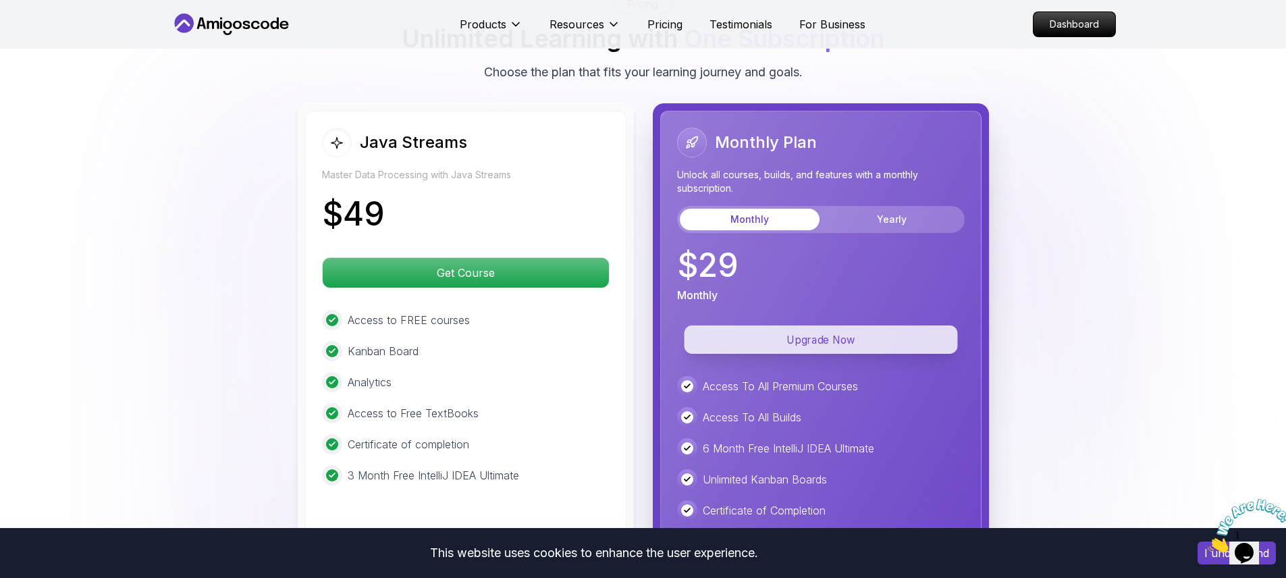
scroll to position [2781, 0]
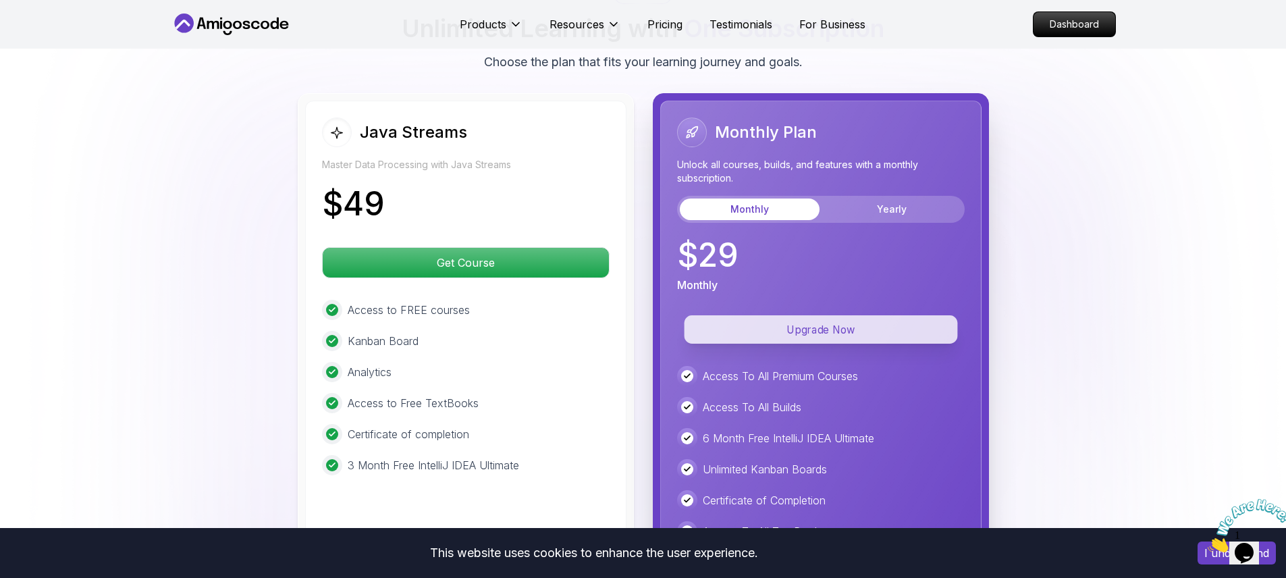
click at [847, 315] on p "Upgrade Now" at bounding box center [820, 329] width 273 height 28
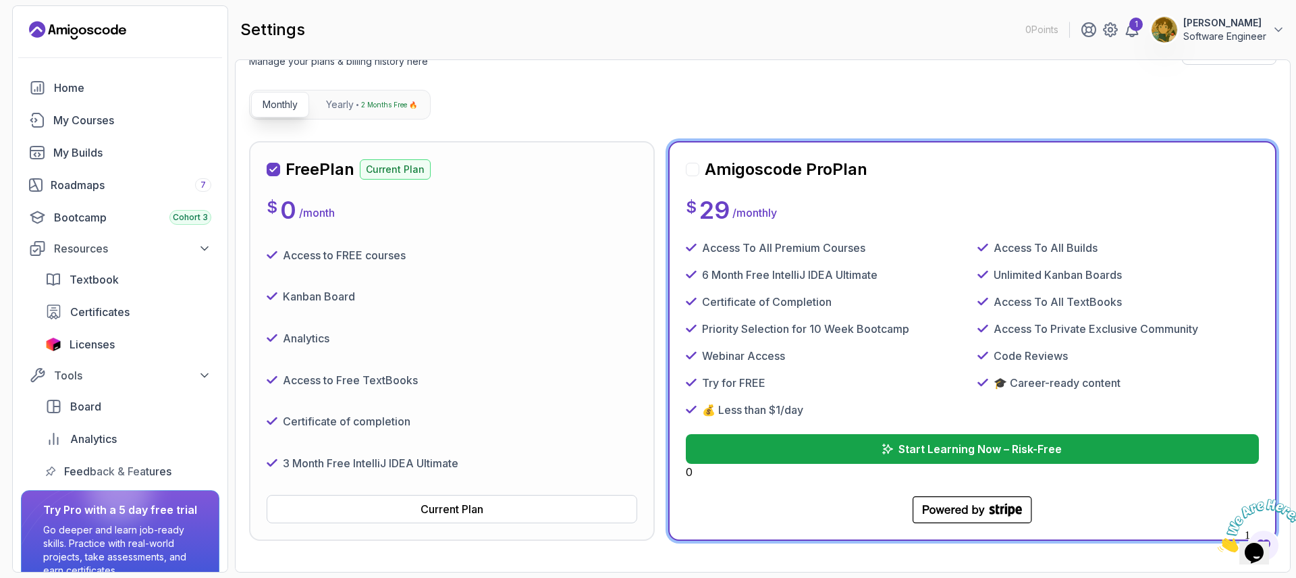
scroll to position [122, 0]
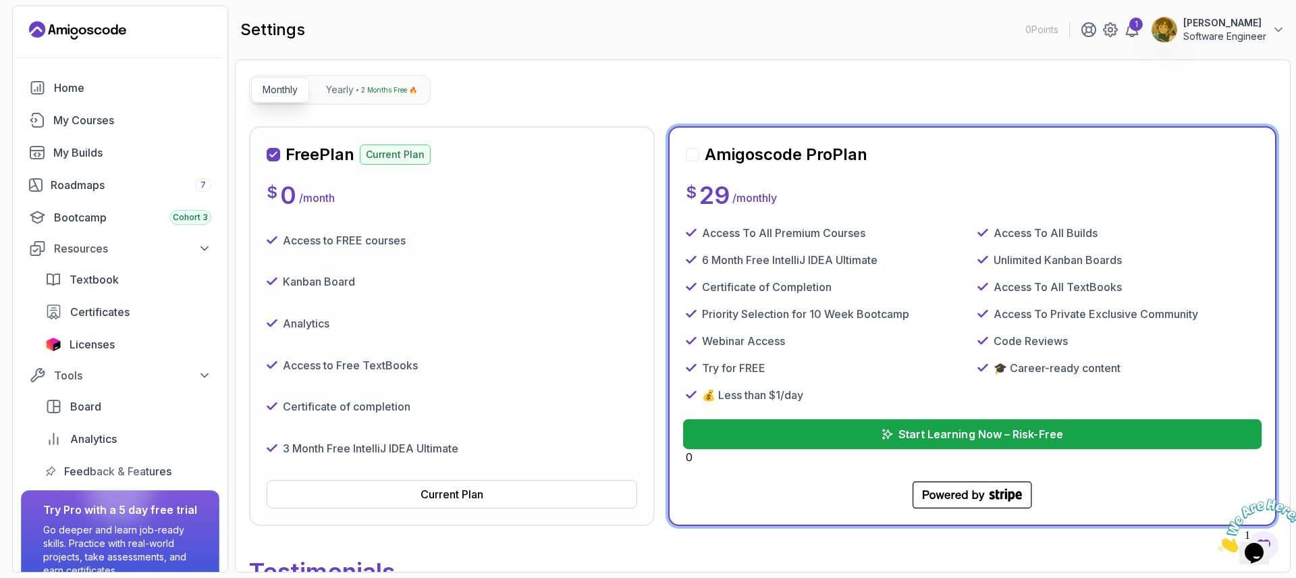
click at [954, 441] on p "Start Learning Now – Risk-Free" at bounding box center [980, 434] width 165 height 16
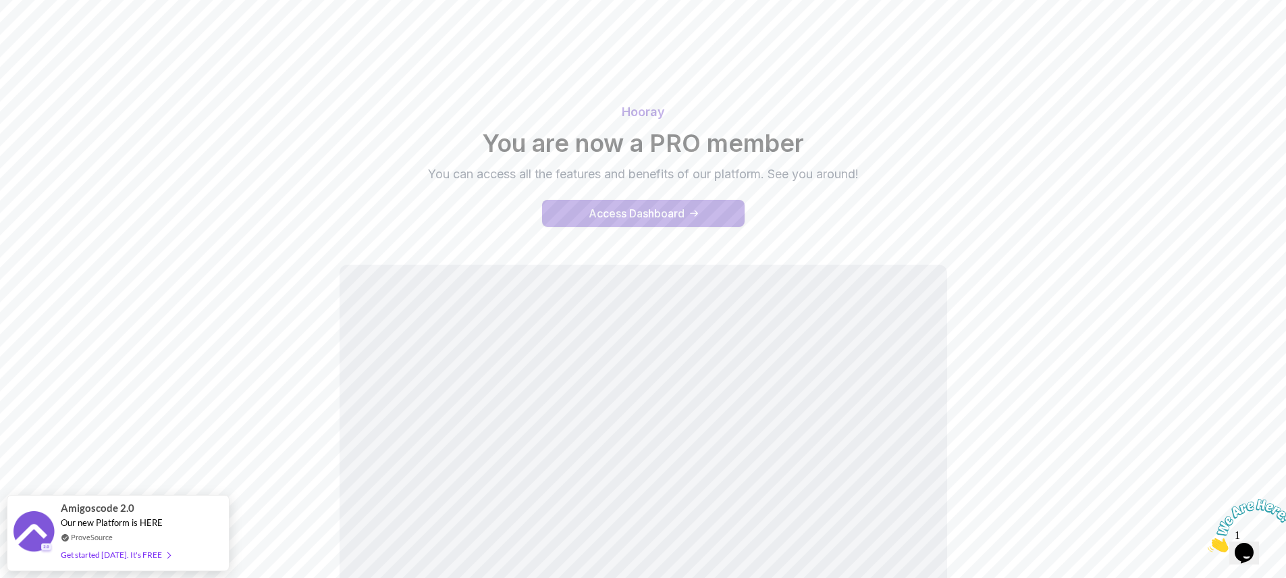
click at [670, 221] on button "Access Dashboard" at bounding box center [643, 213] width 203 height 27
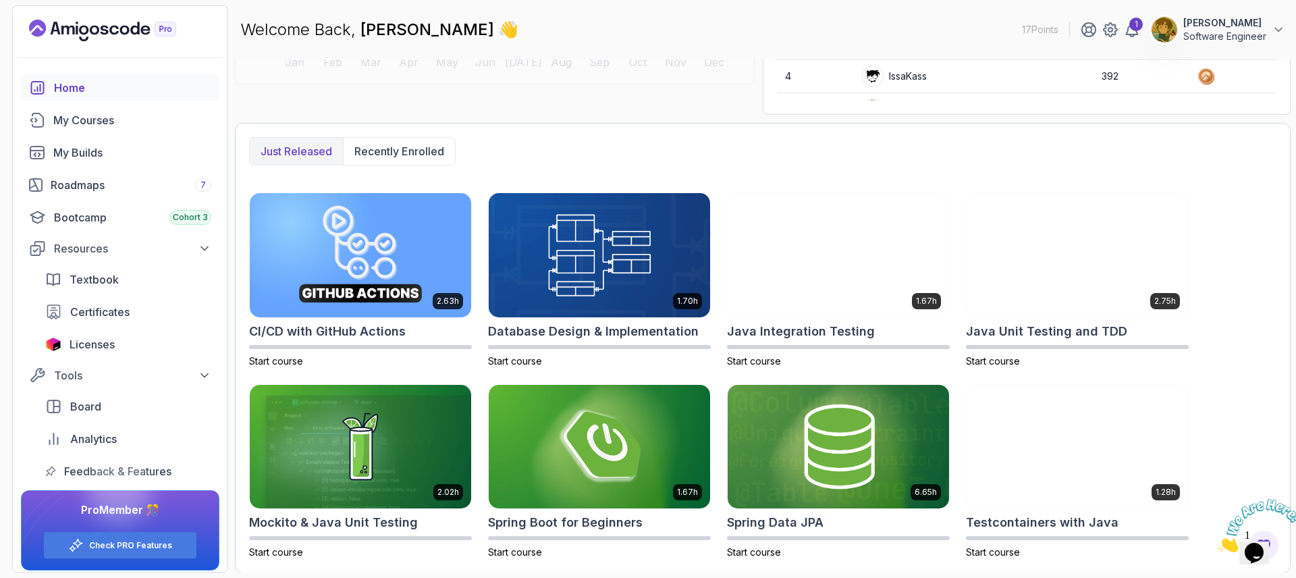
scroll to position [288, 0]
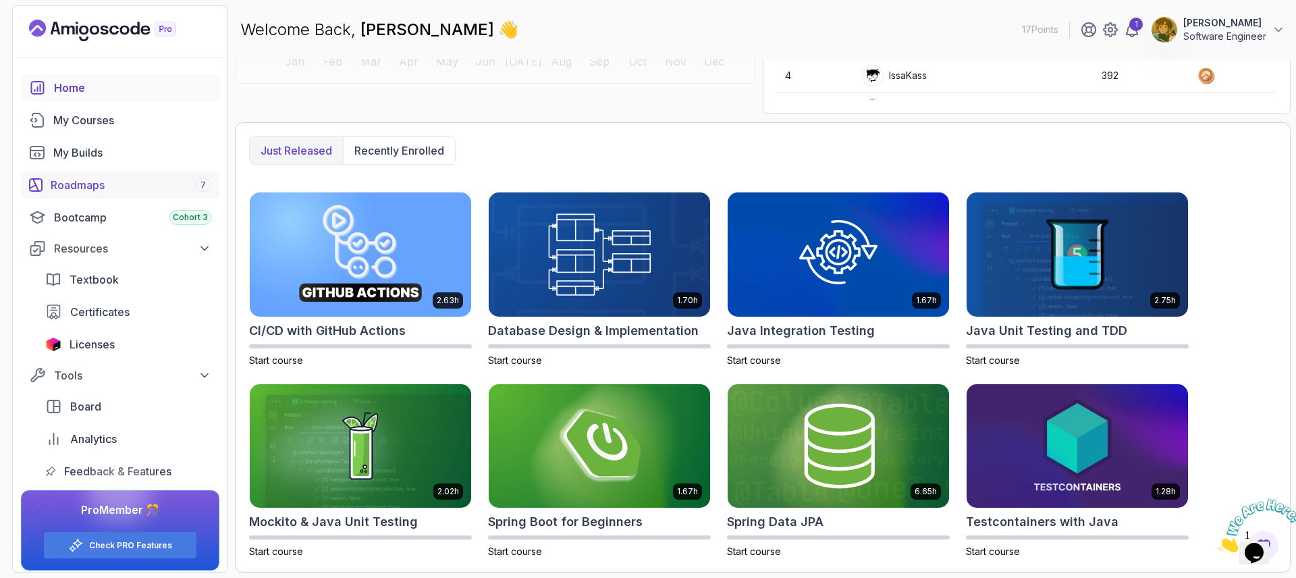
click at [129, 180] on div "Roadmaps 7" at bounding box center [131, 185] width 161 height 16
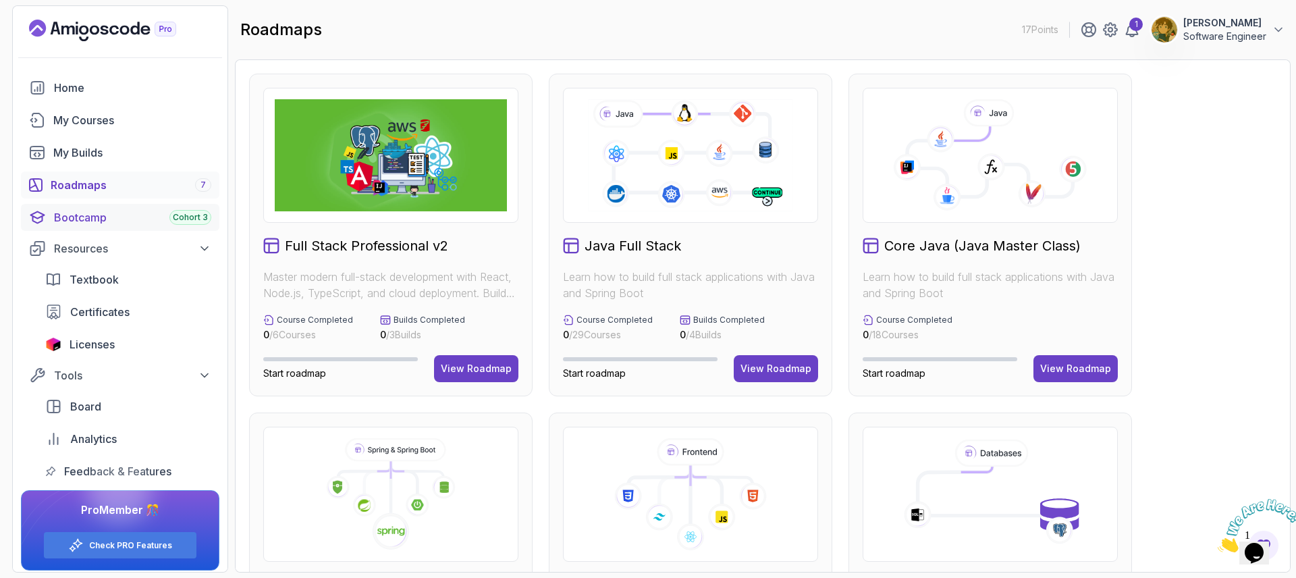
click at [145, 211] on div "Bootcamp Cohort 3" at bounding box center [132, 217] width 157 height 16
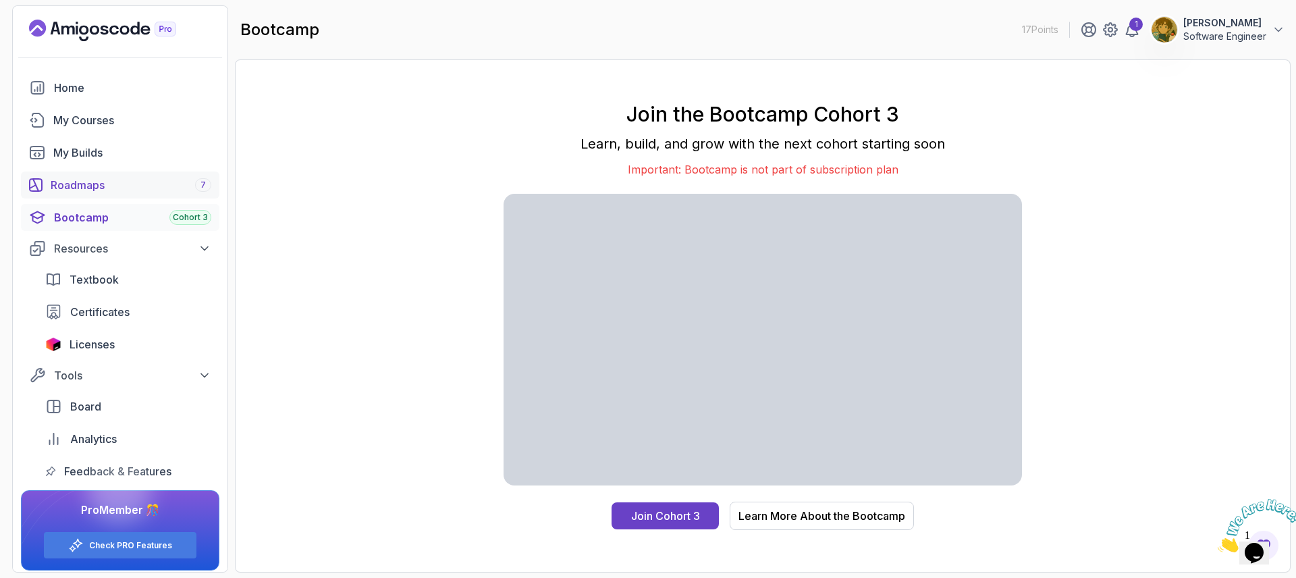
click at [69, 196] on link "Roadmaps 7" at bounding box center [120, 184] width 198 height 27
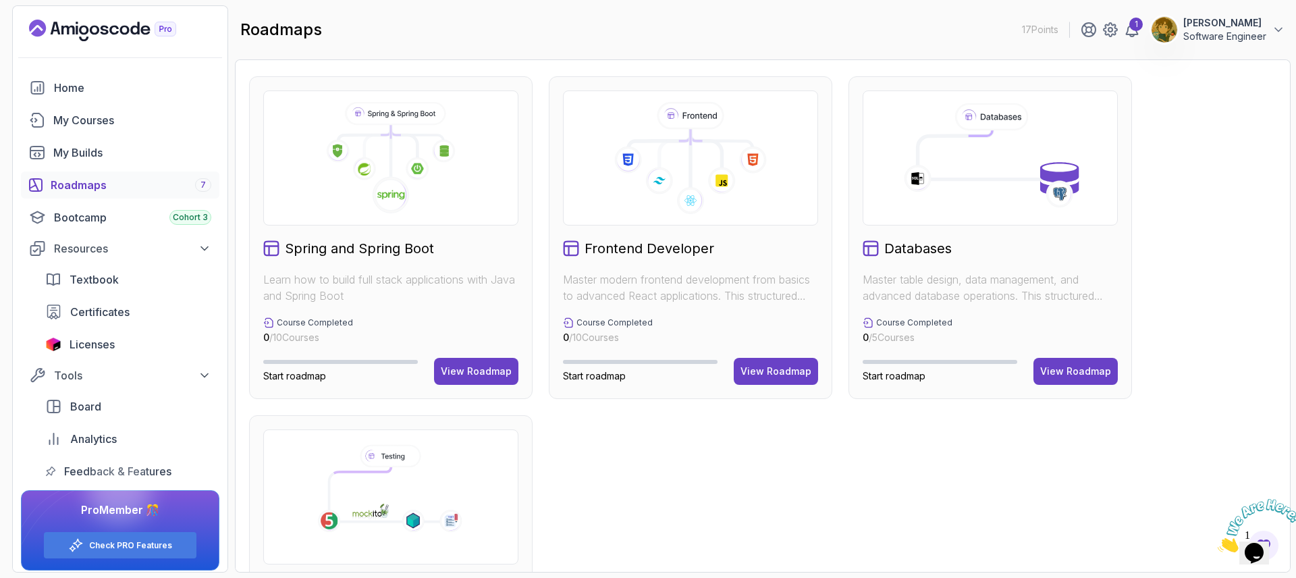
scroll to position [365, 0]
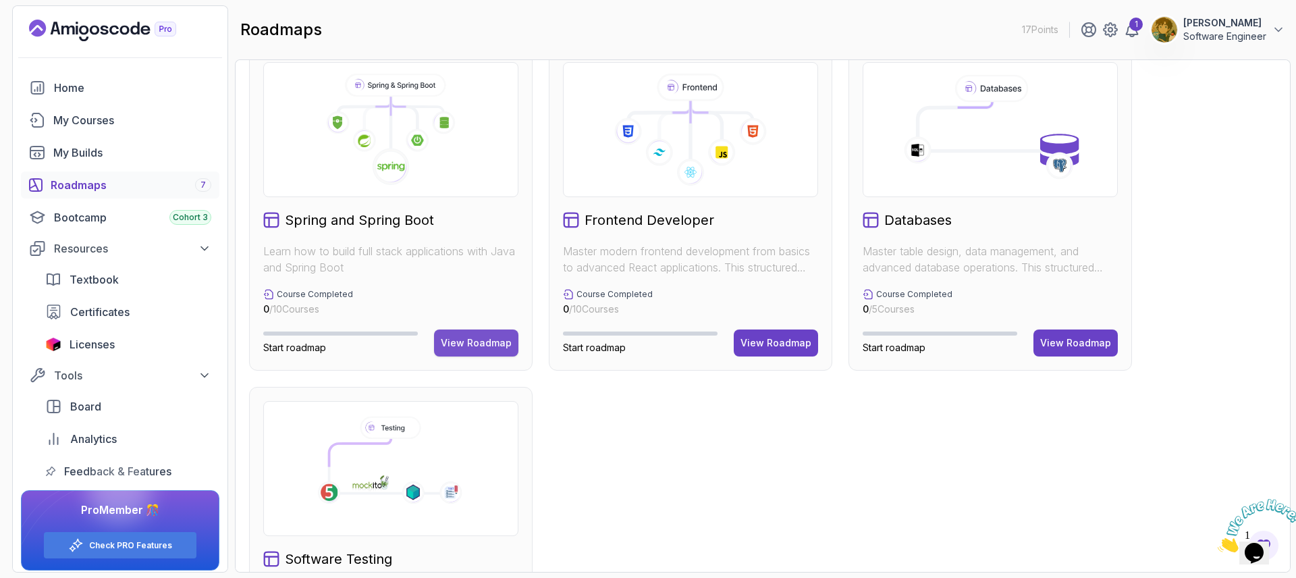
click at [465, 340] on div "View Roadmap" at bounding box center [476, 343] width 71 height 14
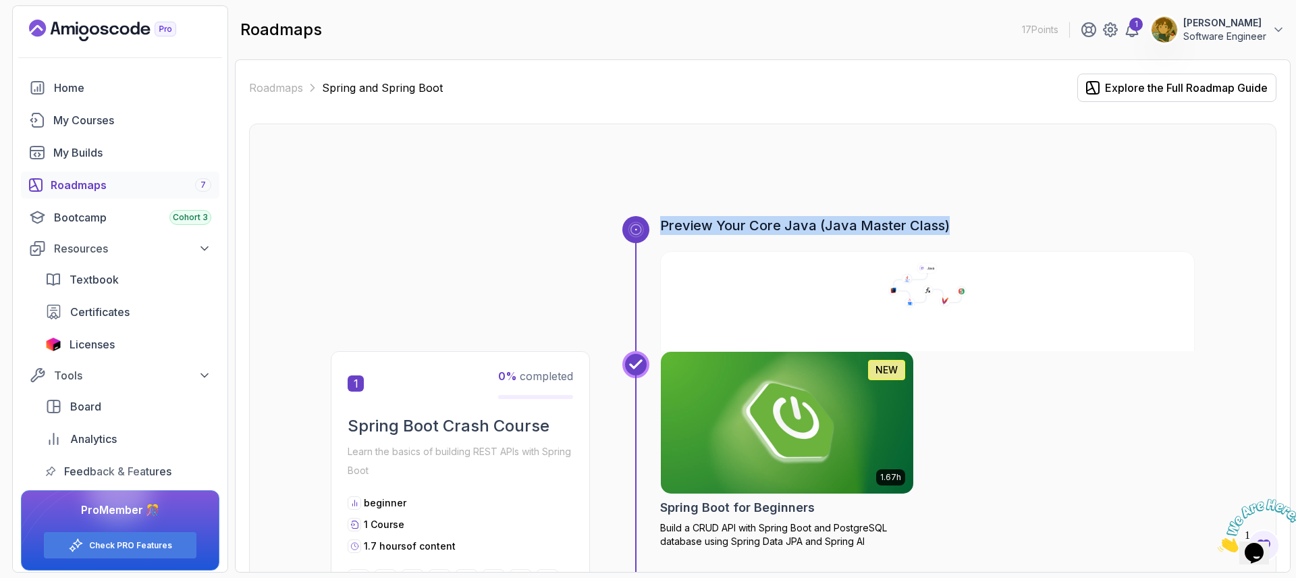
drag, startPoint x: 965, startPoint y: 217, endPoint x: 652, endPoint y: 223, distance: 312.6
click at [652, 223] on div "Preview Your Core Java (Java Master Class)" at bounding box center [908, 283] width 572 height 135
drag, startPoint x: 982, startPoint y: 232, endPoint x: 642, endPoint y: 227, distance: 340.3
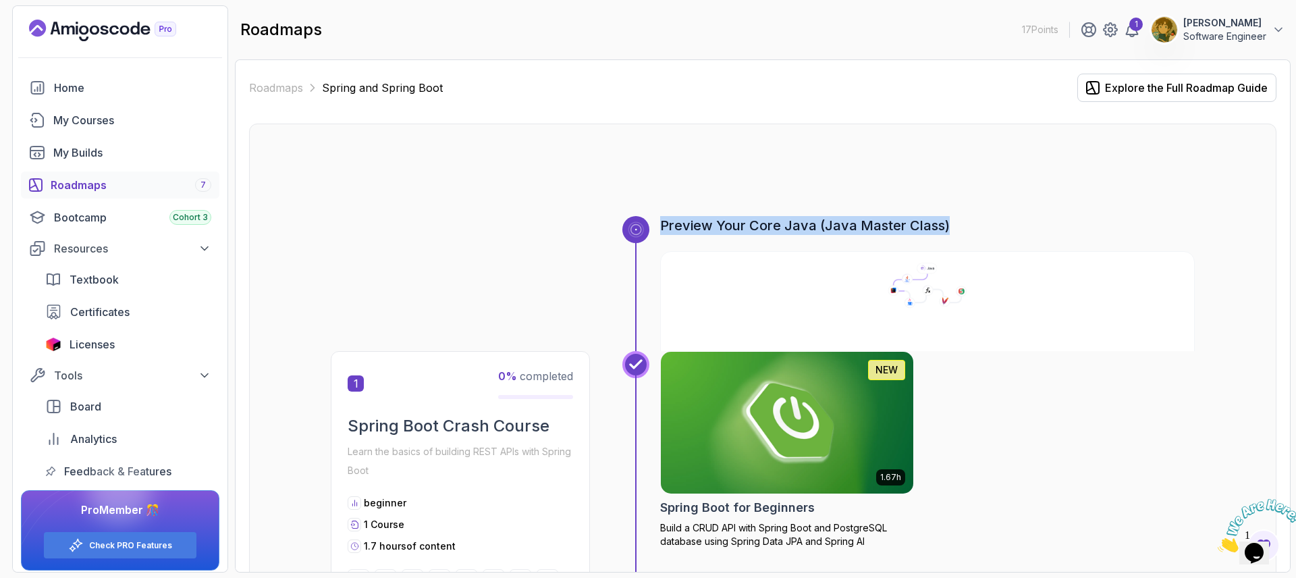
click at [642, 227] on div "Preview Your Core Java (Java Master Class)" at bounding box center [908, 283] width 572 height 135
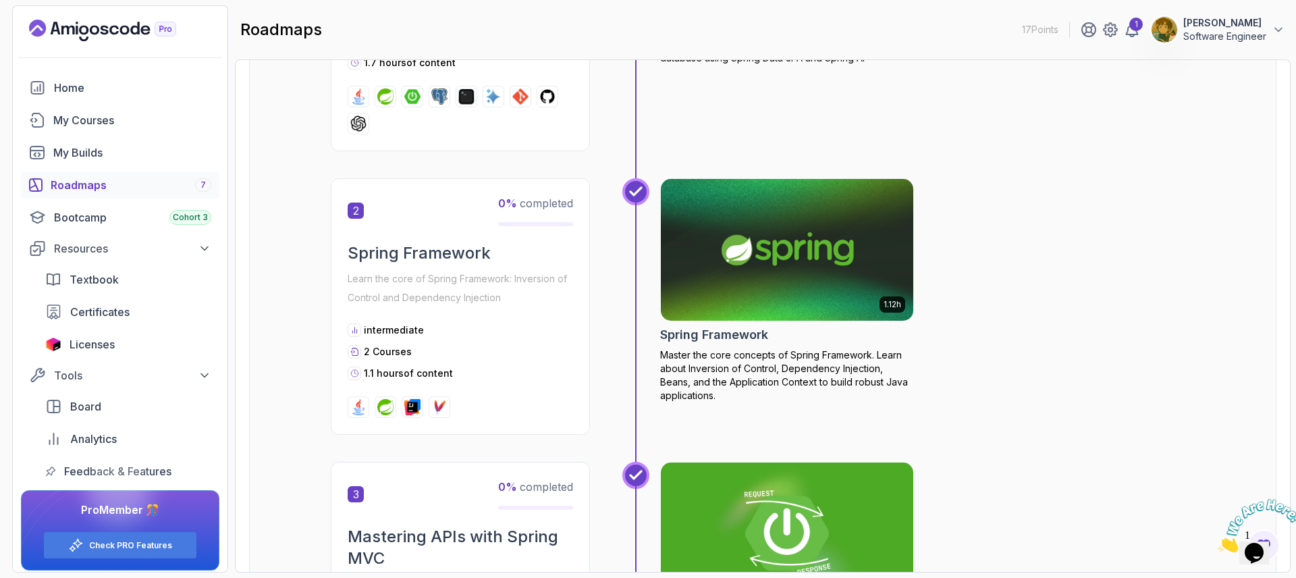
scroll to position [486, 0]
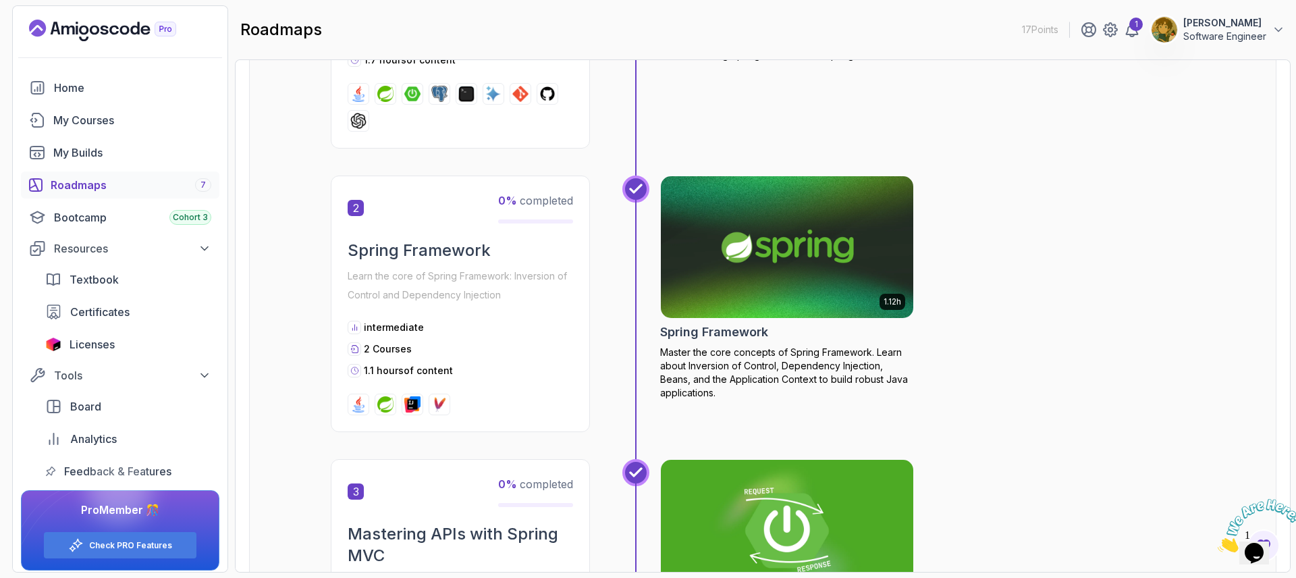
click at [106, 194] on link "Roadmaps 7" at bounding box center [120, 184] width 198 height 27
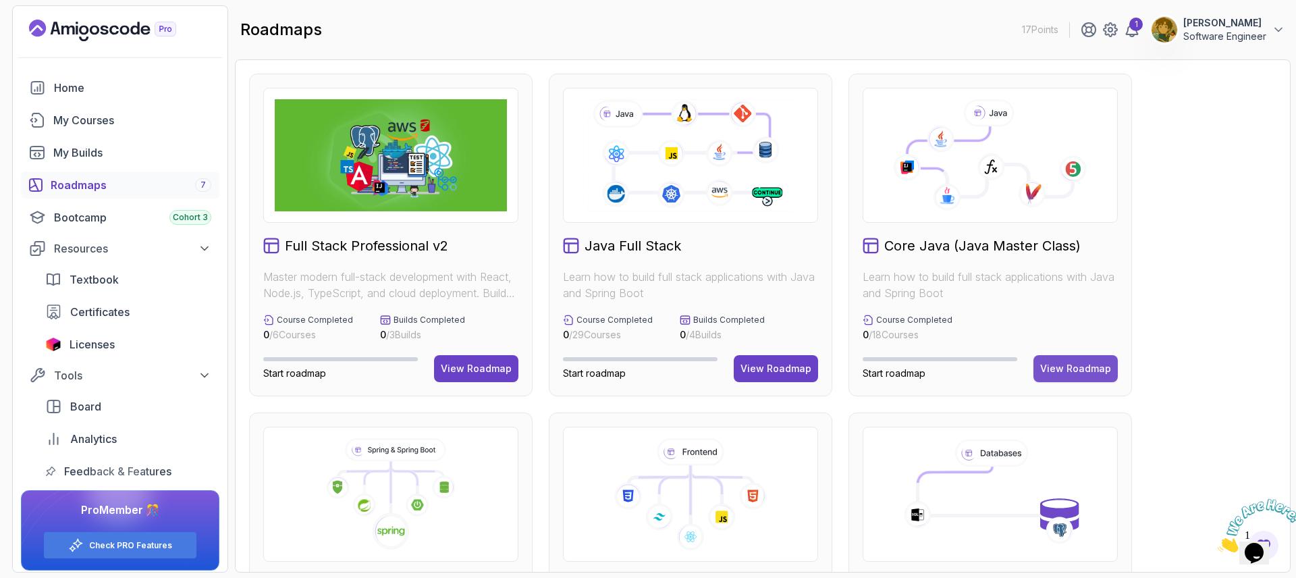
click at [1084, 363] on div "View Roadmap" at bounding box center [1075, 369] width 71 height 14
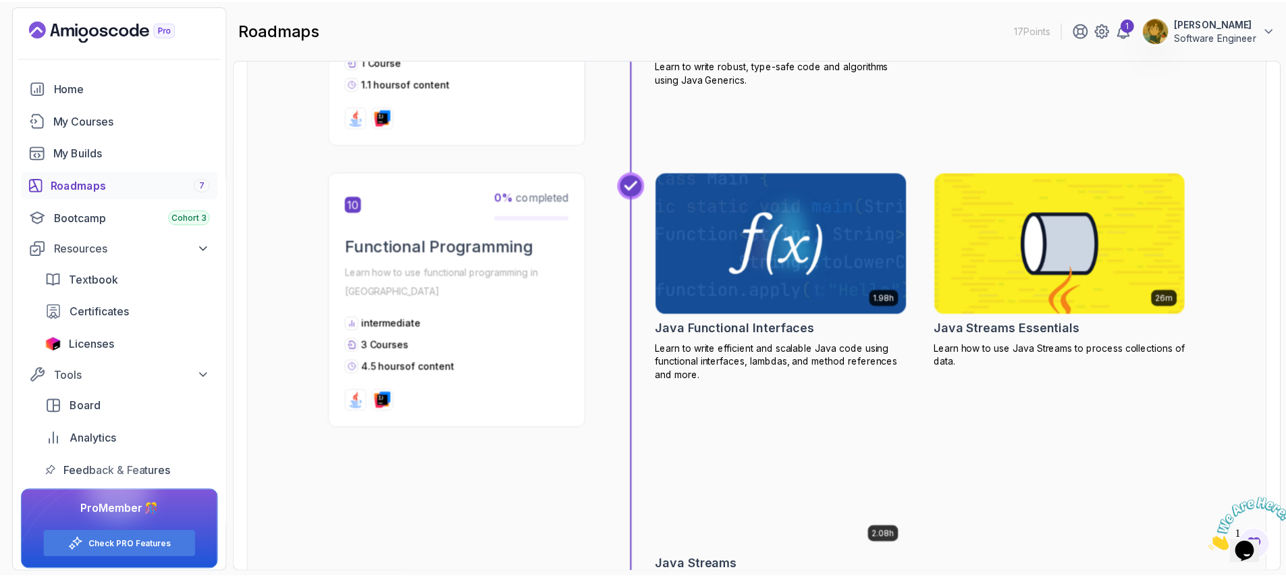
scroll to position [2673, 0]
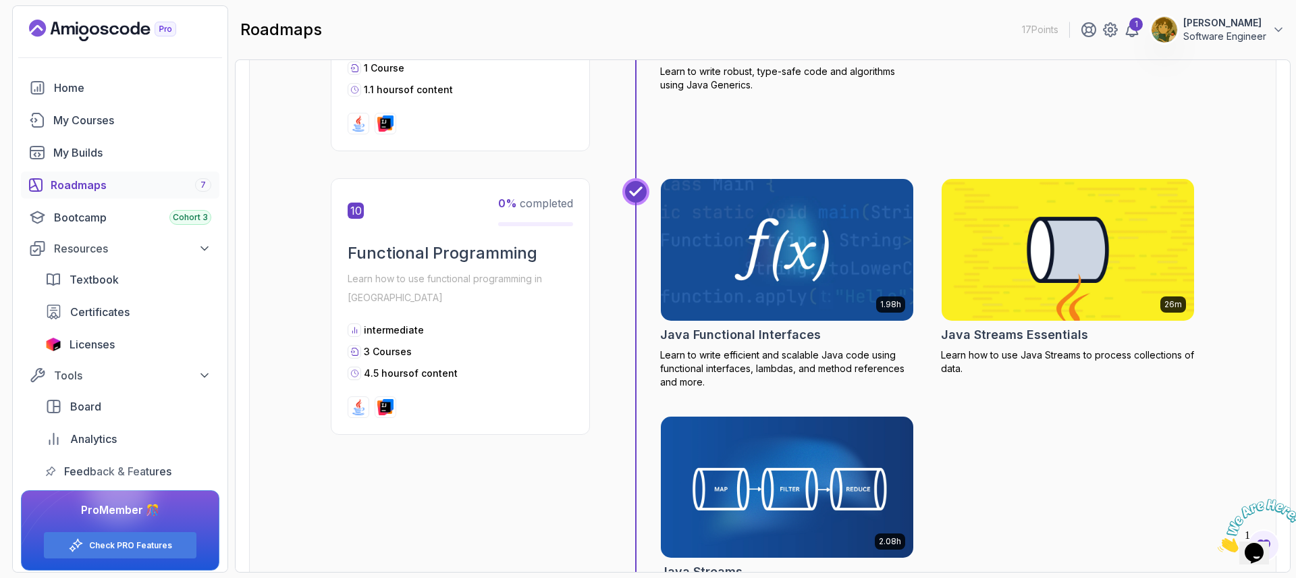
click at [1103, 202] on img at bounding box center [1068, 250] width 265 height 149
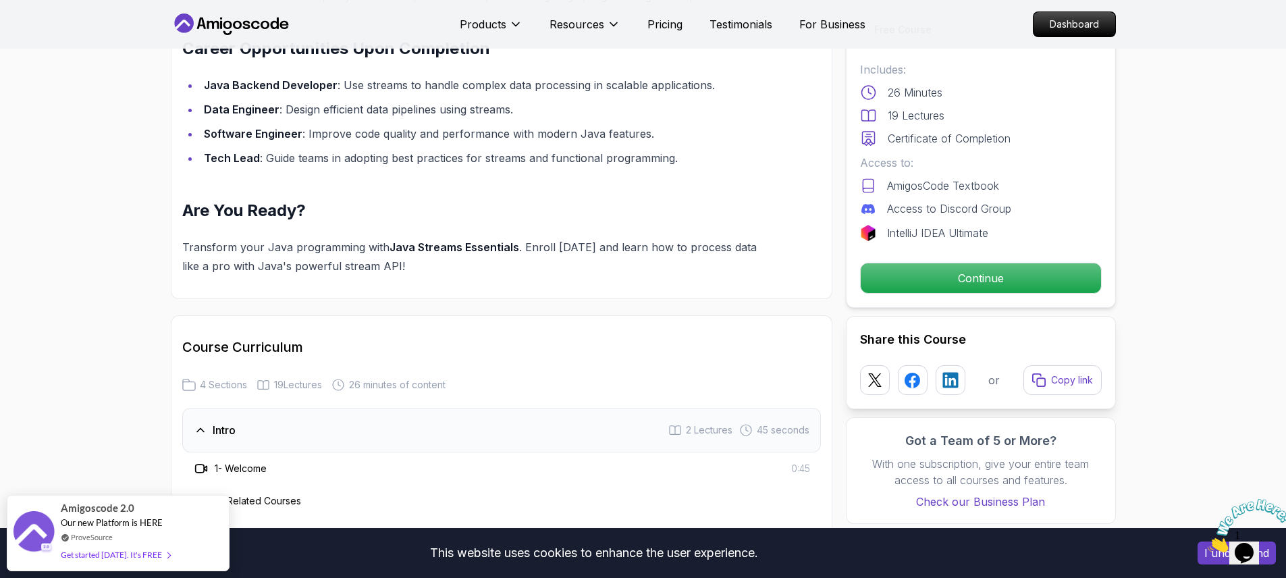
scroll to position [1701, 0]
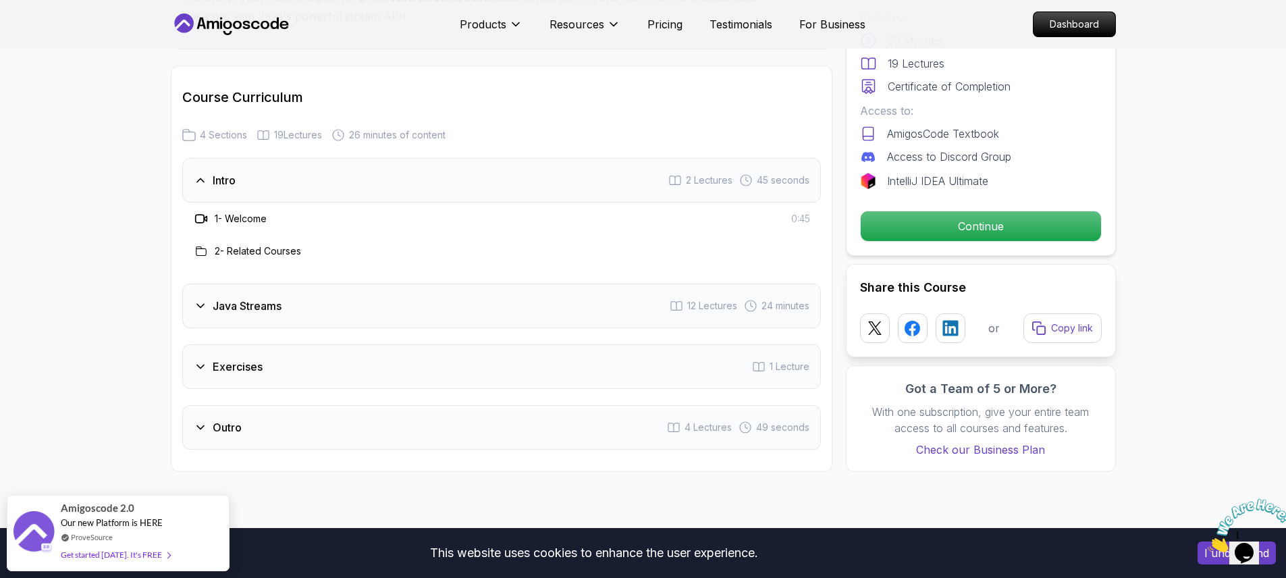
click at [434, 284] on div "Java Streams 12 Lectures 24 minutes" at bounding box center [501, 306] width 639 height 45
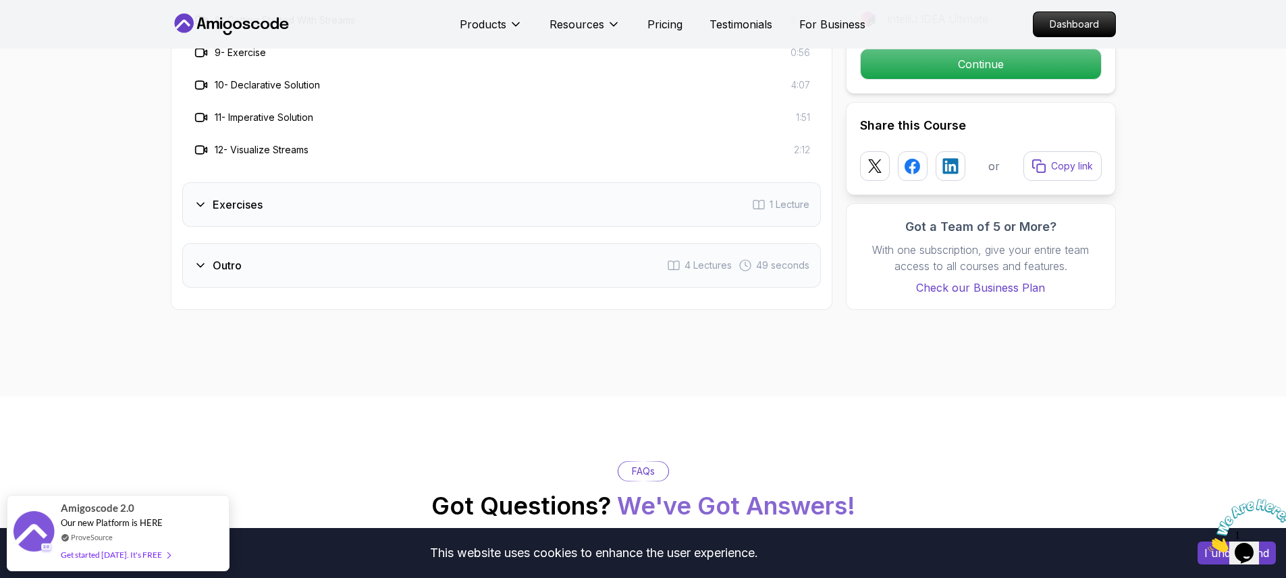
click at [306, 243] on div "Outro 4 Lectures 49 seconds" at bounding box center [501, 265] width 639 height 45
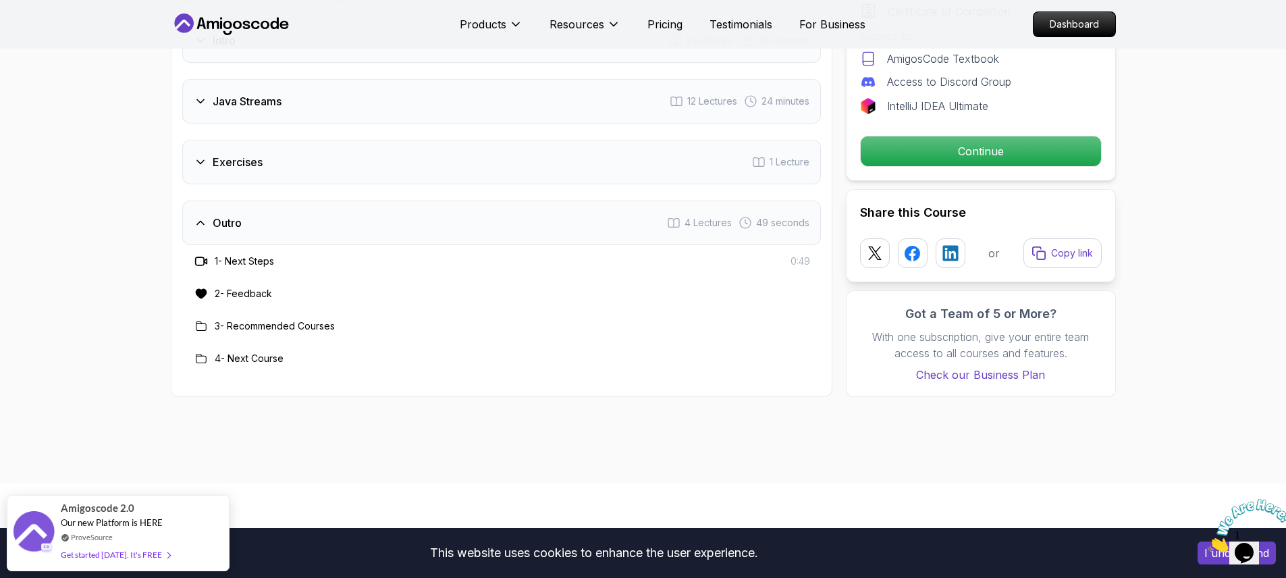
scroll to position [1823, 0]
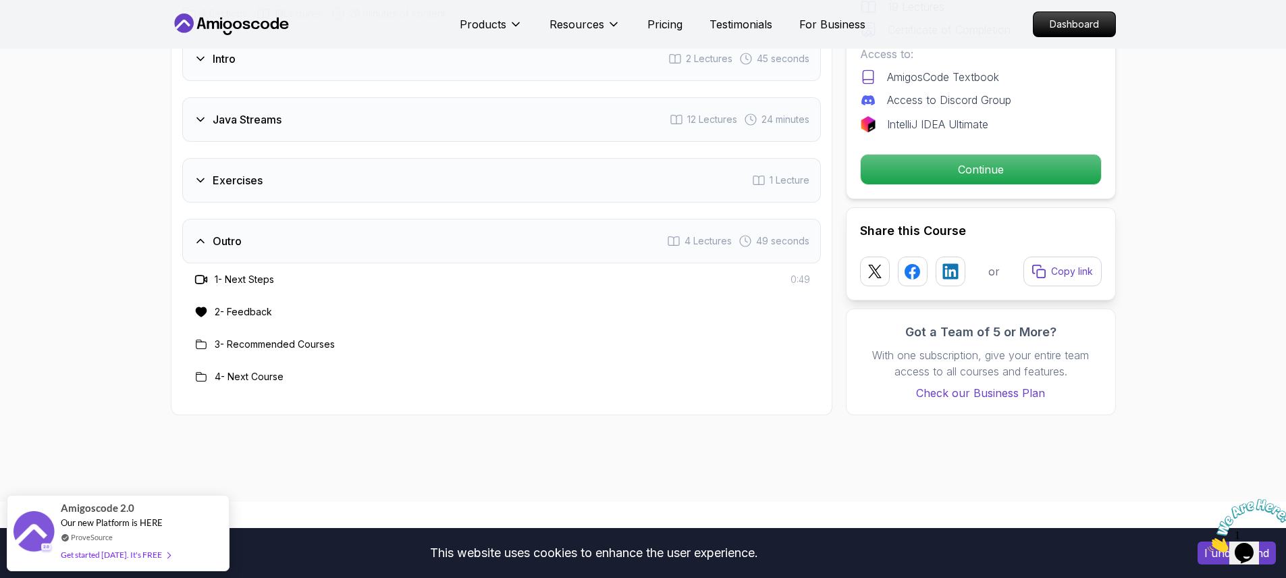
click at [276, 158] on div "Exercises 1 Lecture" at bounding box center [501, 180] width 639 height 45
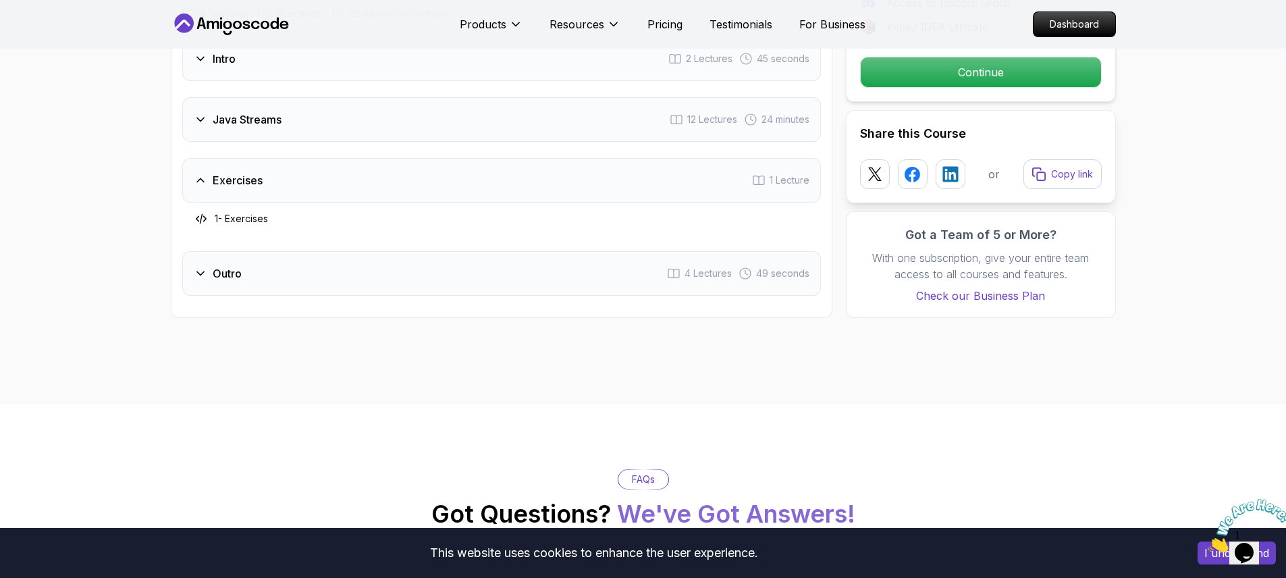
click at [263, 97] on div "Java Streams 12 Lectures 24 minutes" at bounding box center [501, 119] width 639 height 45
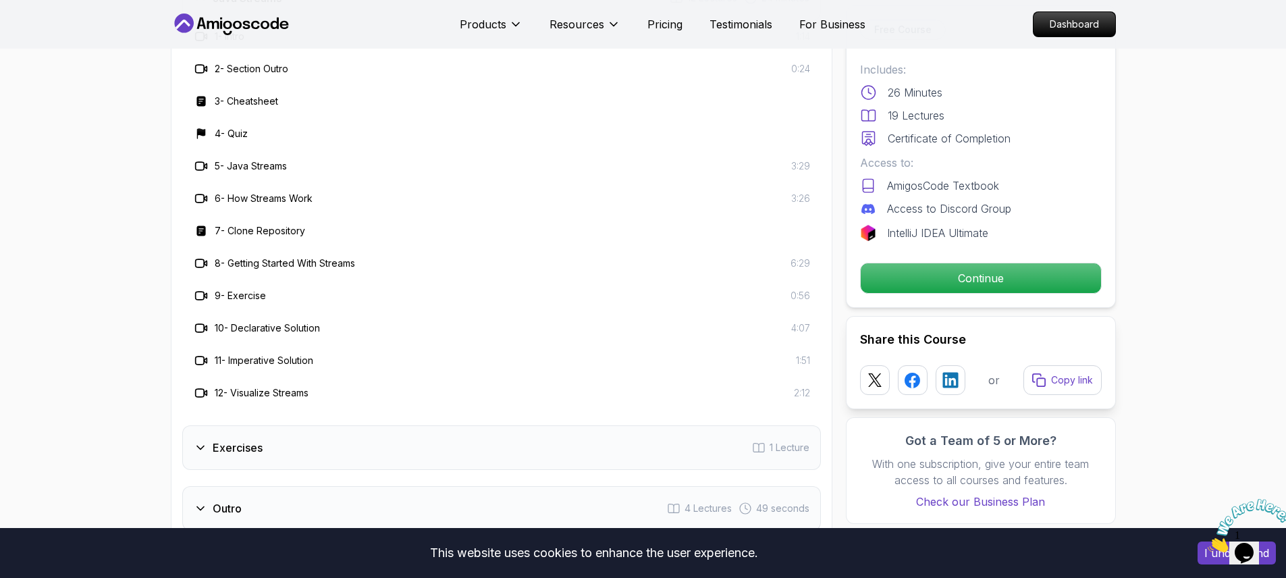
click at [446, 425] on div "Exercises 1 Lecture" at bounding box center [501, 447] width 639 height 45
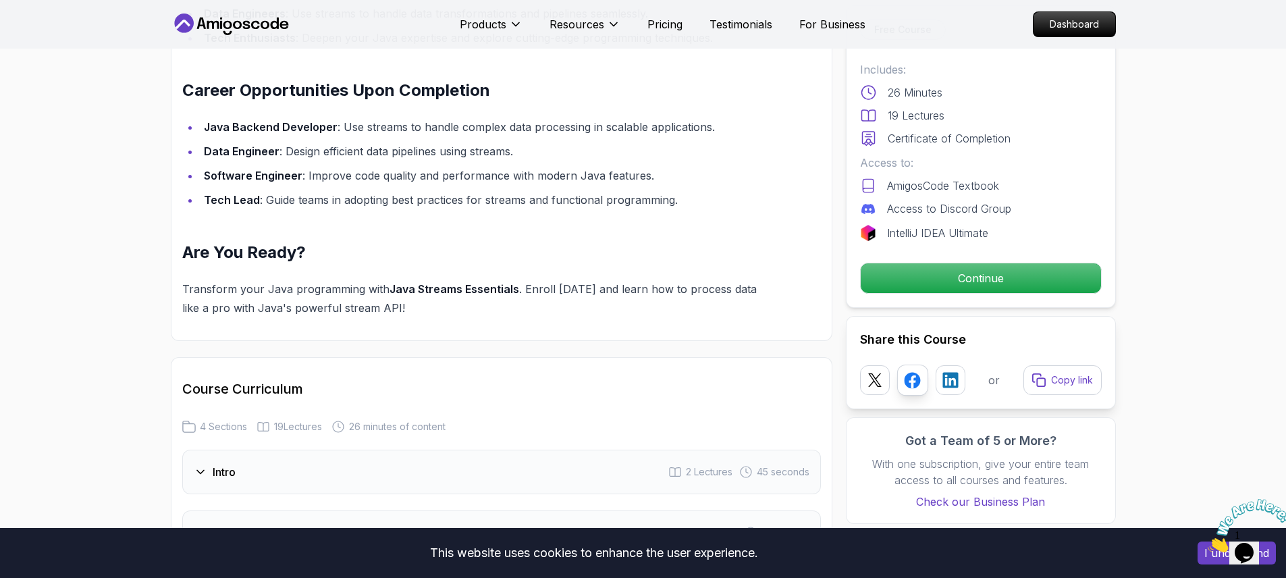
scroll to position [1337, 0]
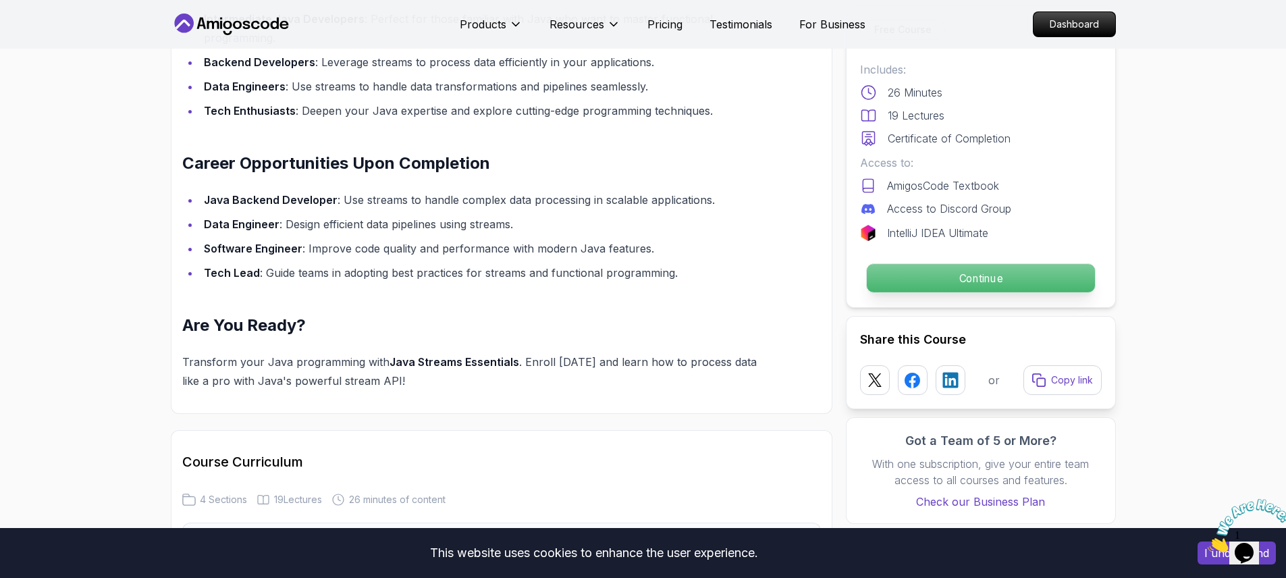
click at [979, 263] on button "Continue" at bounding box center [980, 278] width 230 height 30
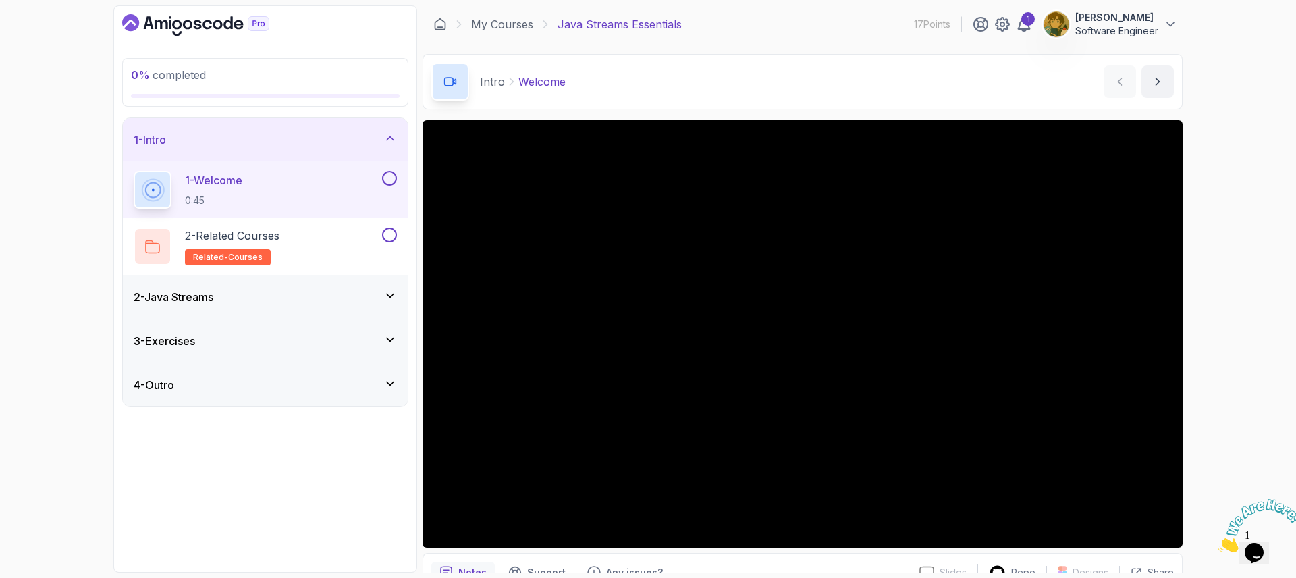
click at [623, 241] on div at bounding box center [803, 333] width 760 height 427
click at [313, 258] on div "2 - Related Courses related-courses" at bounding box center [257, 247] width 246 height 38
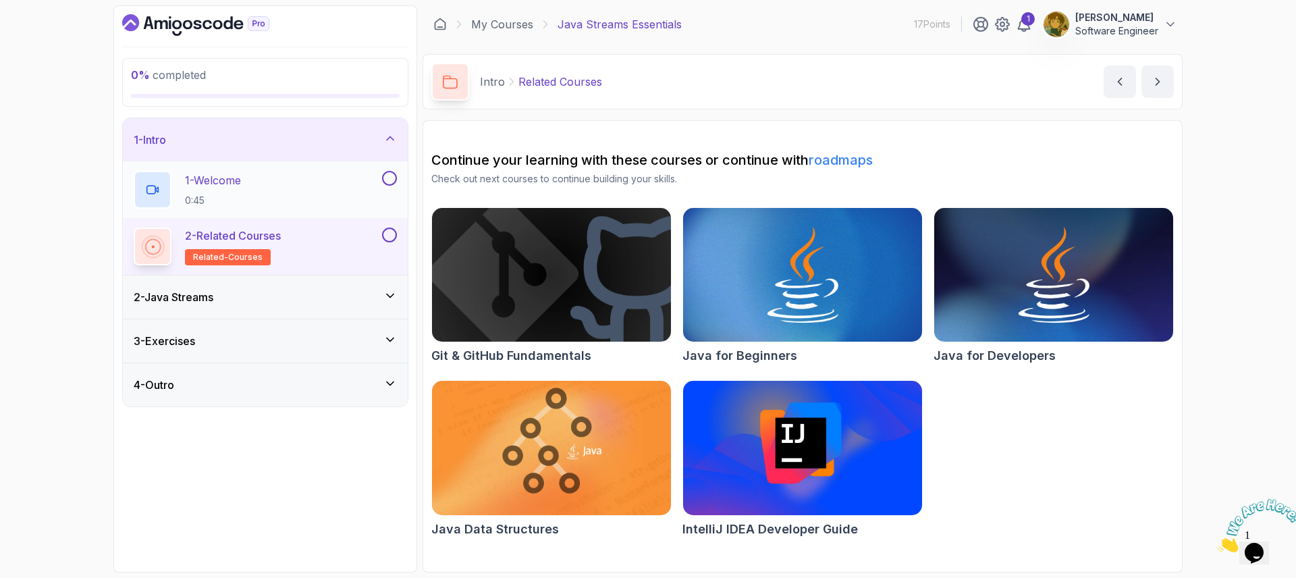
click at [314, 192] on div "1 - Welcome 0:45" at bounding box center [257, 190] width 246 height 38
click at [396, 183] on div at bounding box center [388, 178] width 18 height 15
click at [340, 288] on div "2 - Java Streams" at bounding box center [265, 296] width 285 height 43
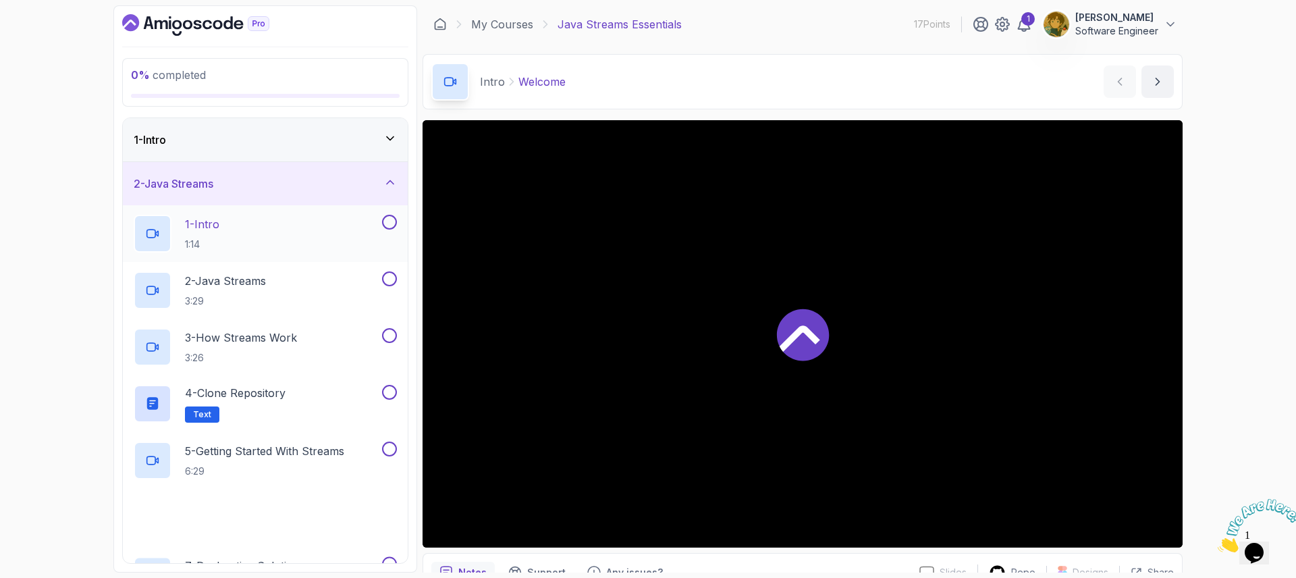
click at [337, 231] on div "1 - Intro 1:14" at bounding box center [257, 234] width 246 height 38
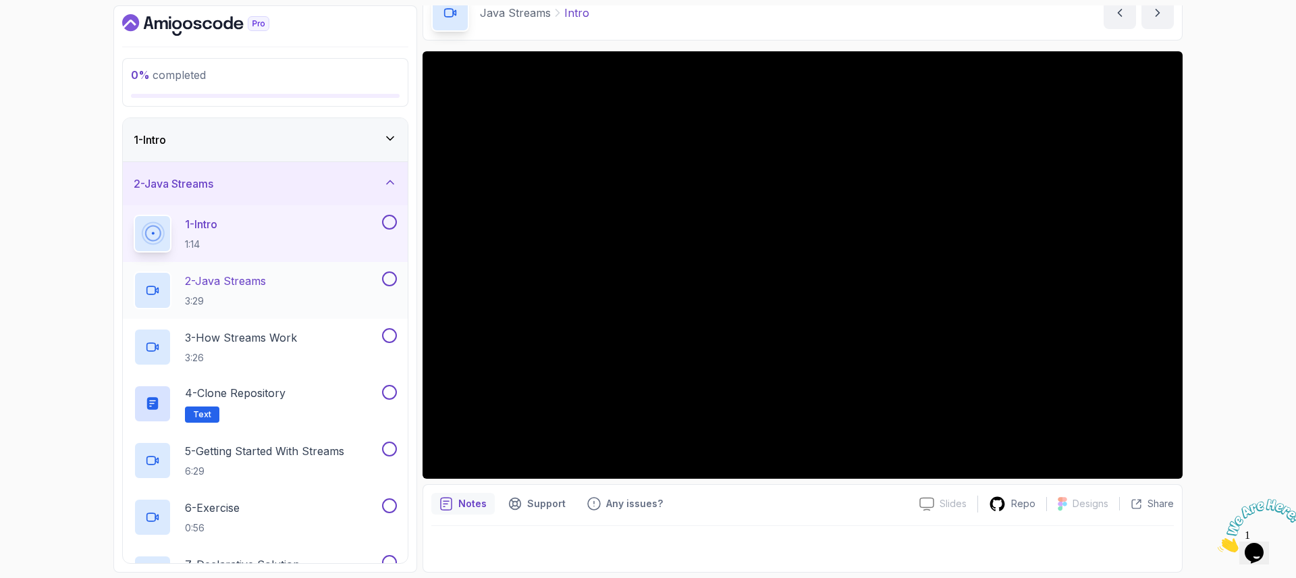
click at [351, 287] on div "2 - Java Streams 3:29" at bounding box center [257, 290] width 246 height 38
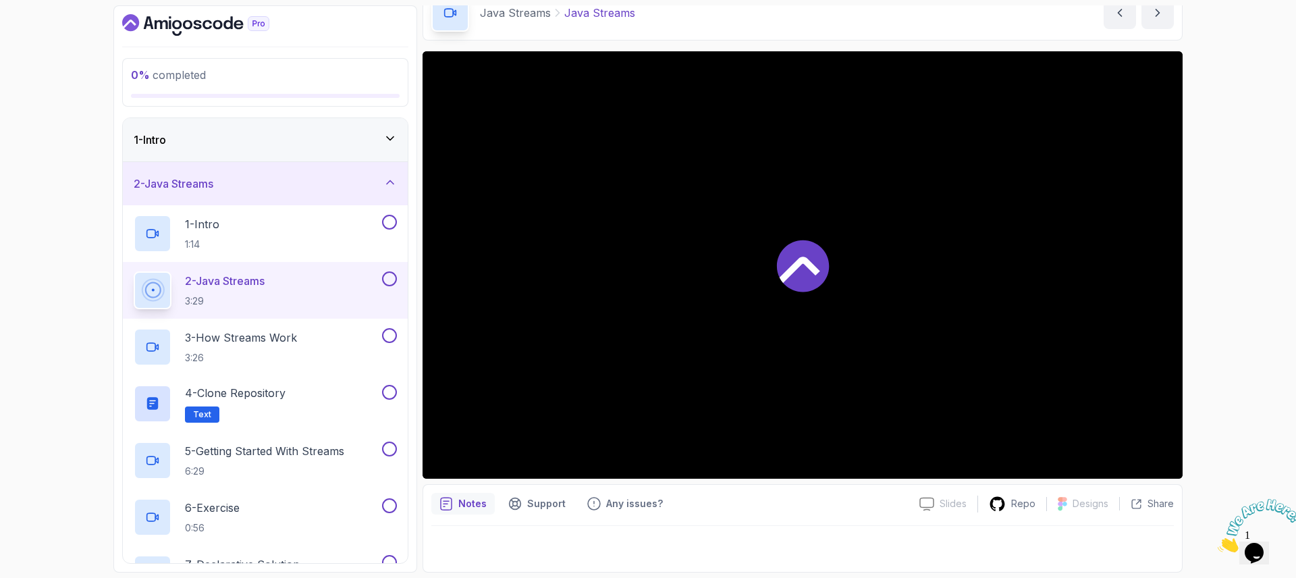
click at [608, 295] on div at bounding box center [803, 264] width 760 height 427
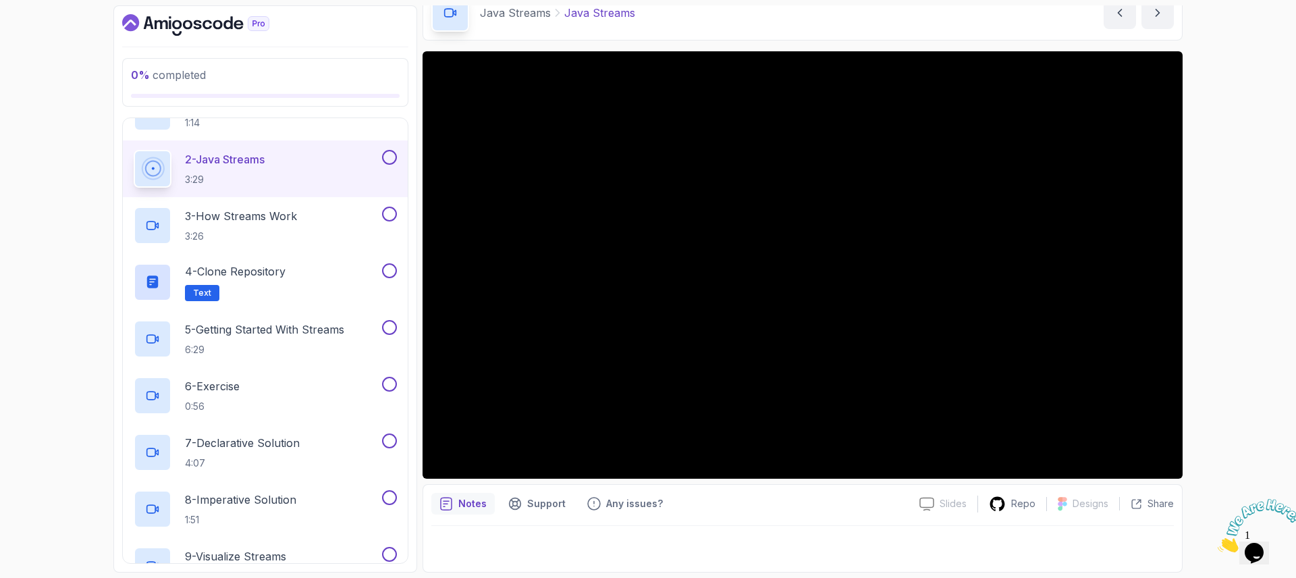
click at [870, 498] on div "Notes Support Any issues?" at bounding box center [669, 504] width 477 height 22
drag, startPoint x: 1231, startPoint y: 77, endPoint x: 957, endPoint y: 67, distance: 273.6
click at [1248, 124] on div "0 % concluído 1 - Introdução 2 - Fluxos Java 1 - Introdução 1:14 2 - Fluxos Jav…" at bounding box center [648, 289] width 1296 height 578
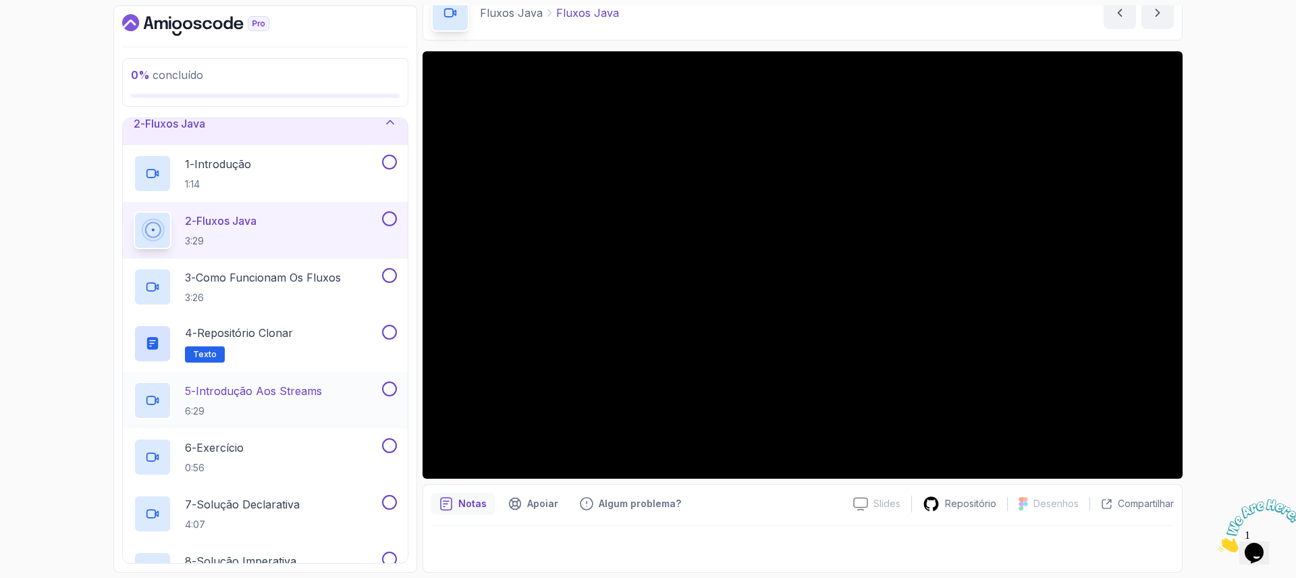
scroll to position [46, 0]
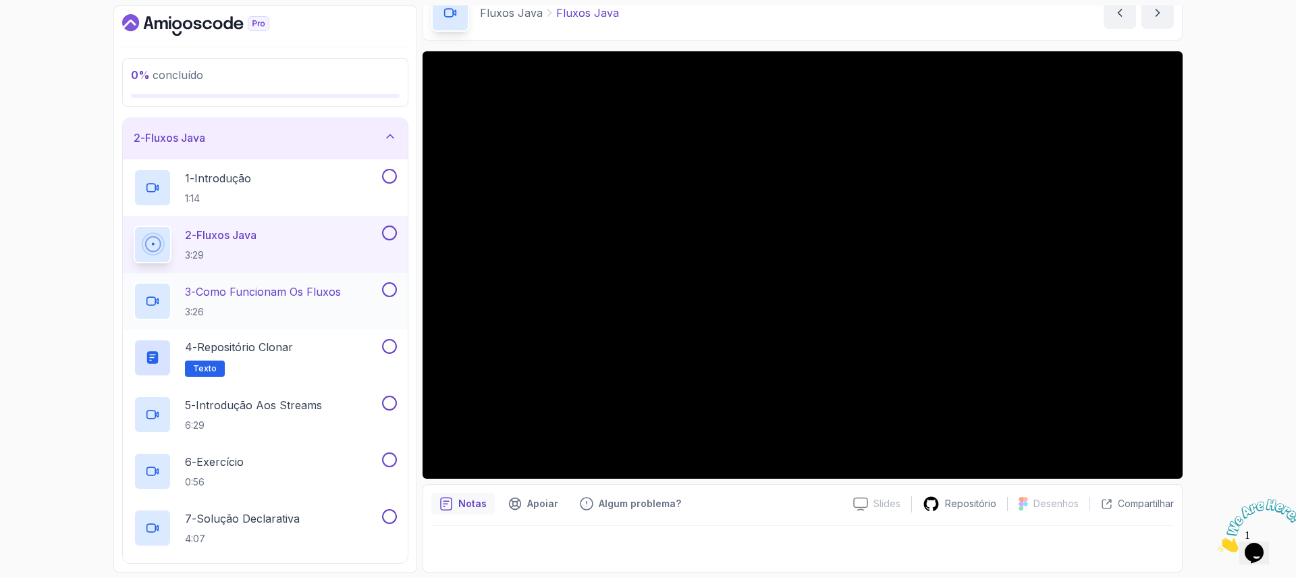
click at [368, 291] on div "3 - Como funcionam os fluxos 3:26" at bounding box center [257, 301] width 246 height 38
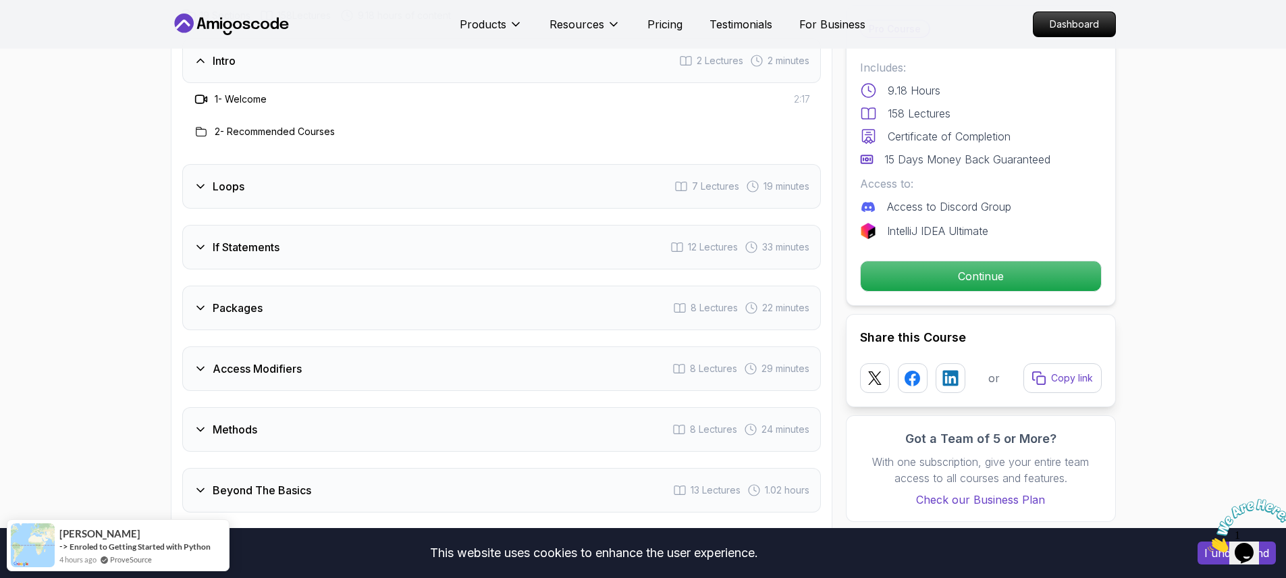
scroll to position [1823, 0]
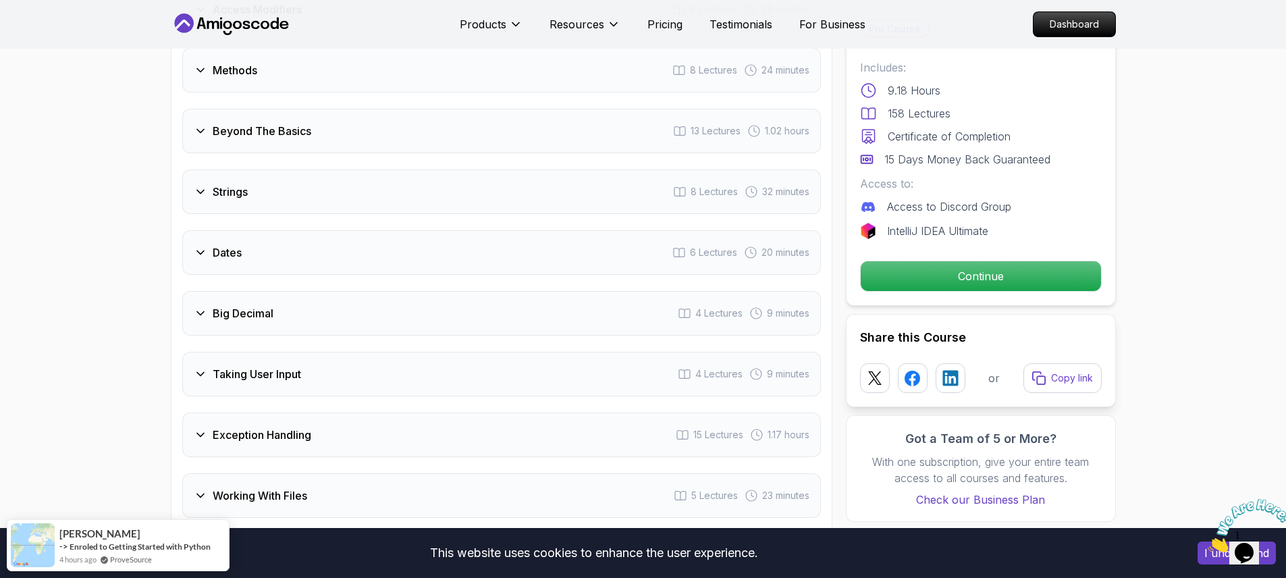
scroll to position [2187, 0]
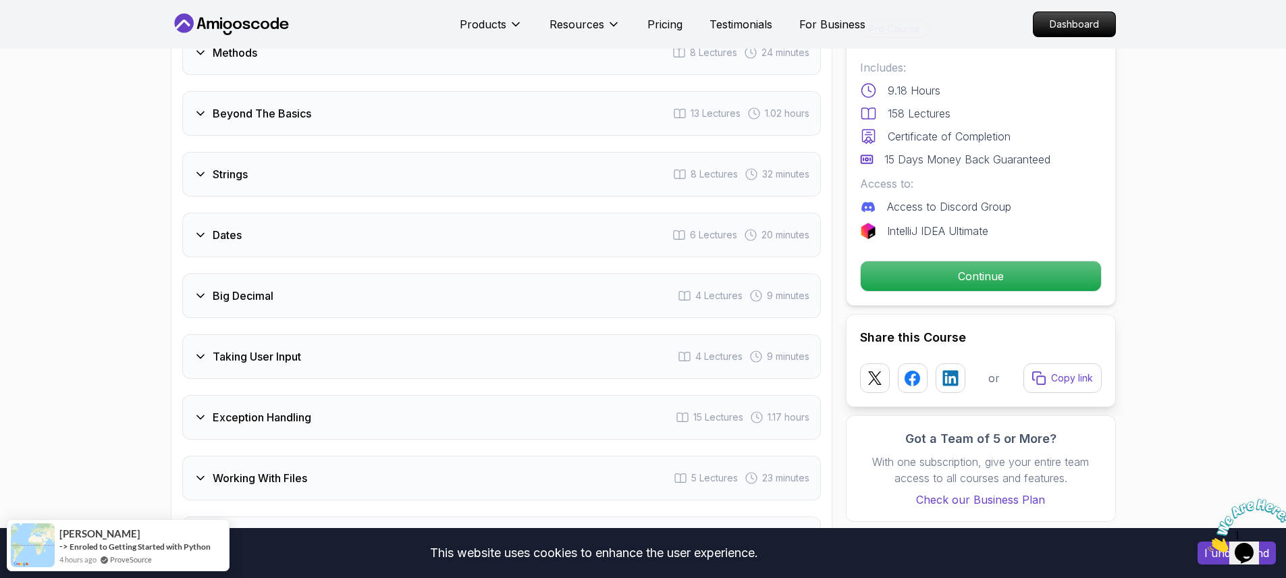
click at [333, 273] on div "Big Decimal 4 Lectures 9 minutes" at bounding box center [501, 295] width 639 height 45
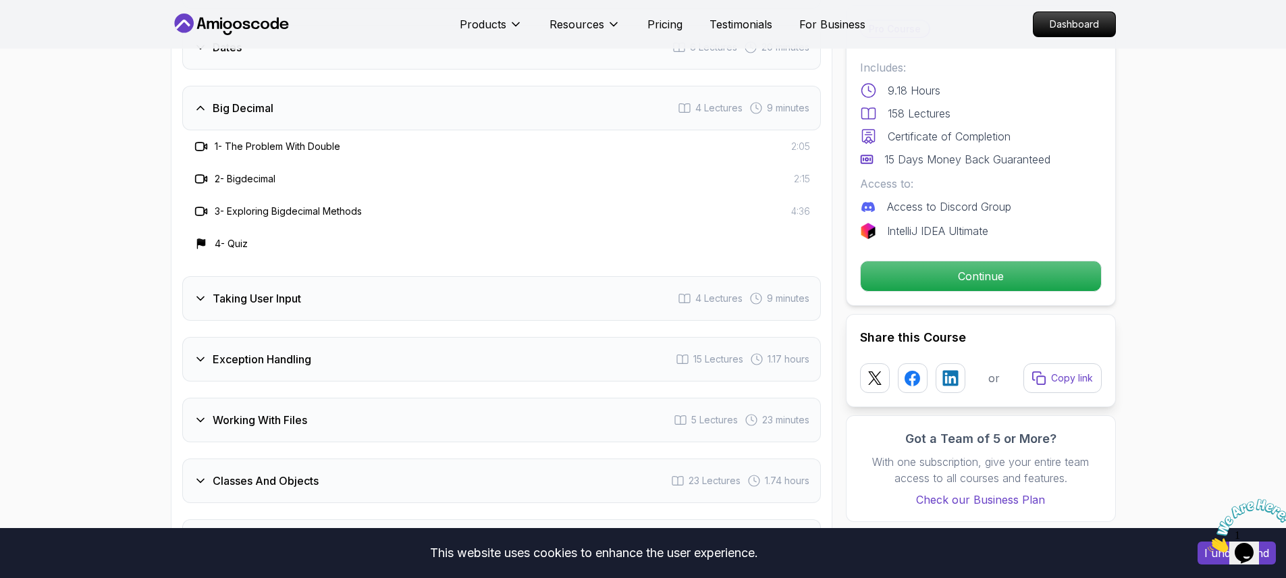
scroll to position [2365, 0]
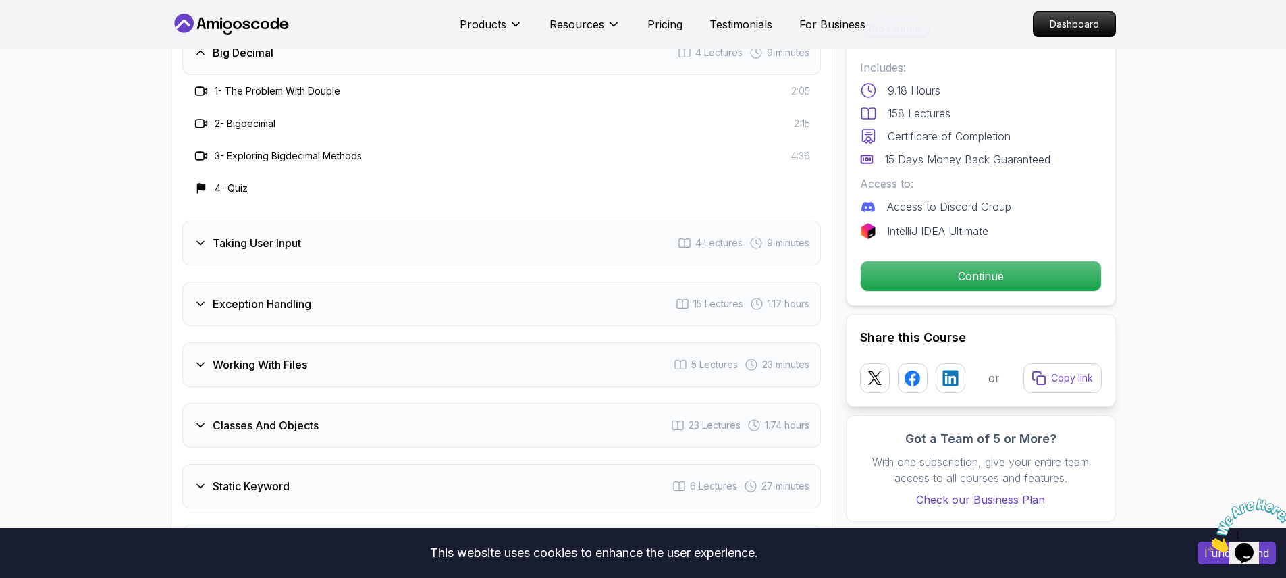
click at [331, 287] on div "Exception Handling 15 Lectures 1.17 hours" at bounding box center [501, 304] width 639 height 45
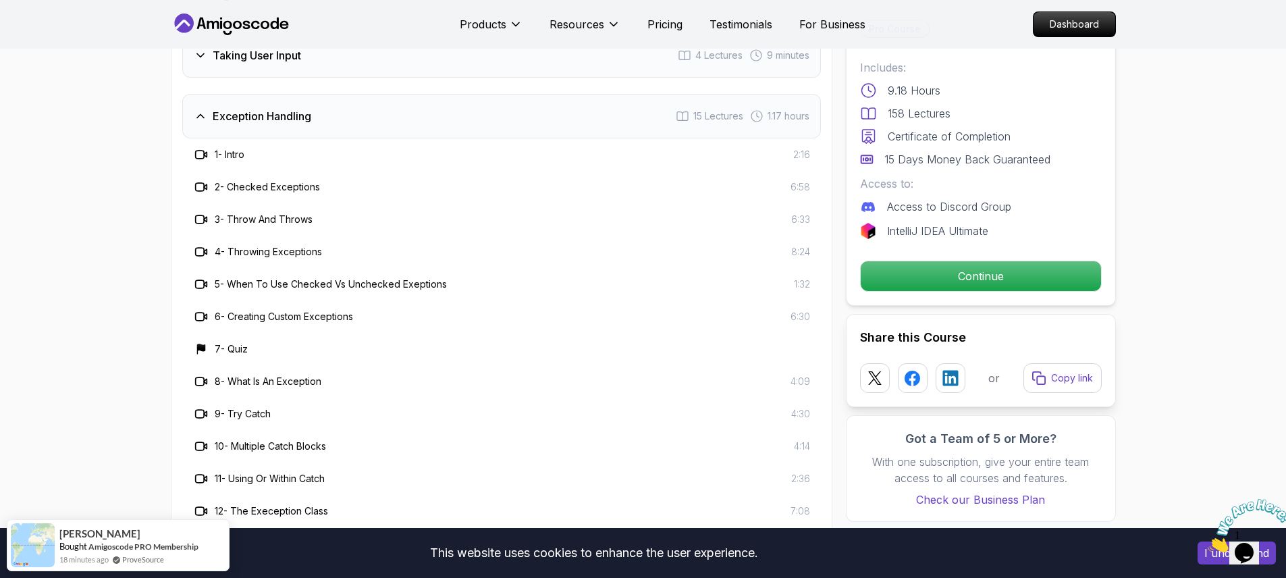
scroll to position [2608, 0]
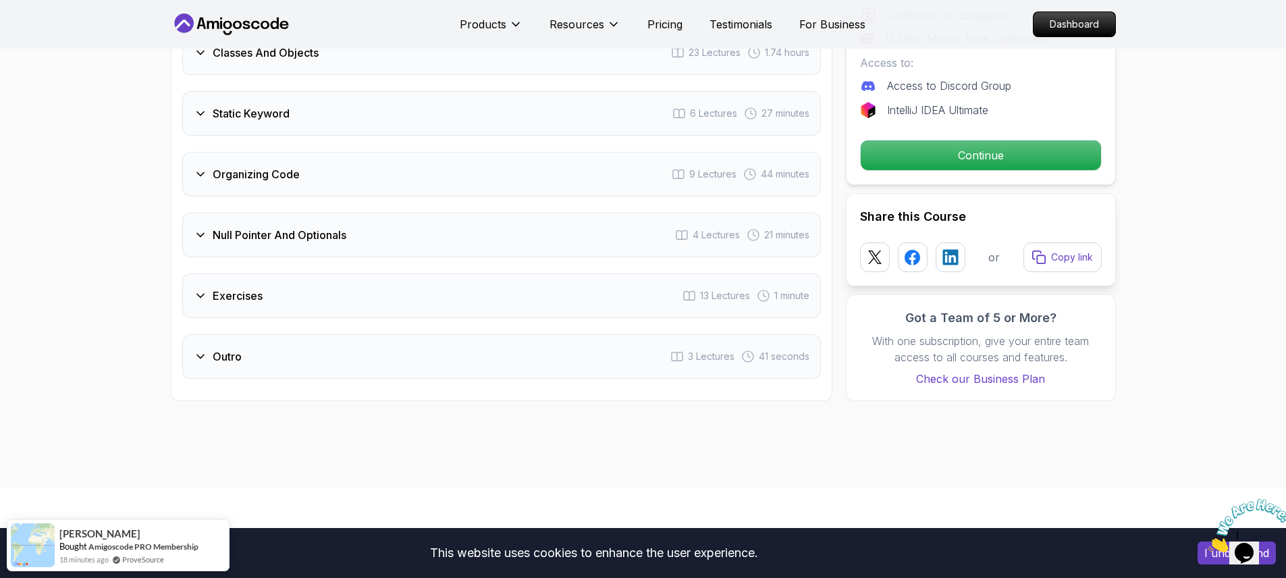
click at [328, 227] on h3 "Null Pointer And Optionals" at bounding box center [280, 235] width 134 height 16
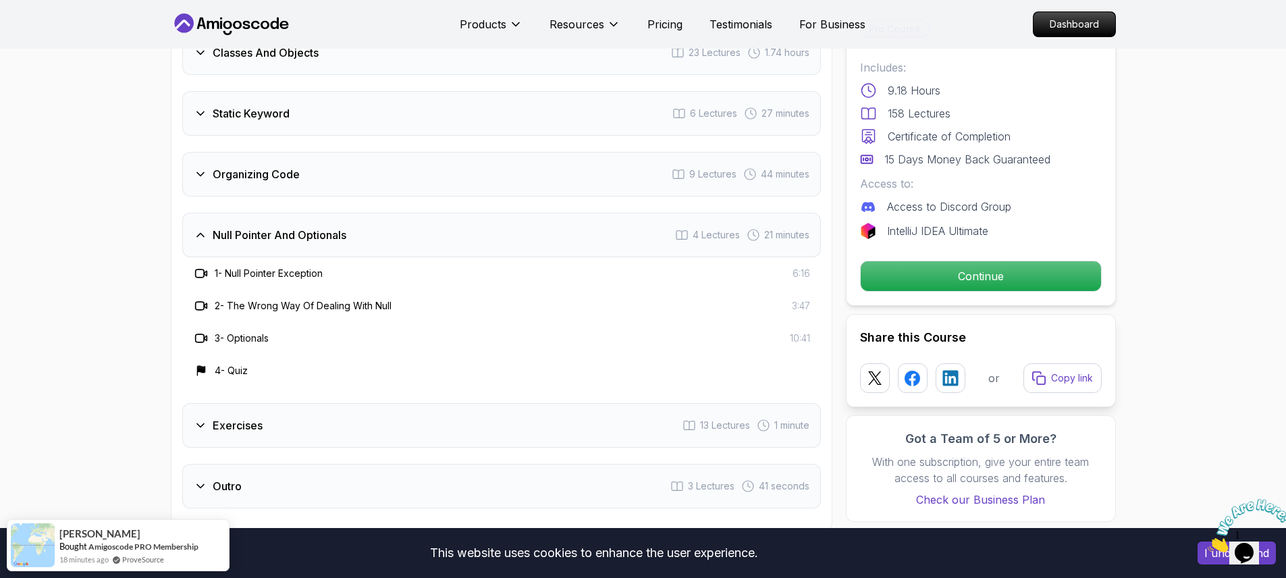
click at [329, 227] on h3 "Null Pointer And Optionals" at bounding box center [280, 235] width 134 height 16
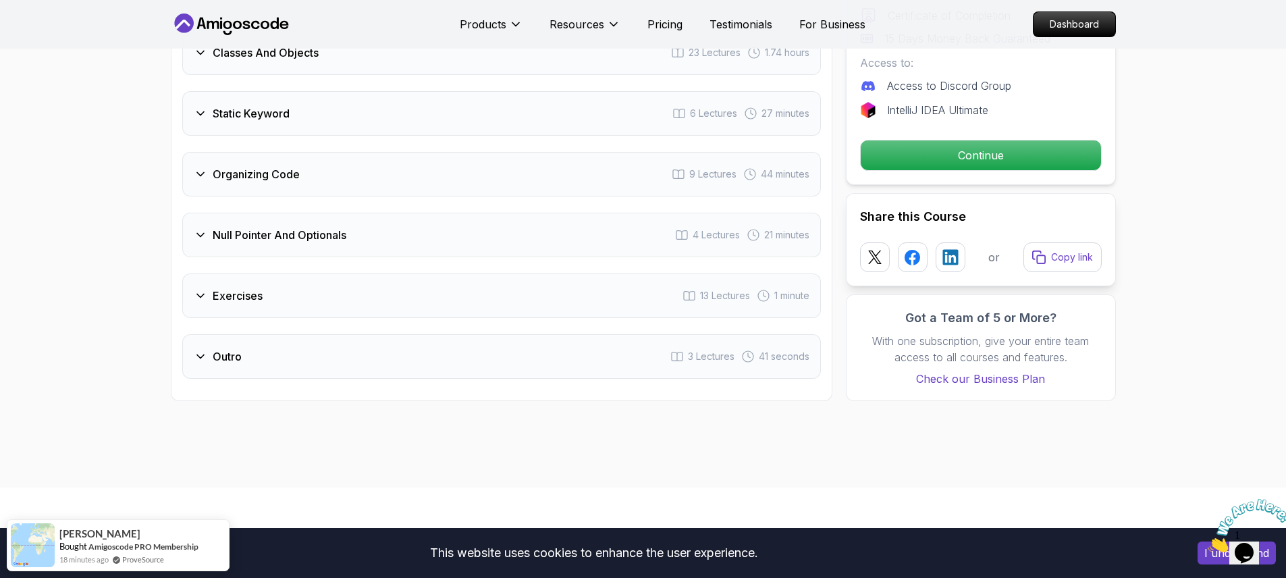
click at [293, 166] on h3 "Organizing Code" at bounding box center [256, 174] width 87 height 16
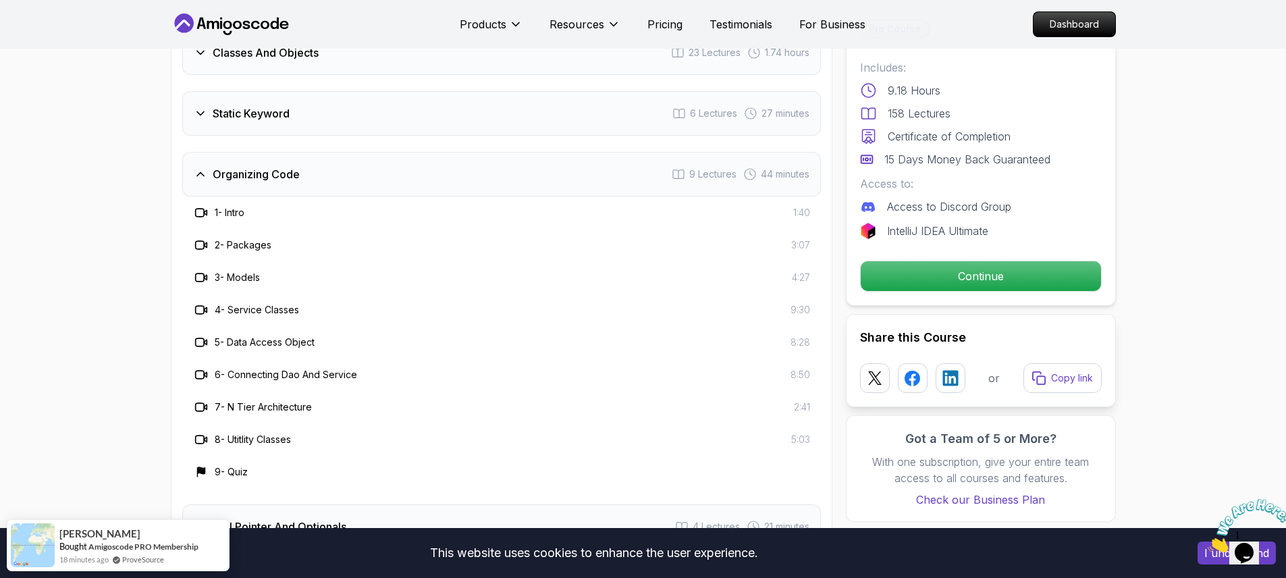
click at [308, 155] on div "Organizing Code 9 Lectures 44 minutes" at bounding box center [501, 174] width 639 height 45
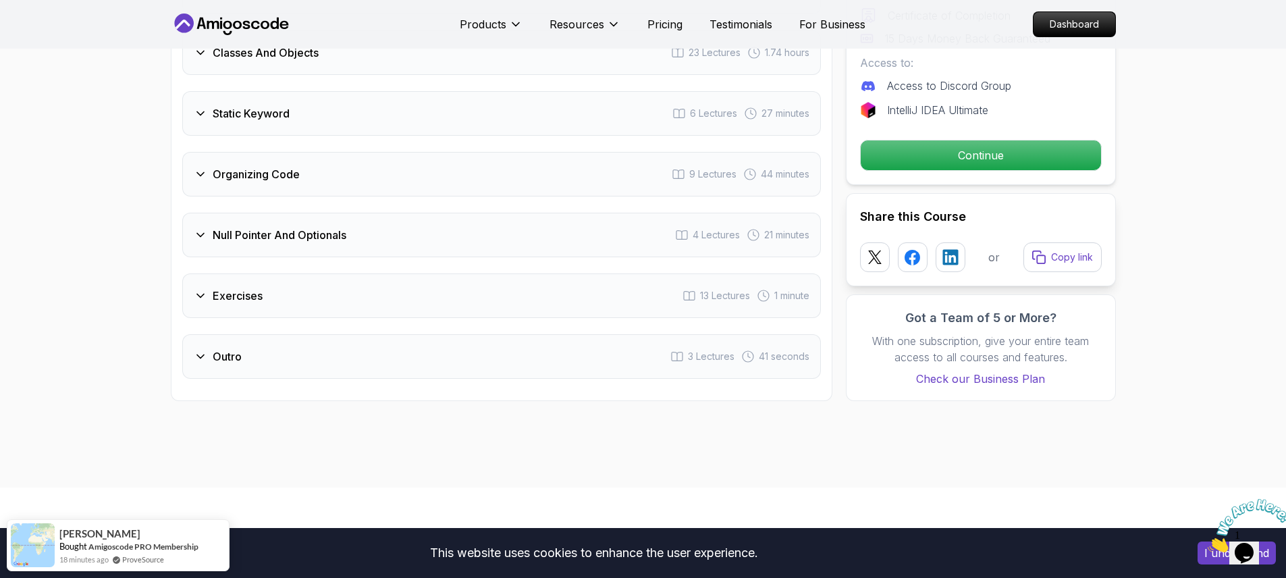
click at [300, 105] on div "Static Keyword 6 Lectures 27 minutes" at bounding box center [501, 113] width 639 height 45
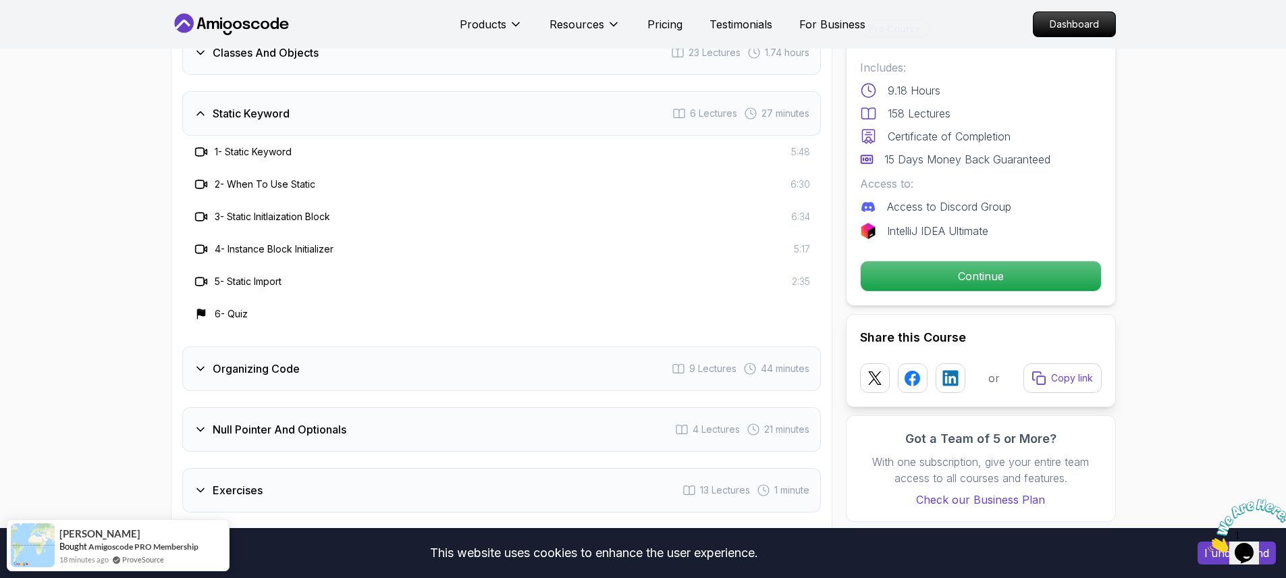
click at [300, 105] on div "Static Keyword 6 Lectures 27 minutes" at bounding box center [501, 113] width 639 height 45
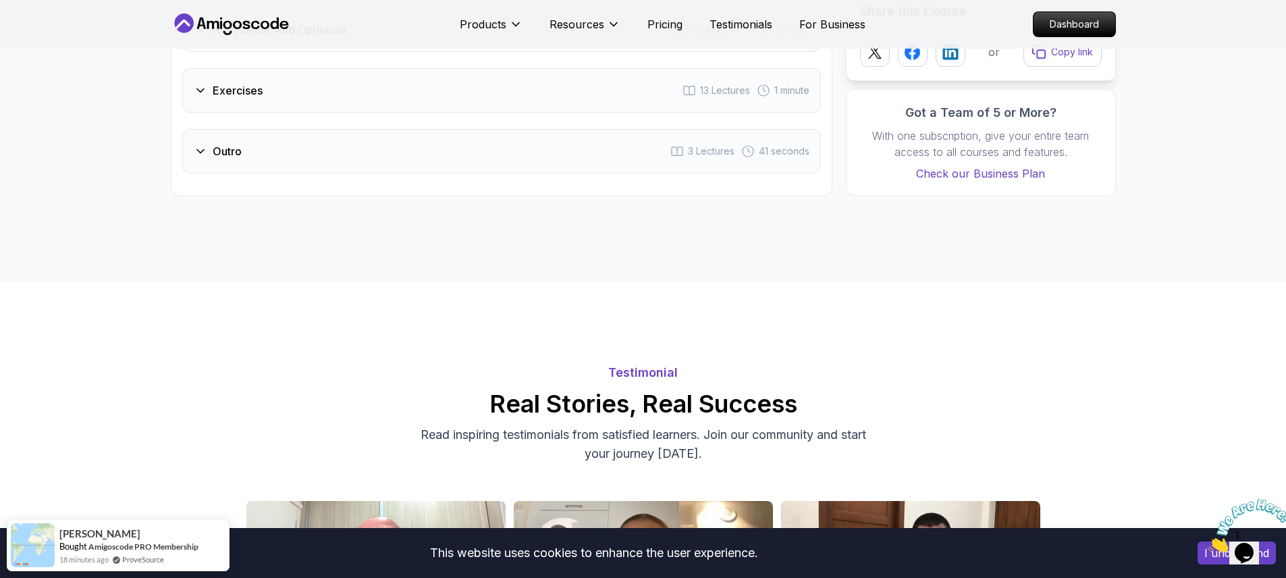
scroll to position [2730, 0]
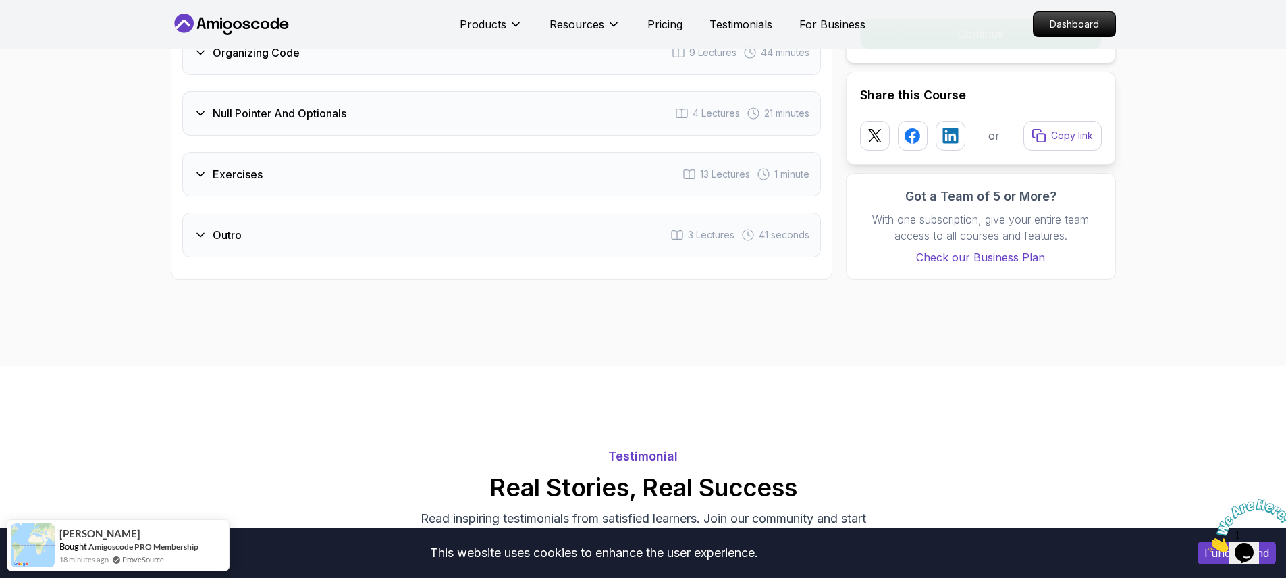
click at [287, 217] on div "Outro 3 Lectures 41 seconds" at bounding box center [501, 235] width 639 height 45
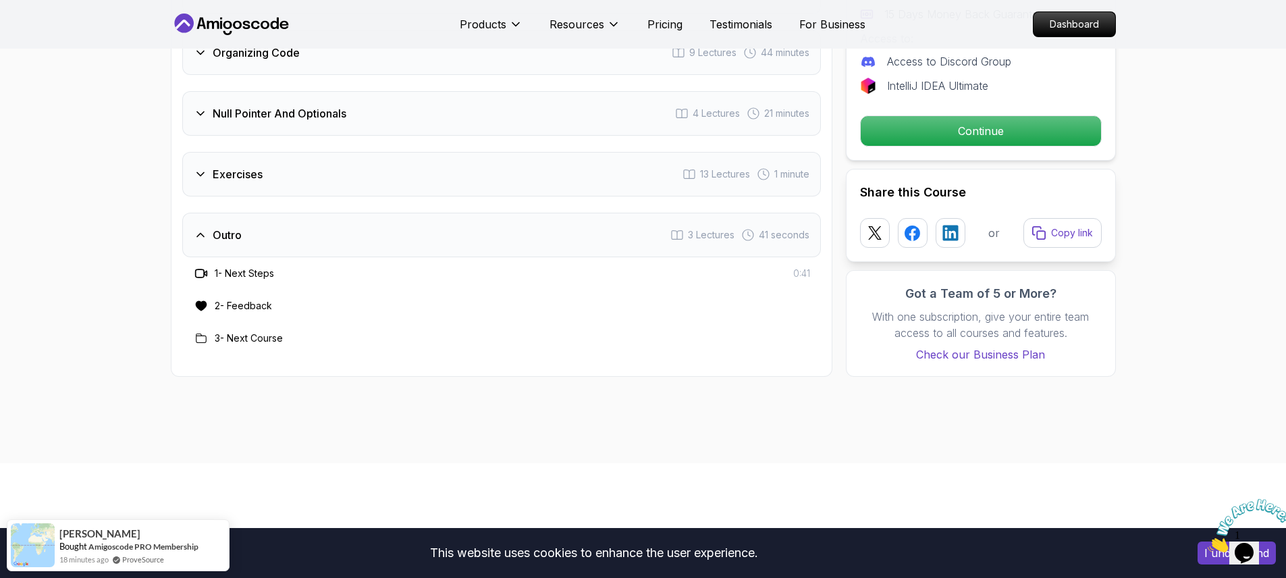
click at [295, 165] on div "Exercises 13 Lectures 1 minute" at bounding box center [501, 174] width 639 height 45
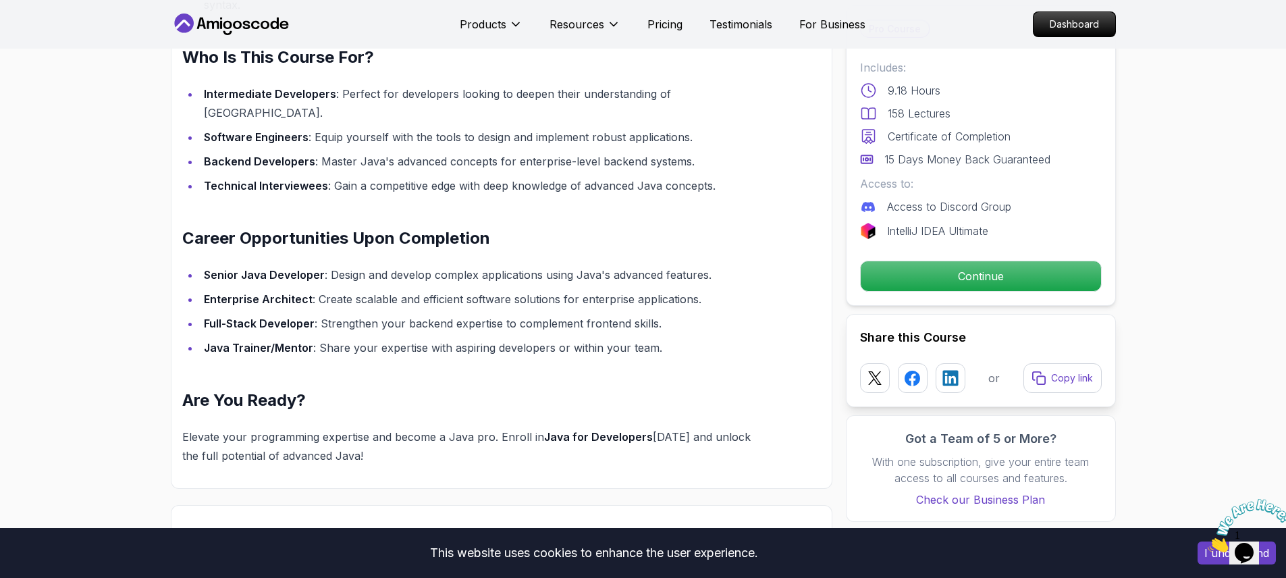
scroll to position [1150, 0]
